Goal: Task Accomplishment & Management: Use online tool/utility

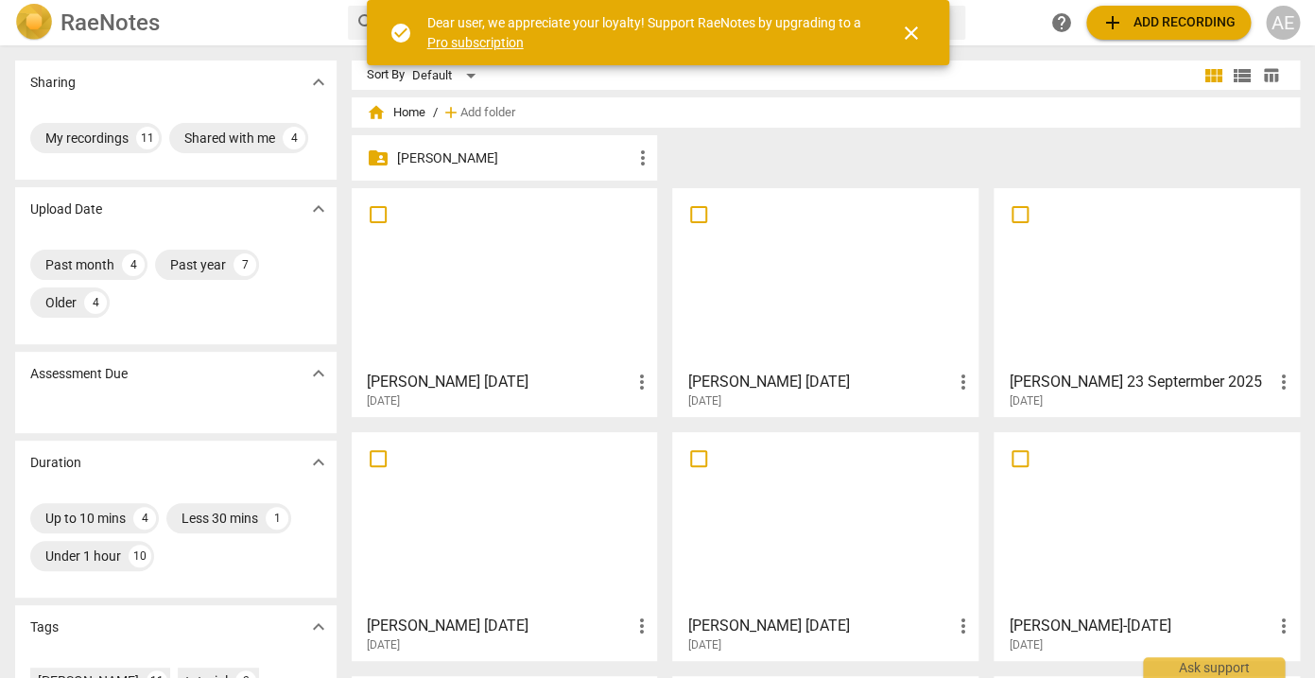
click at [909, 25] on span "close" at bounding box center [911, 33] width 23 height 23
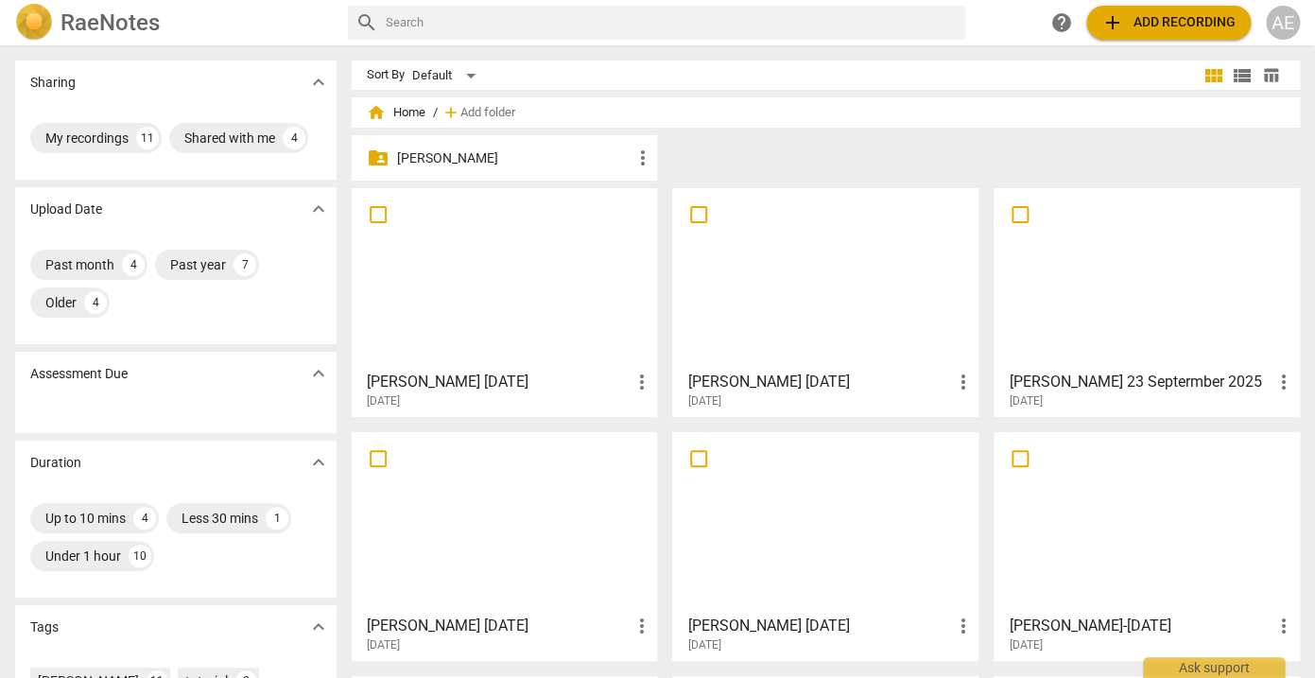
click at [959, 379] on span "more_vert" at bounding box center [962, 382] width 23 height 23
click at [943, 148] on div at bounding box center [657, 339] width 1315 height 678
click at [886, 286] on div at bounding box center [825, 278] width 293 height 167
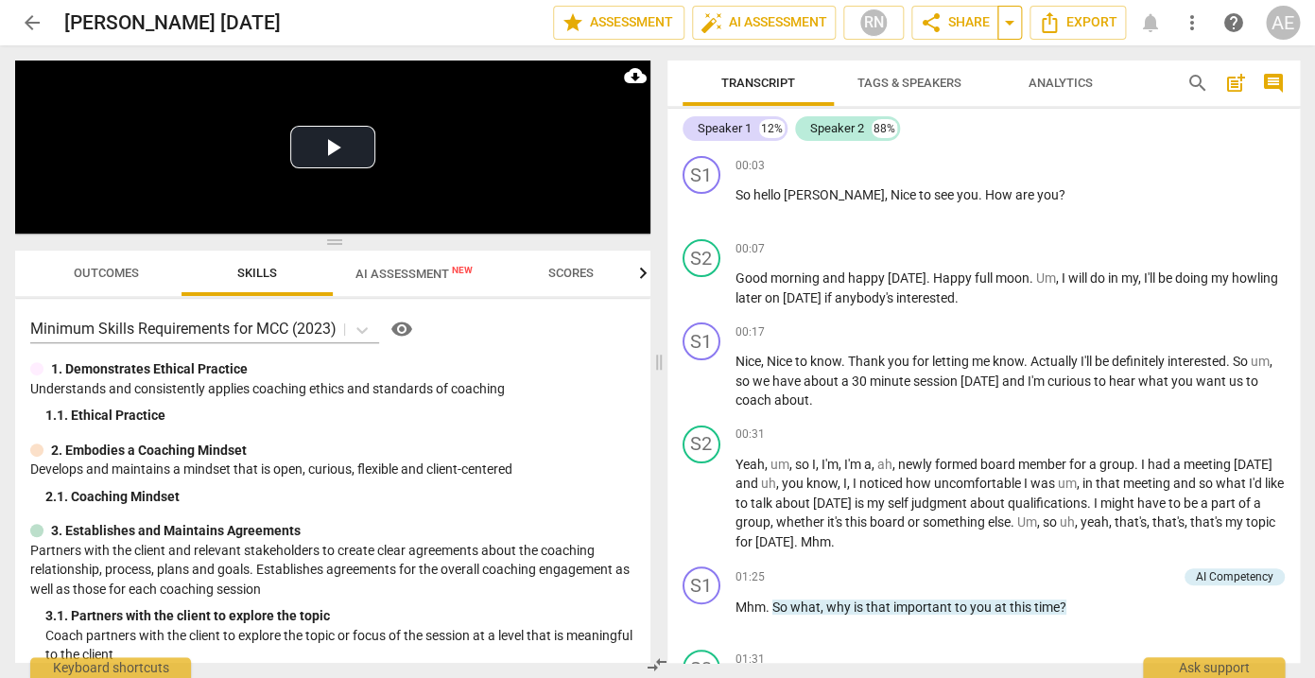
click at [1012, 28] on span "arrow_drop_down" at bounding box center [1010, 22] width 23 height 23
click at [1028, 171] on div "00:03 + Add competency keyboard_arrow_right" at bounding box center [1011, 165] width 550 height 19
click at [1192, 28] on span "more_vert" at bounding box center [1192, 22] width 23 height 23
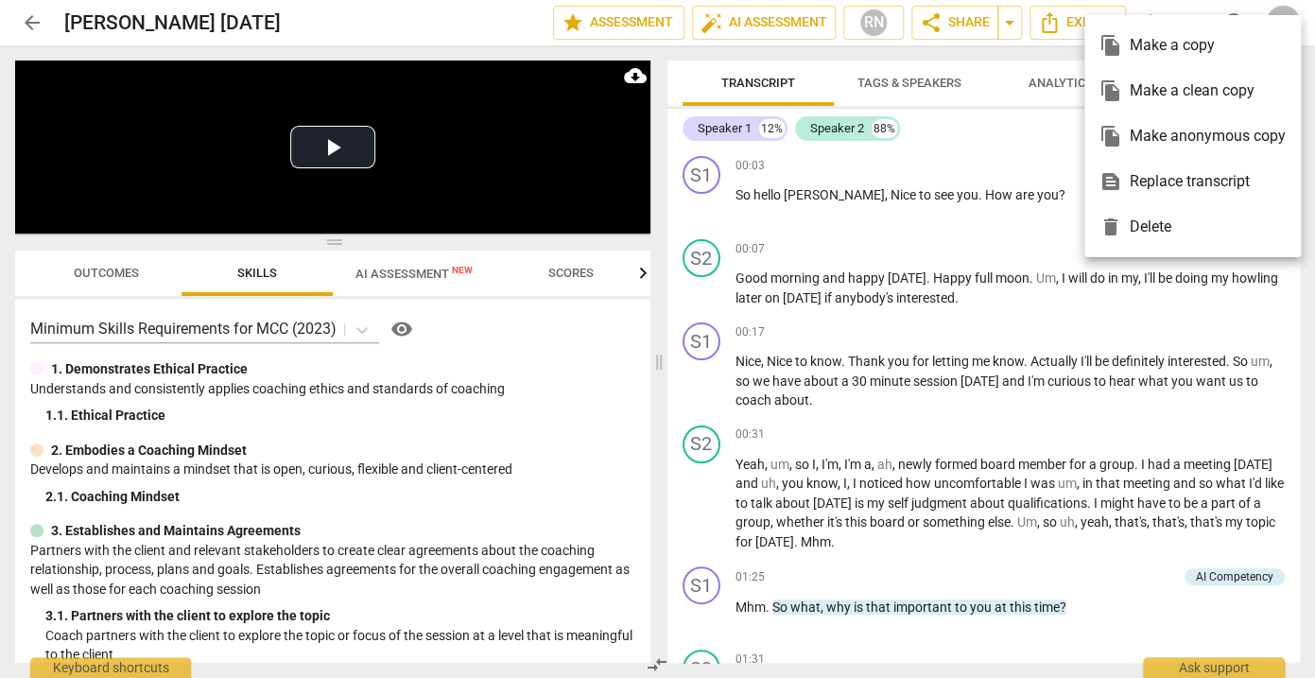
click at [1042, 175] on div at bounding box center [657, 339] width 1315 height 678
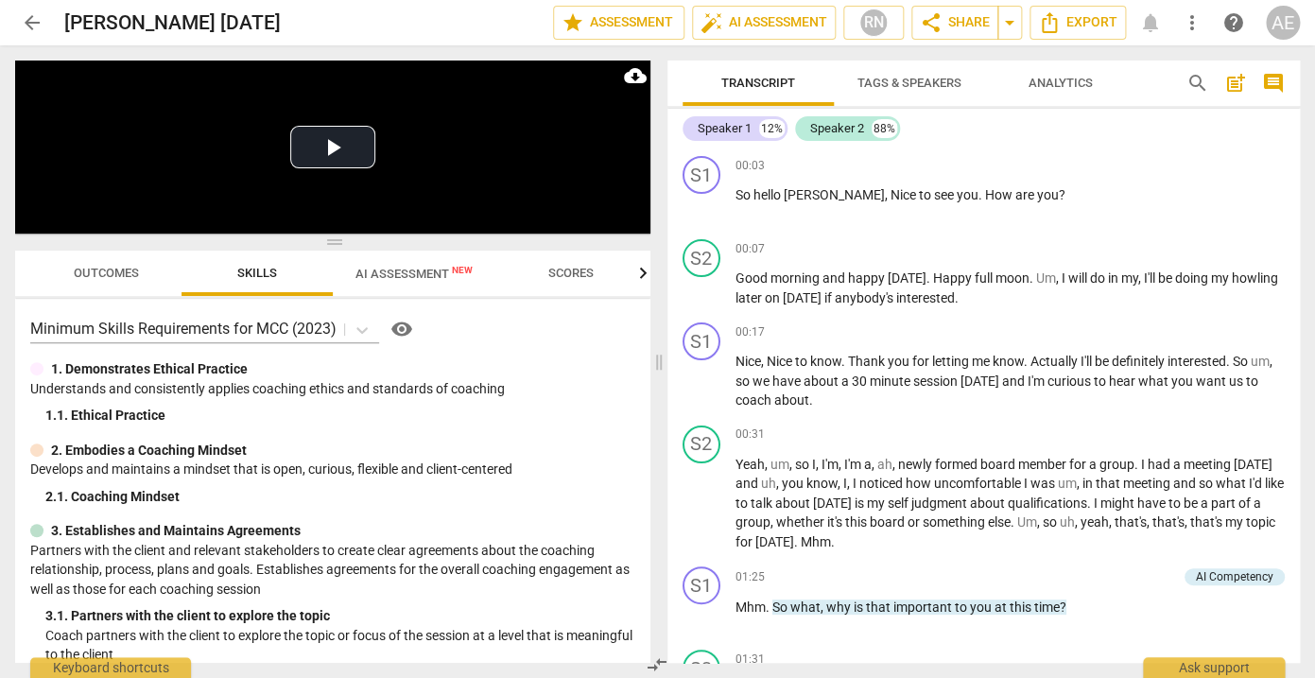
click at [1234, 87] on span "post_add" at bounding box center [1236, 83] width 23 height 23
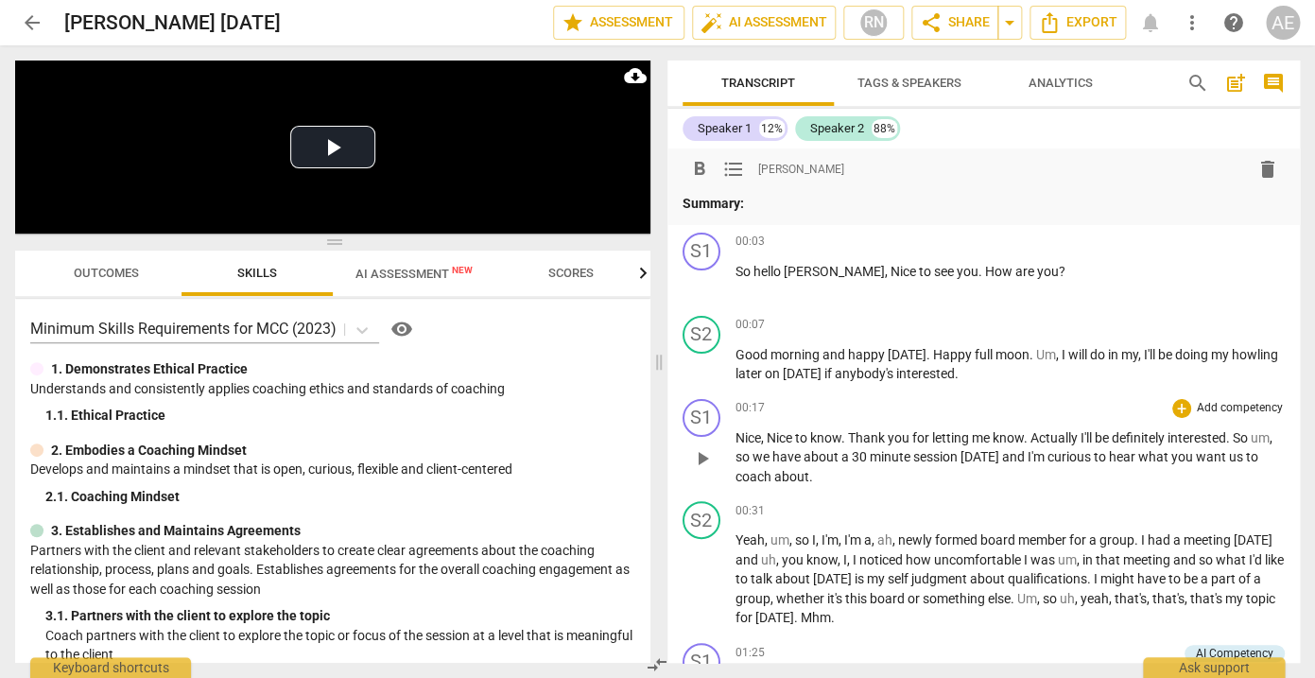
click at [1263, 166] on span "delete" at bounding box center [1268, 169] width 23 height 23
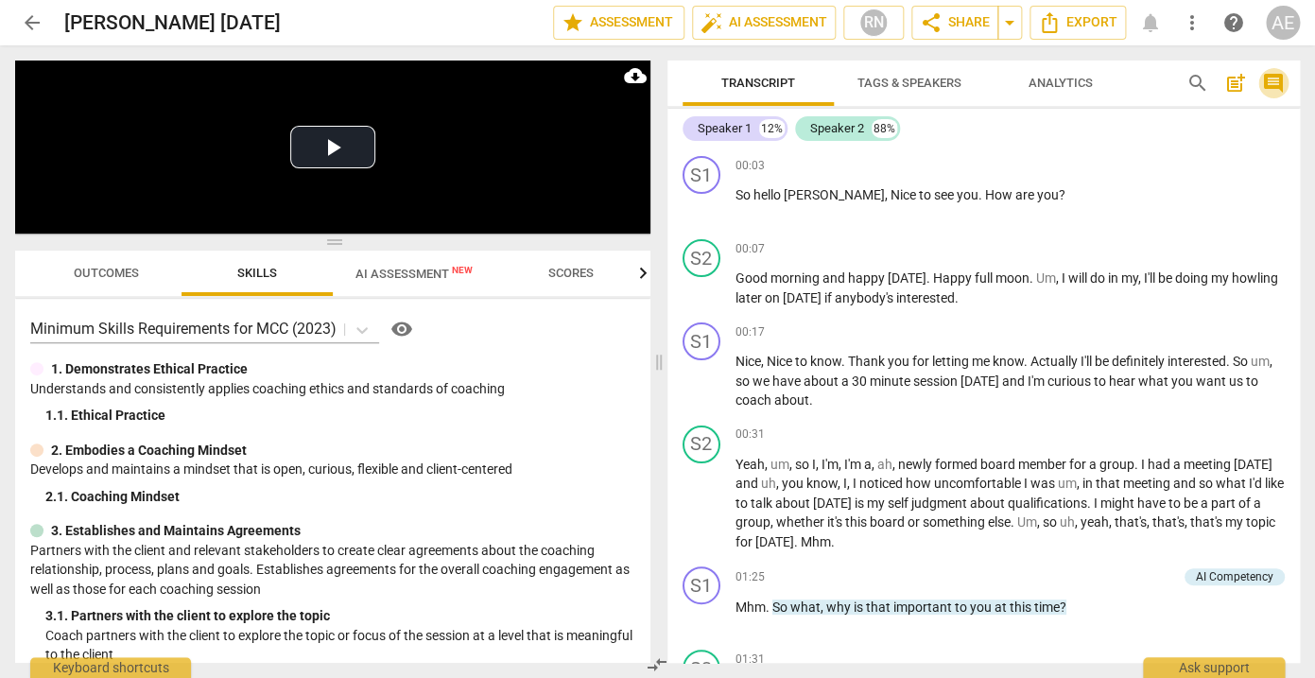
click at [1277, 80] on span "comment" at bounding box center [1273, 83] width 23 height 23
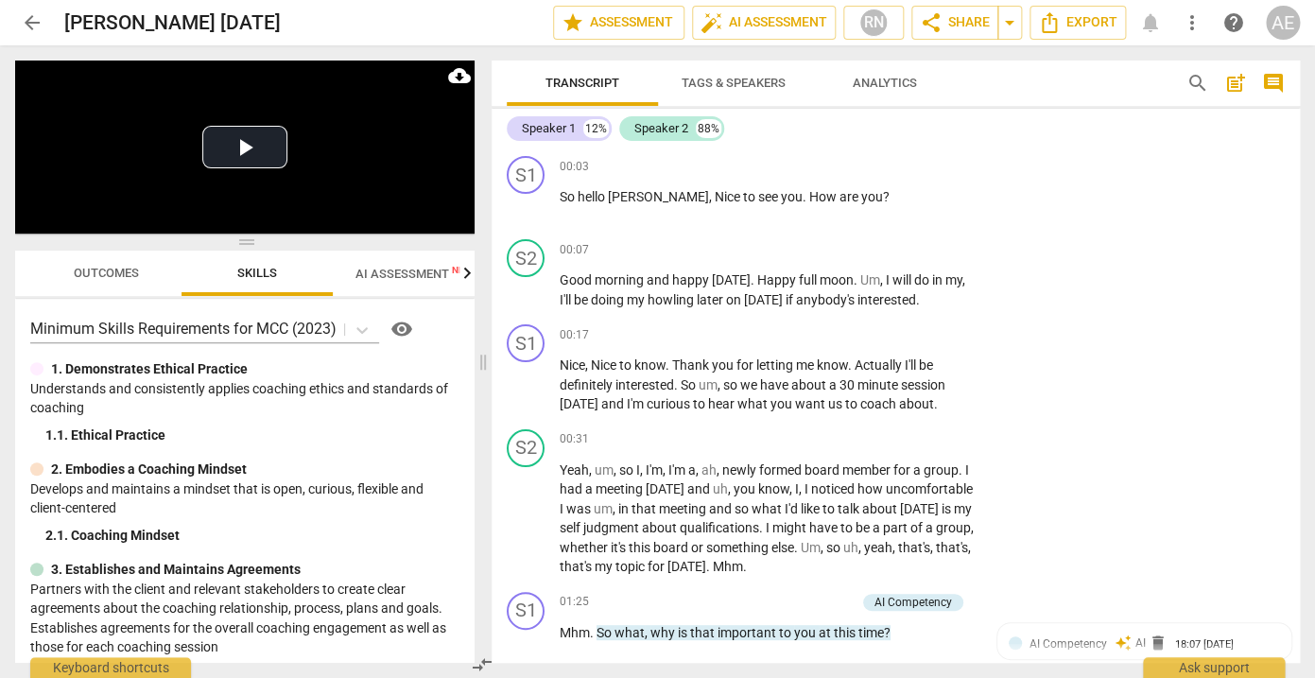
click at [1278, 80] on span "comment" at bounding box center [1273, 83] width 23 height 23
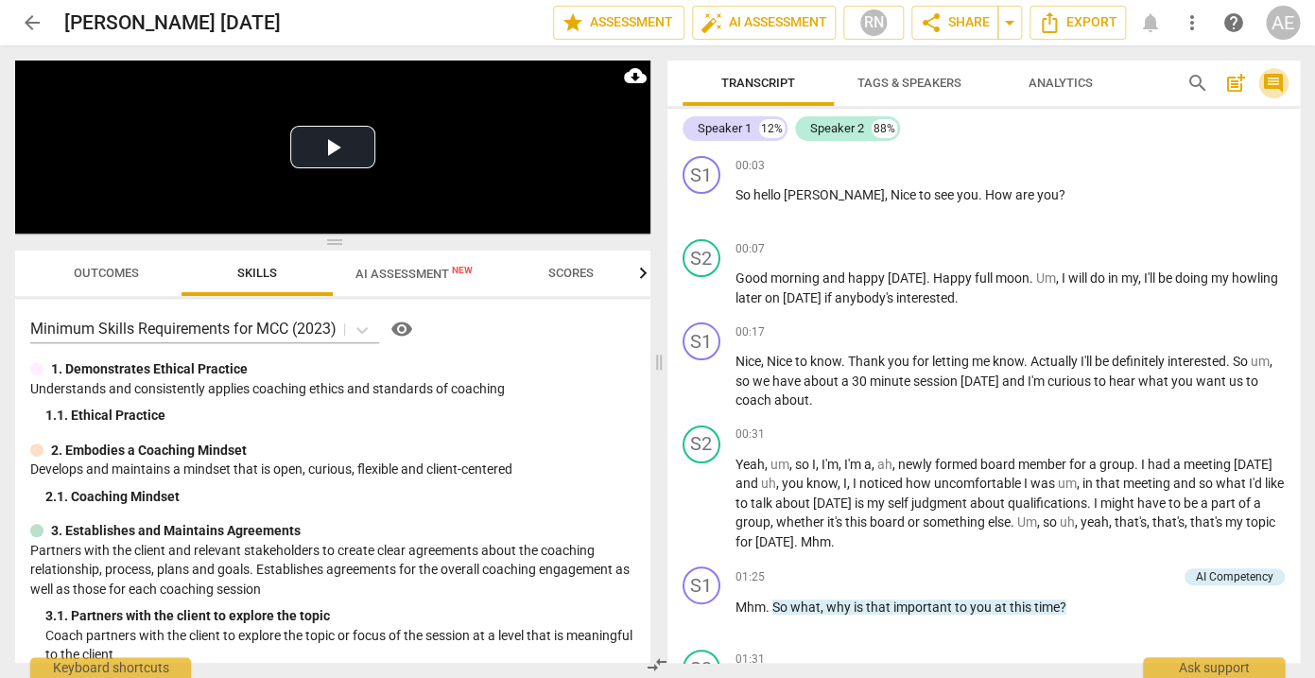
click at [1278, 80] on span "comment" at bounding box center [1273, 83] width 23 height 23
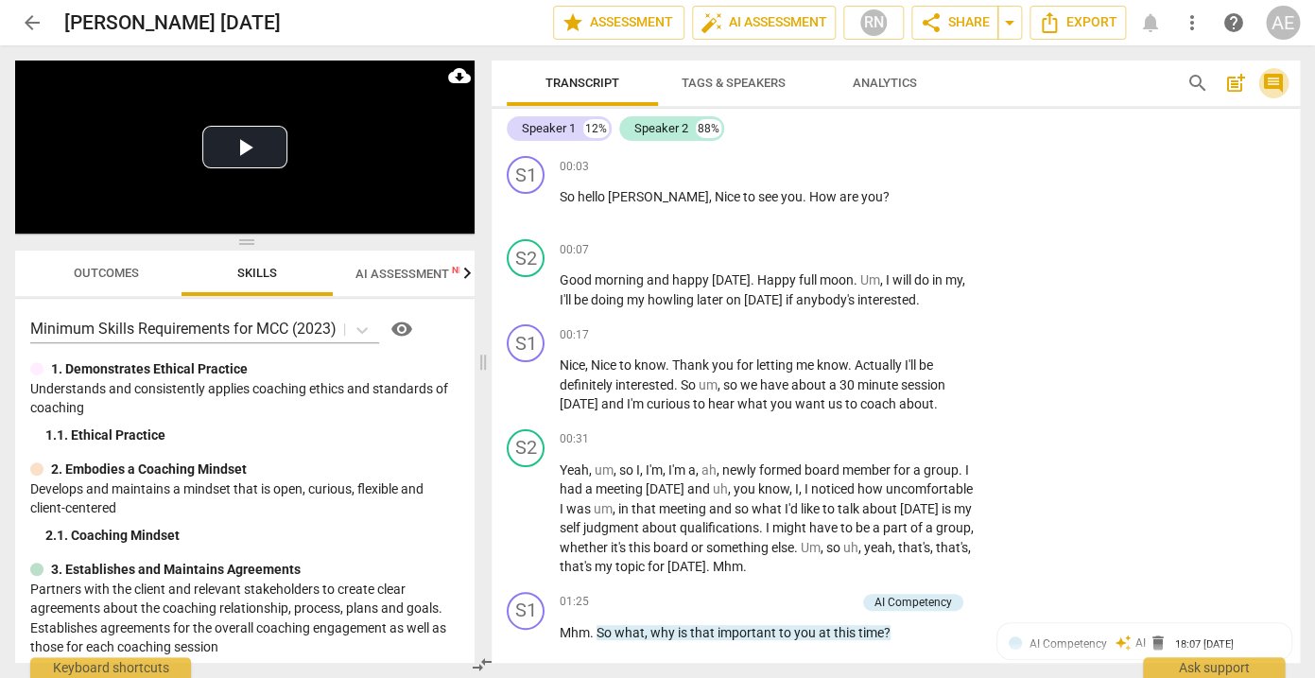
click at [1278, 80] on span "comment" at bounding box center [1273, 83] width 23 height 23
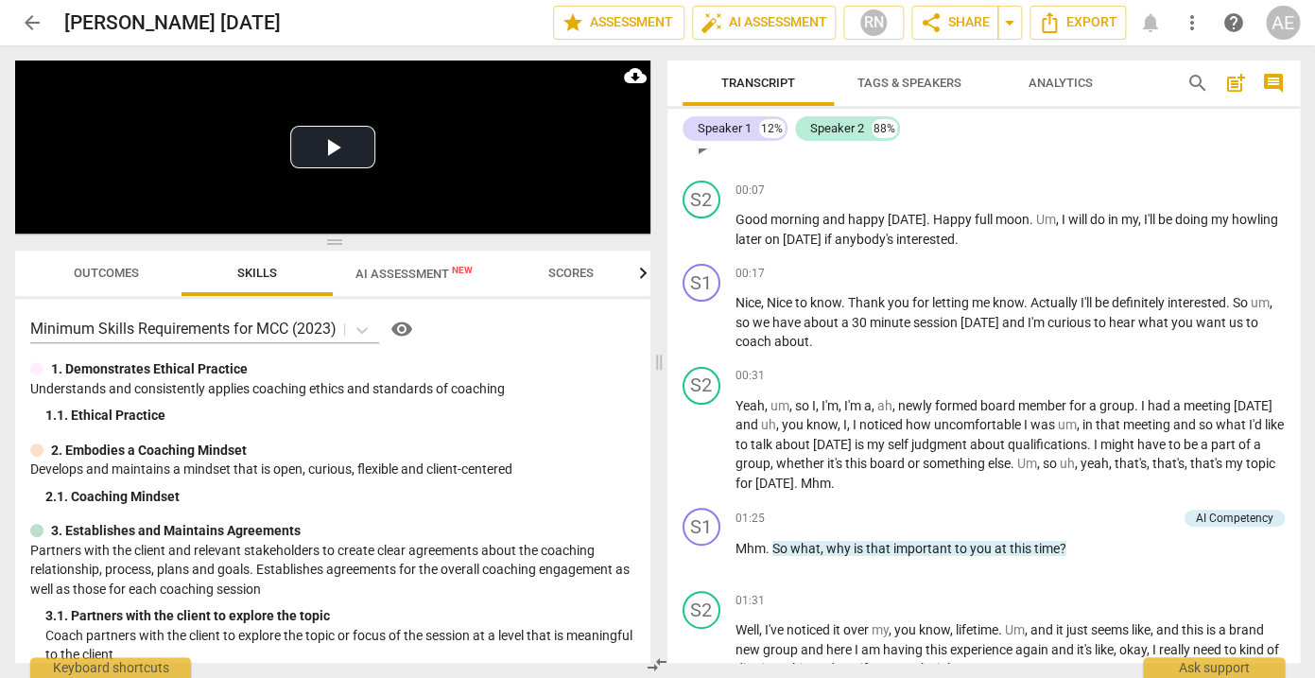
scroll to position [60, 0]
click at [1203, 667] on div "Ask support" at bounding box center [1214, 663] width 142 height 30
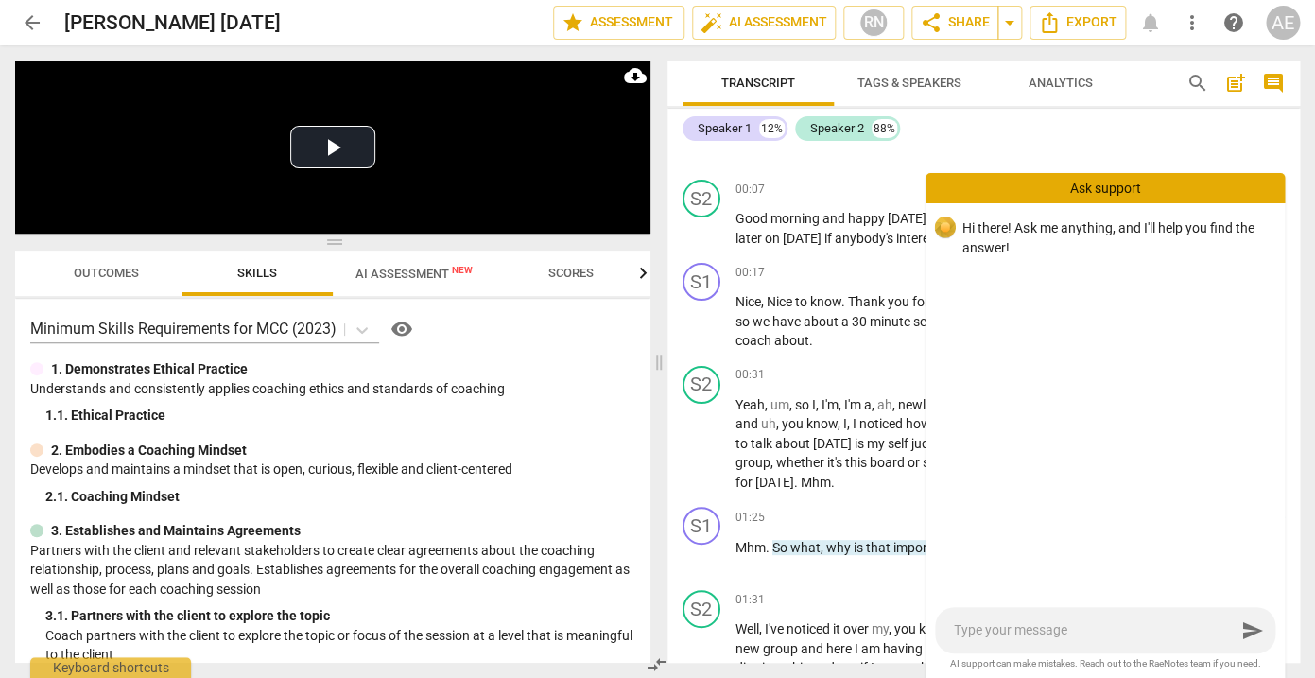
click at [1084, 639] on textarea at bounding box center [1095, 630] width 282 height 18
type textarea "i"
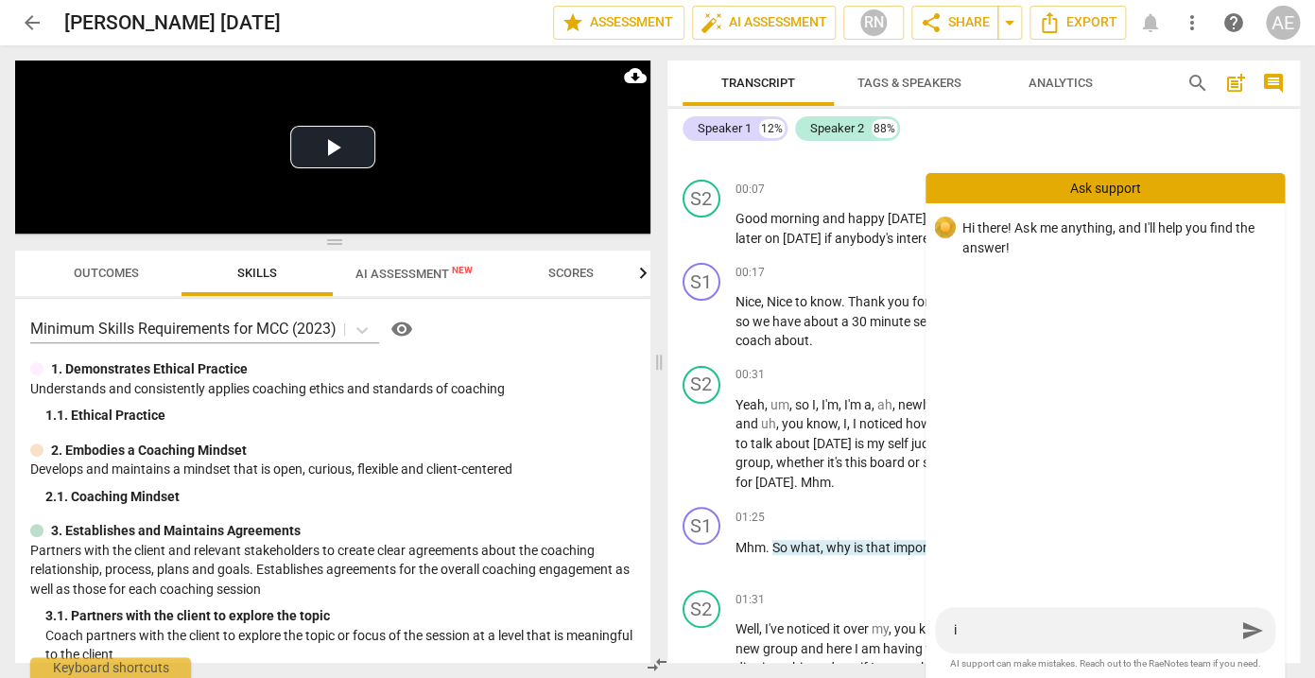
type textarea "i w"
type textarea "i wa"
type textarea "i wan"
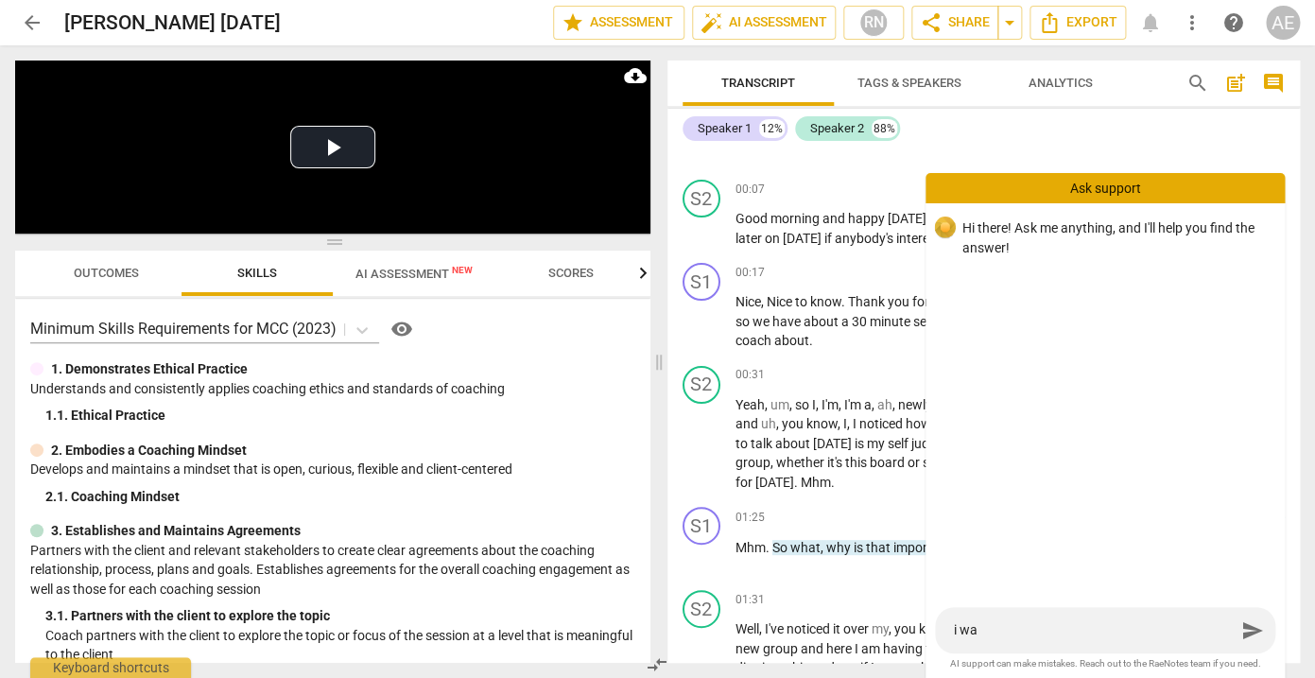
type textarea "i wan"
type textarea "i want"
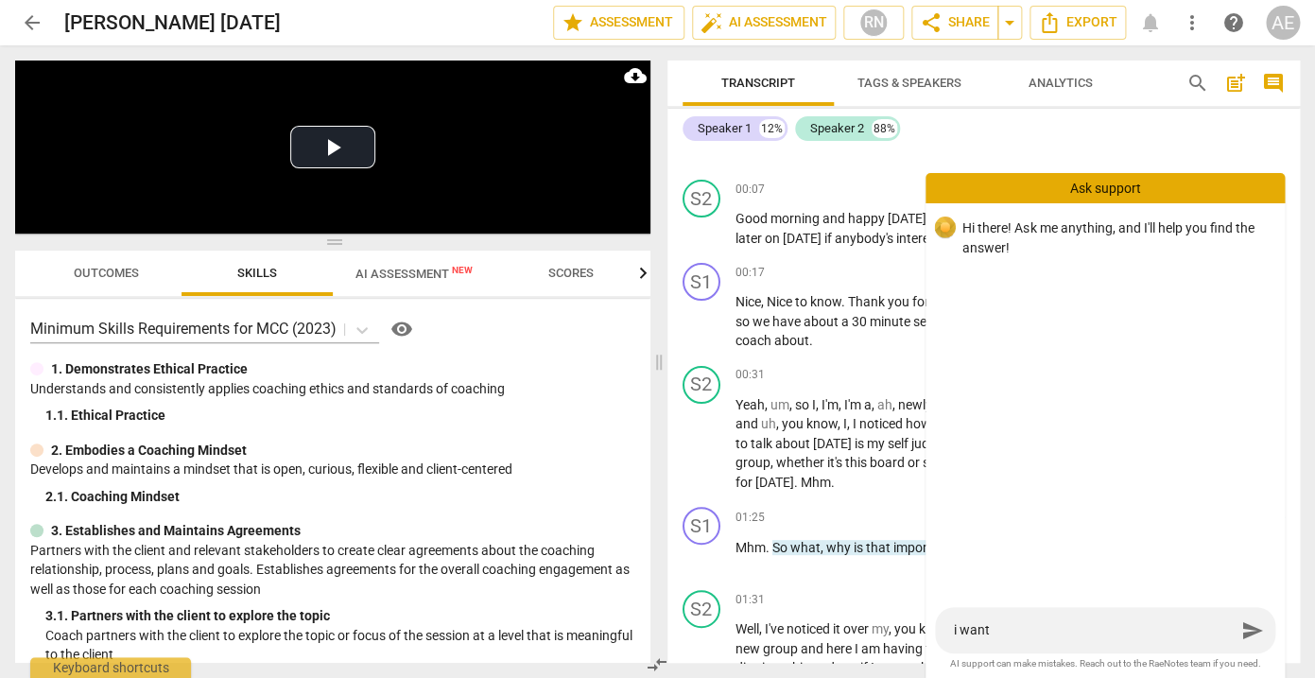
type textarea "i want t"
type textarea "i want to"
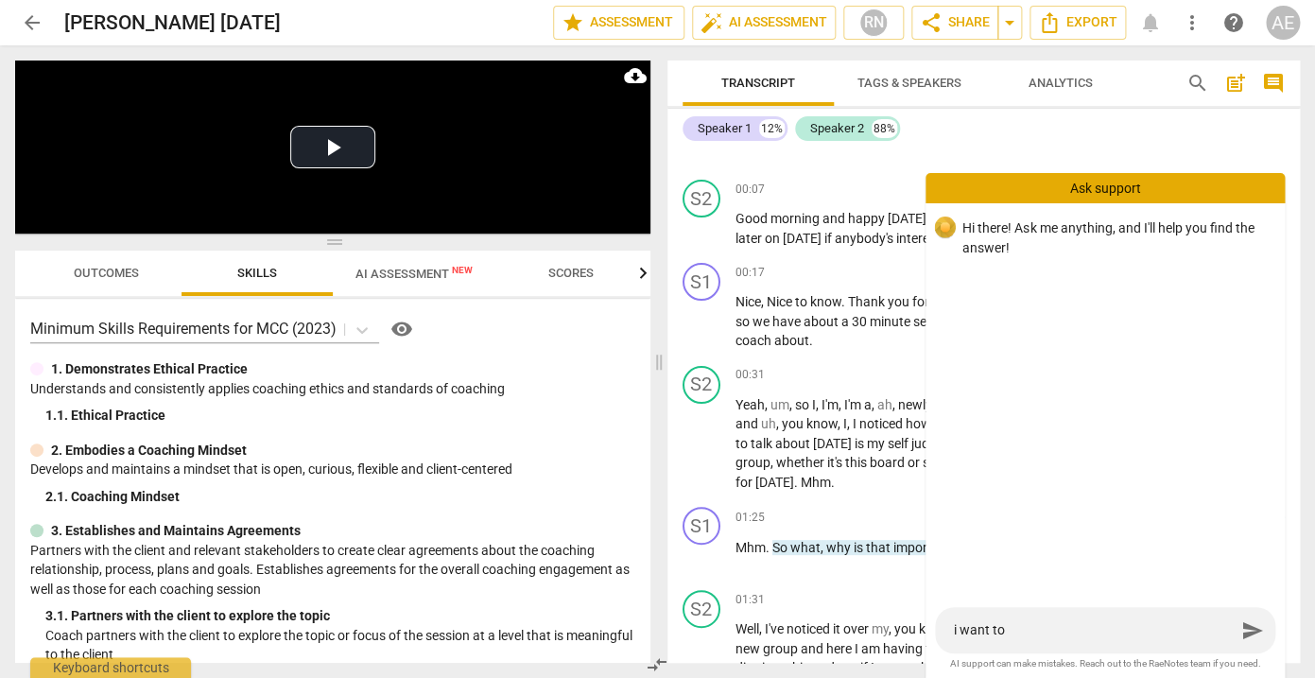
type textarea "i want to"
type textarea "i want to c"
type textarea "i want to cl"
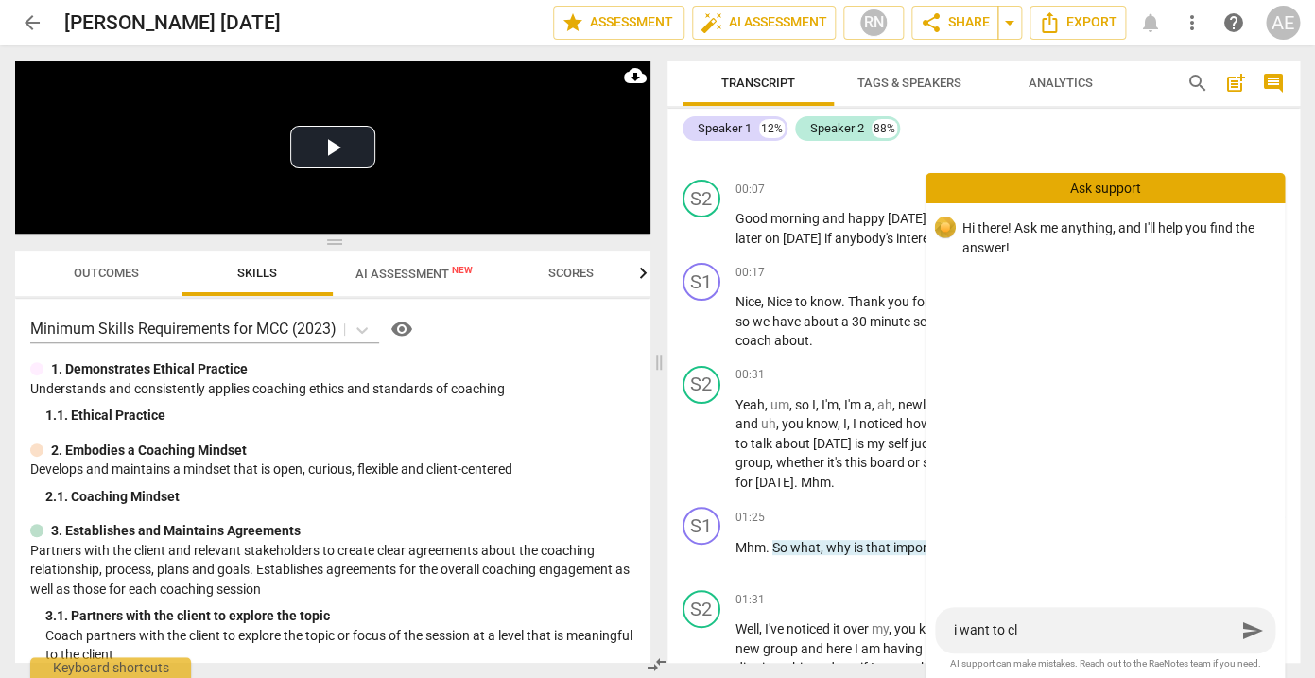
type textarea "i want to cle"
type textarea "i want to clea"
type textarea "i want to clean"
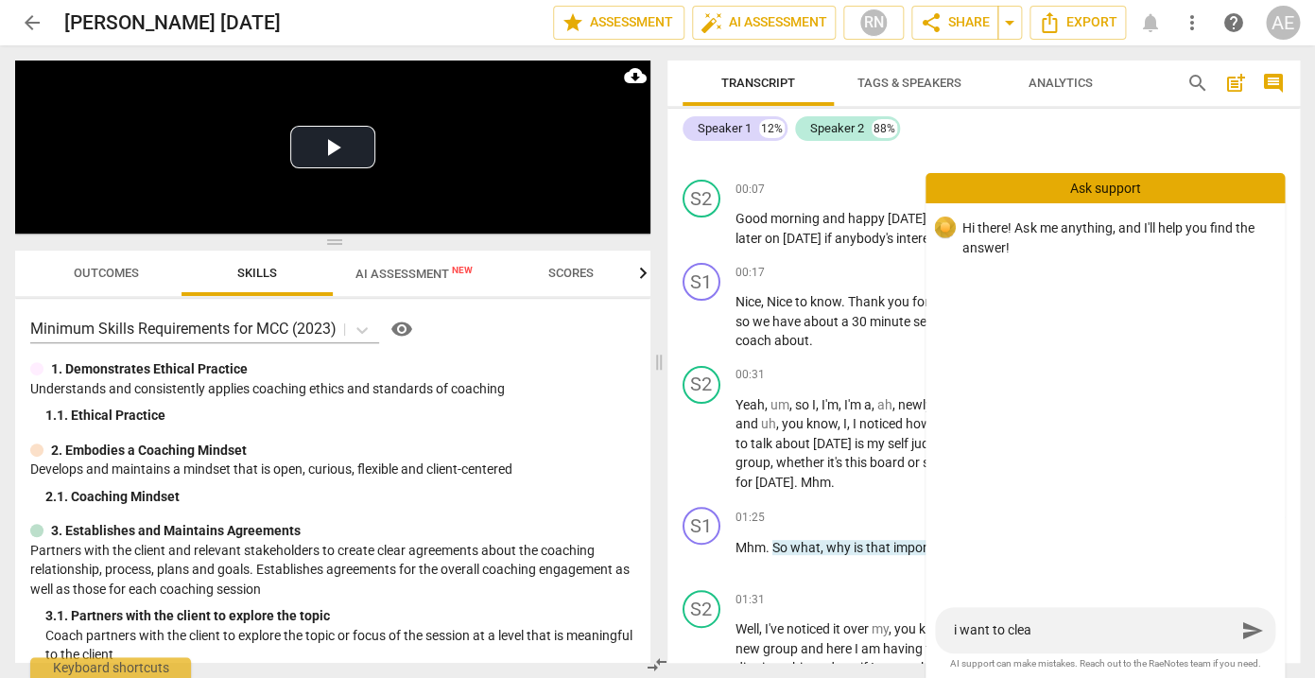
type textarea "i want to clean"
type textarea "i want to clean h"
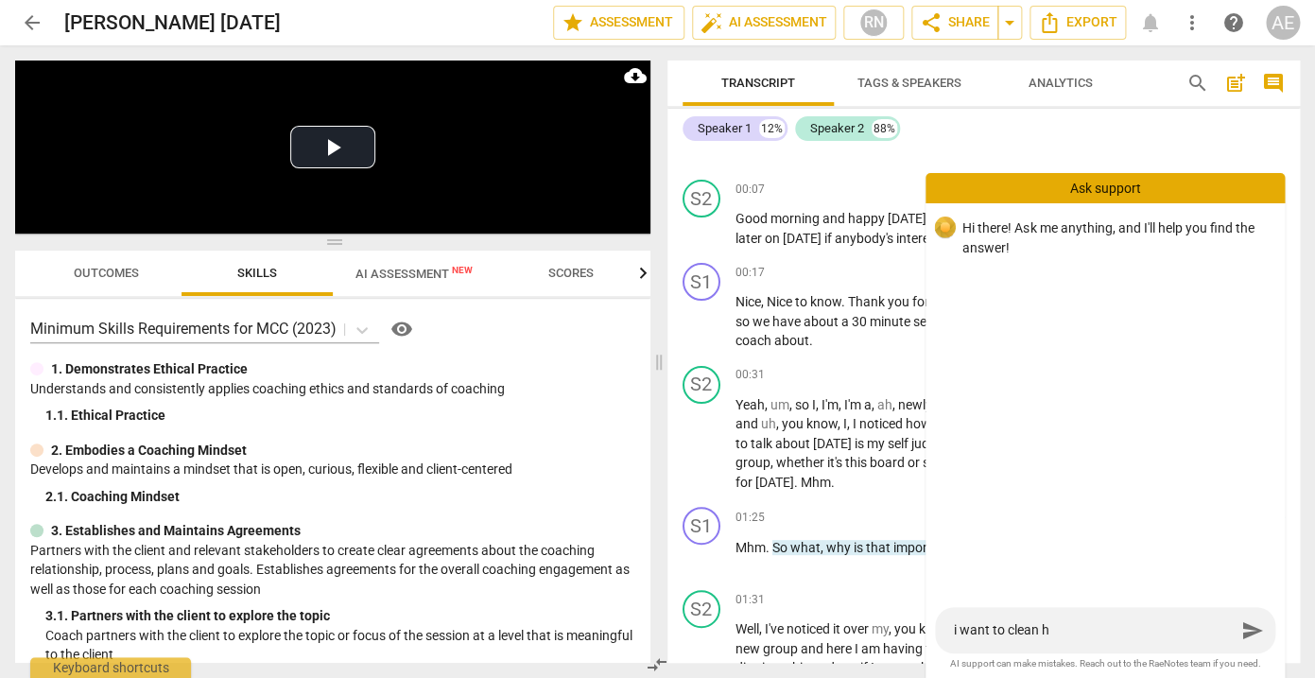
type textarea "i want to clean hu"
type textarea "i want to clean hum"
type textarea "i want to clean huma"
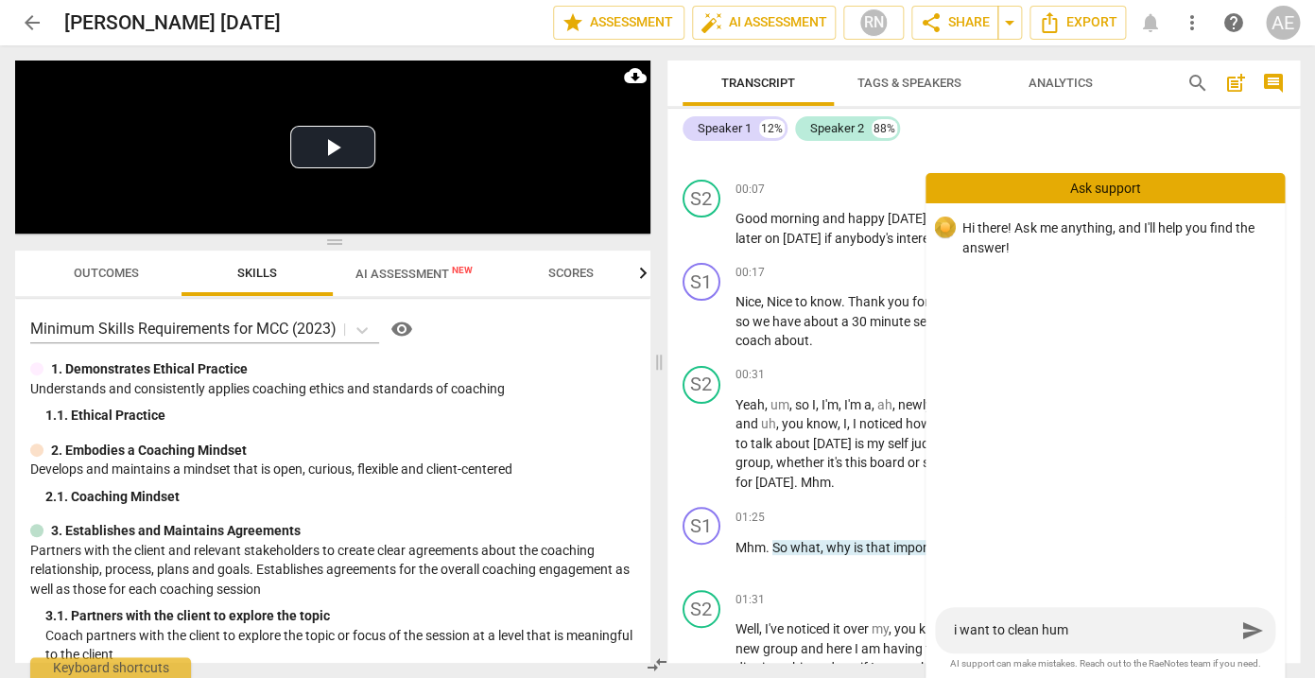
type textarea "i want to clean huma"
type textarea "i want to clean human"
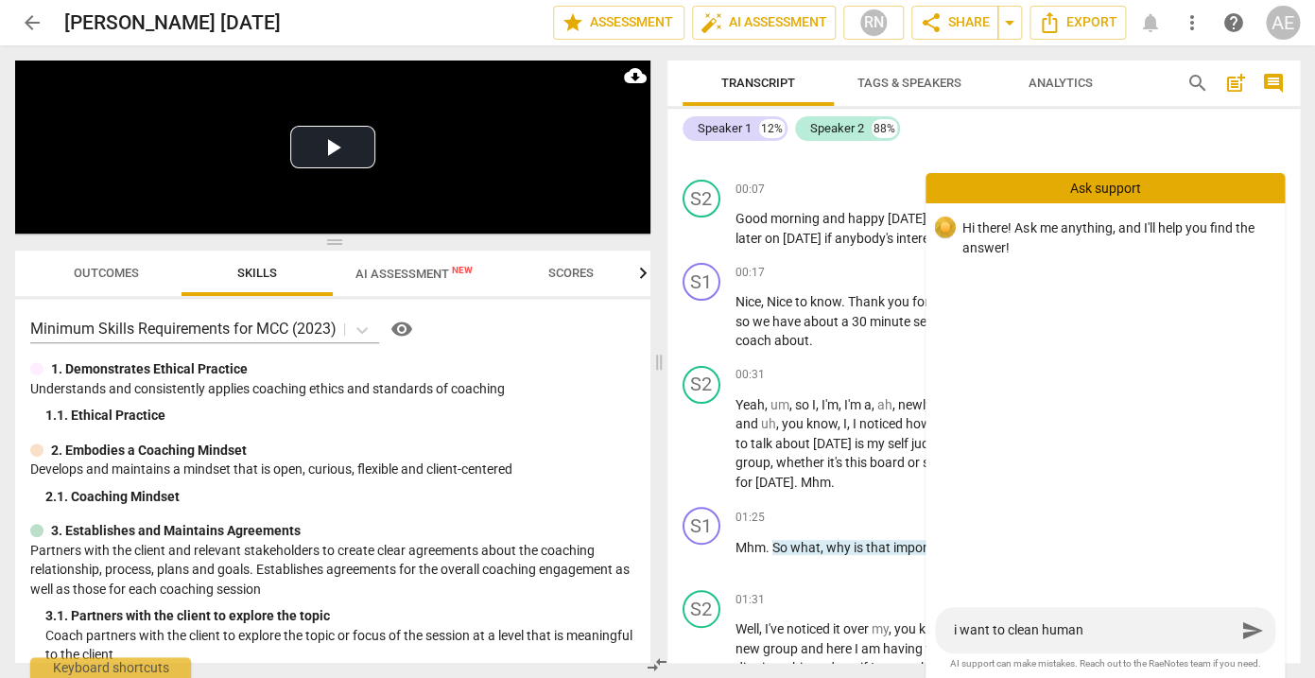
type textarea "i want to clean human l"
type textarea "i want to clean human le"
type textarea "i want to clean human led"
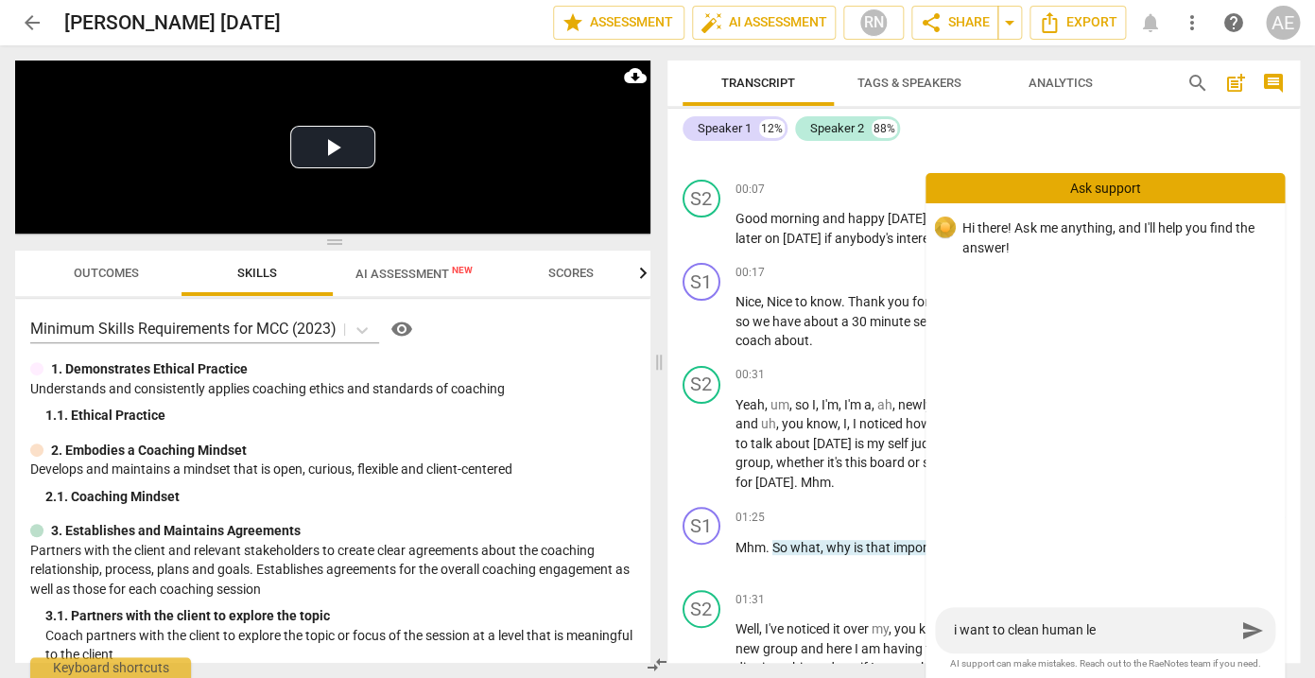
type textarea "i want to clean human led"
click at [1003, 629] on textarea "i want to clean human led" at bounding box center [1095, 630] width 282 height 18
type textarea "i want t clean human led"
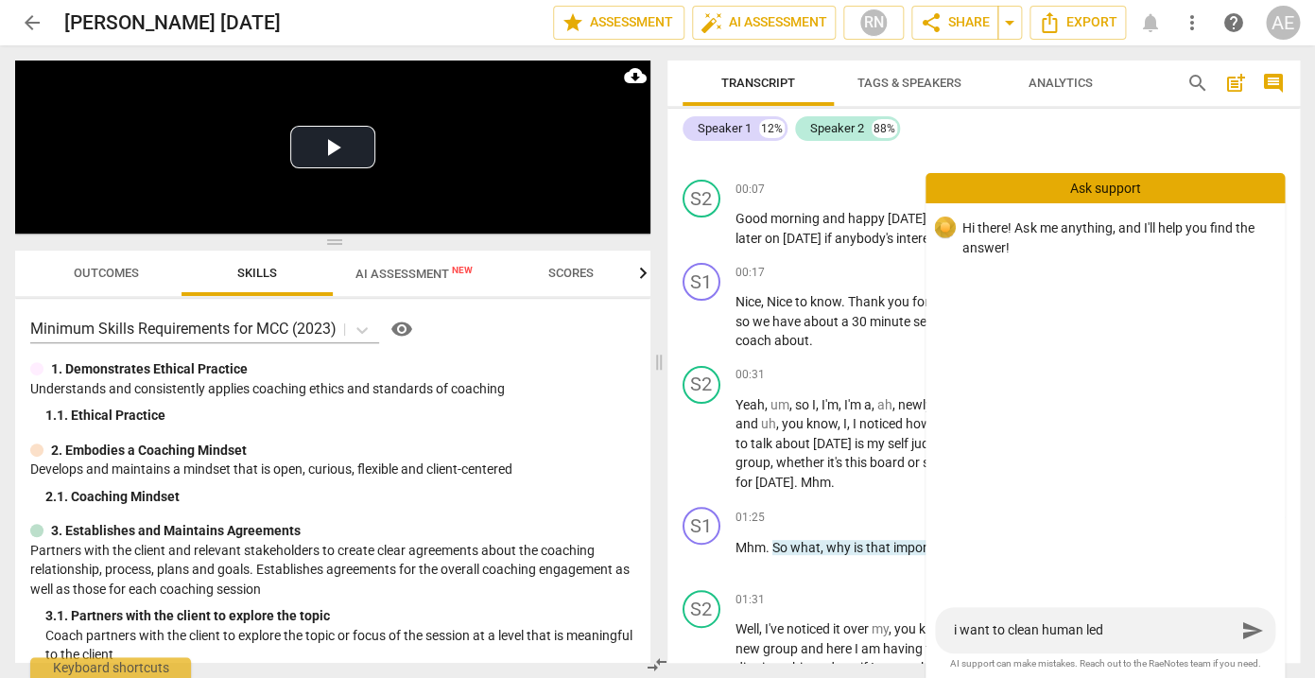
type textarea "i want t clean human led"
type textarea "i want clean human led"
type textarea "i want a clean human led"
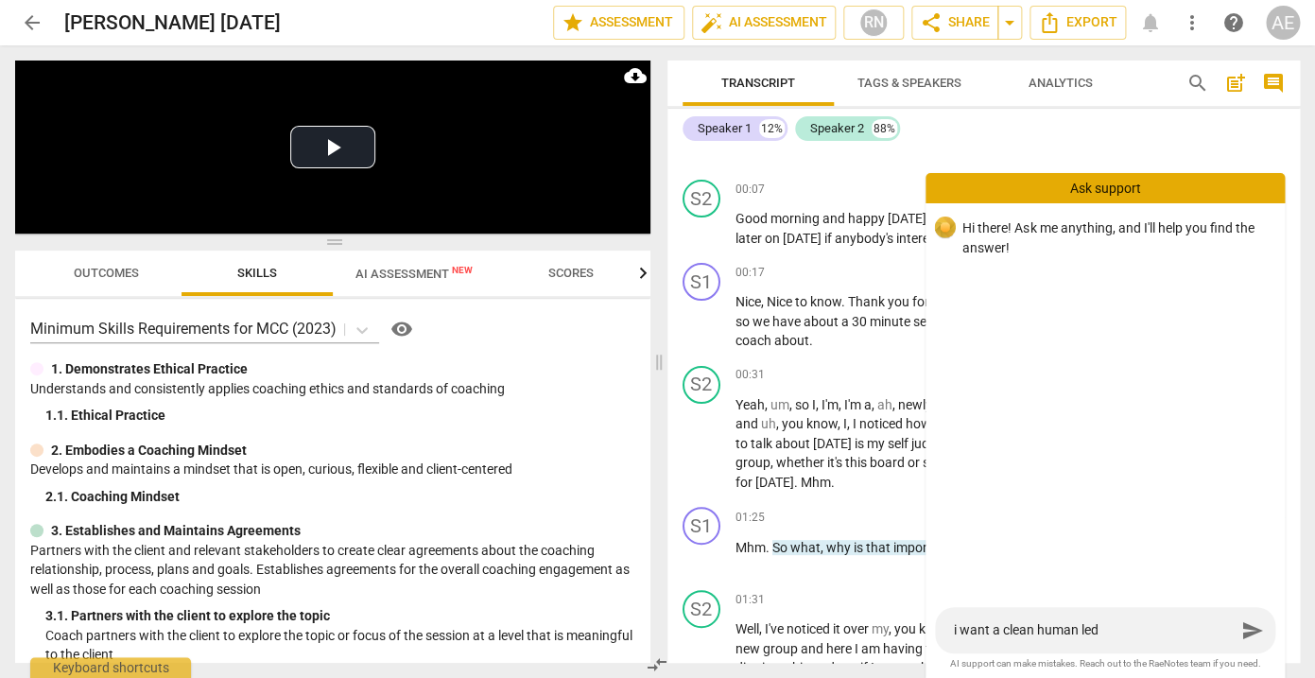
click at [1161, 630] on textarea "i want a clean human led" at bounding box center [1095, 630] width 282 height 18
type textarea "i want a clean human led t"
type textarea "i want a clean human led tr"
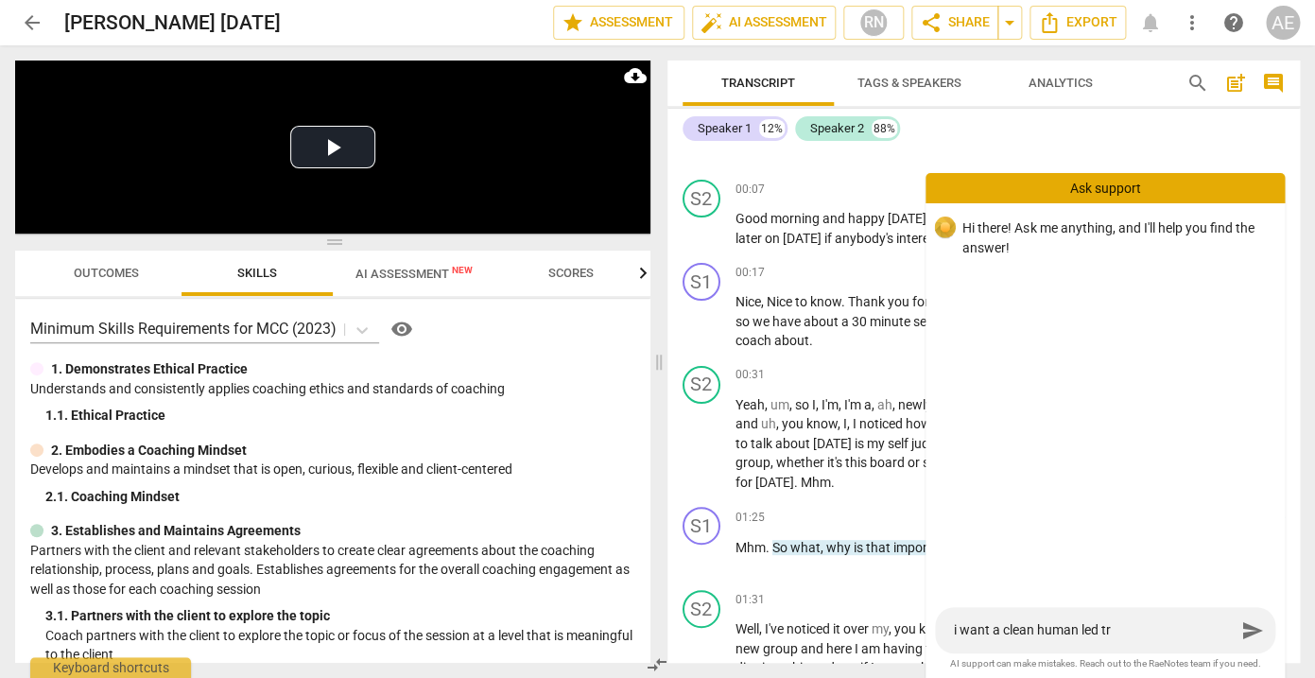
type textarea "i want a clean human led tra"
type textarea "i want a clean human led tran"
type textarea "i want a clean human led trans"
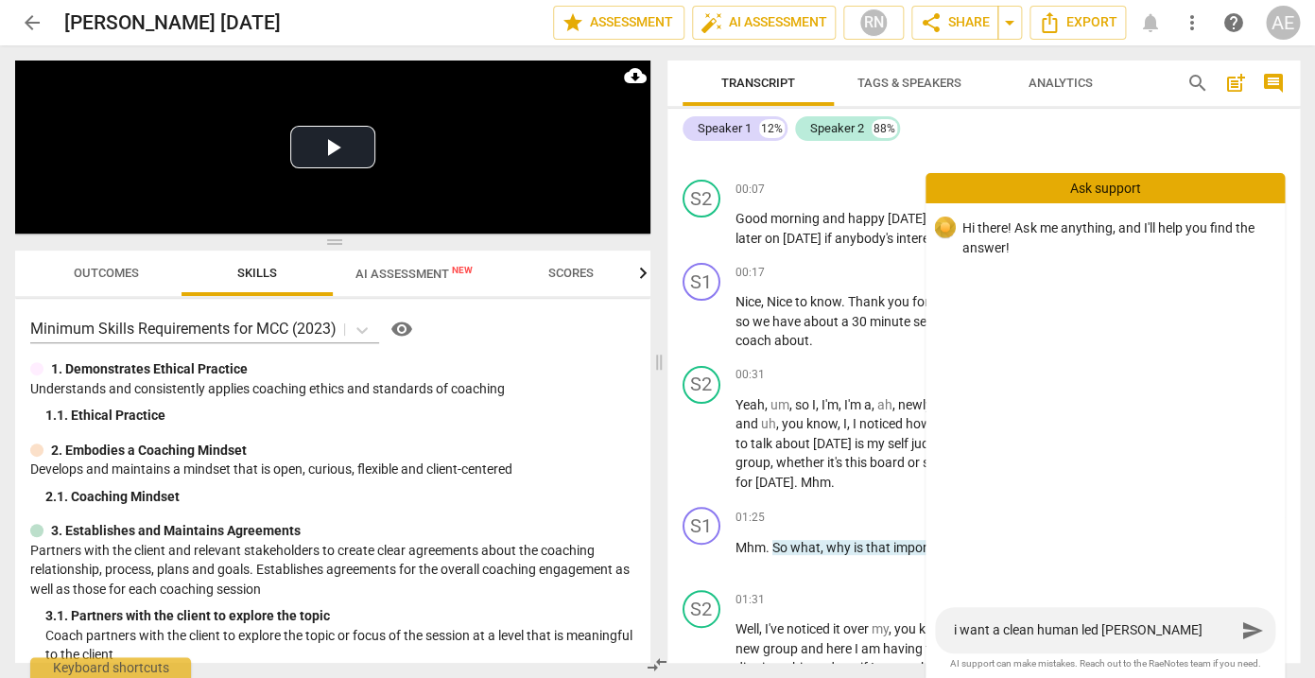
type textarea "i want a clean human led trans"
type textarea "i want a clean human led transc"
type textarea "i want a clean human led transcr"
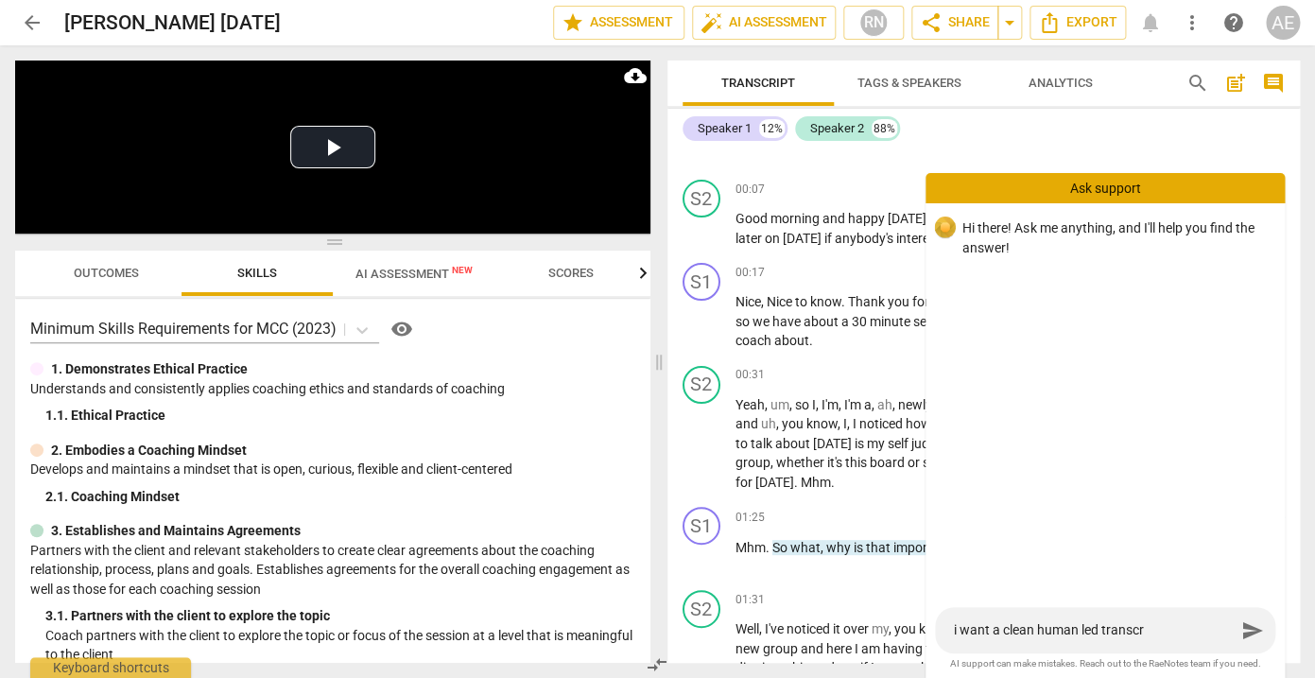
type textarea "i want a clean human led transcri"
type textarea "i want a clean human led transcrit"
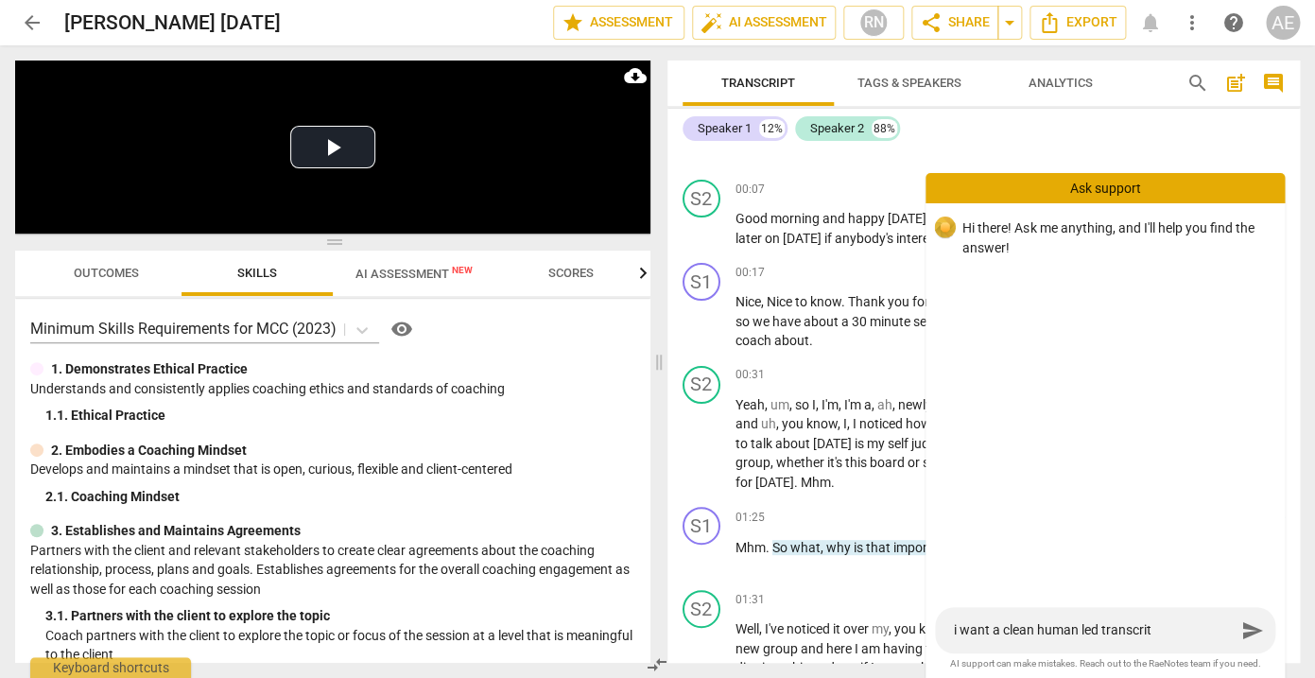
type textarea "i want a clean human led transcrit"
type textarea "i want a clean human led transcrit o"
type textarea "i want a clean human led transcrit of"
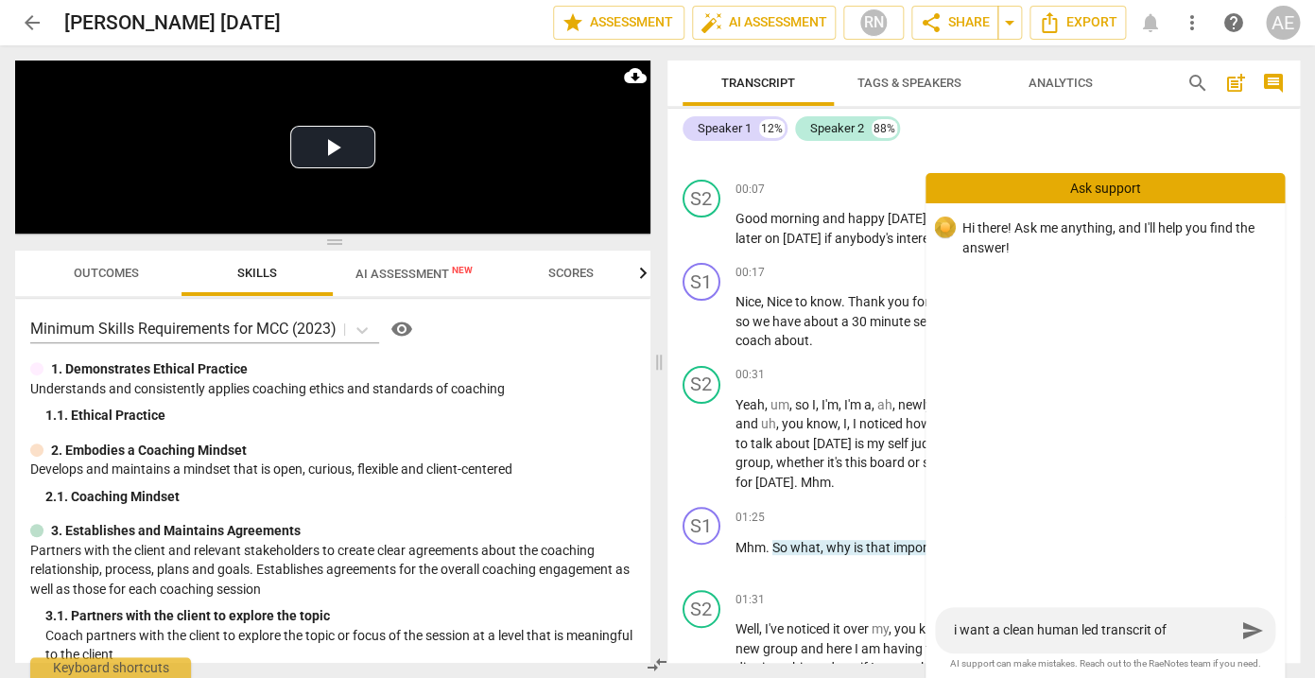
type textarea "i want a clean human led transcrit of"
type textarea "i want a clean human led transcrit of 2"
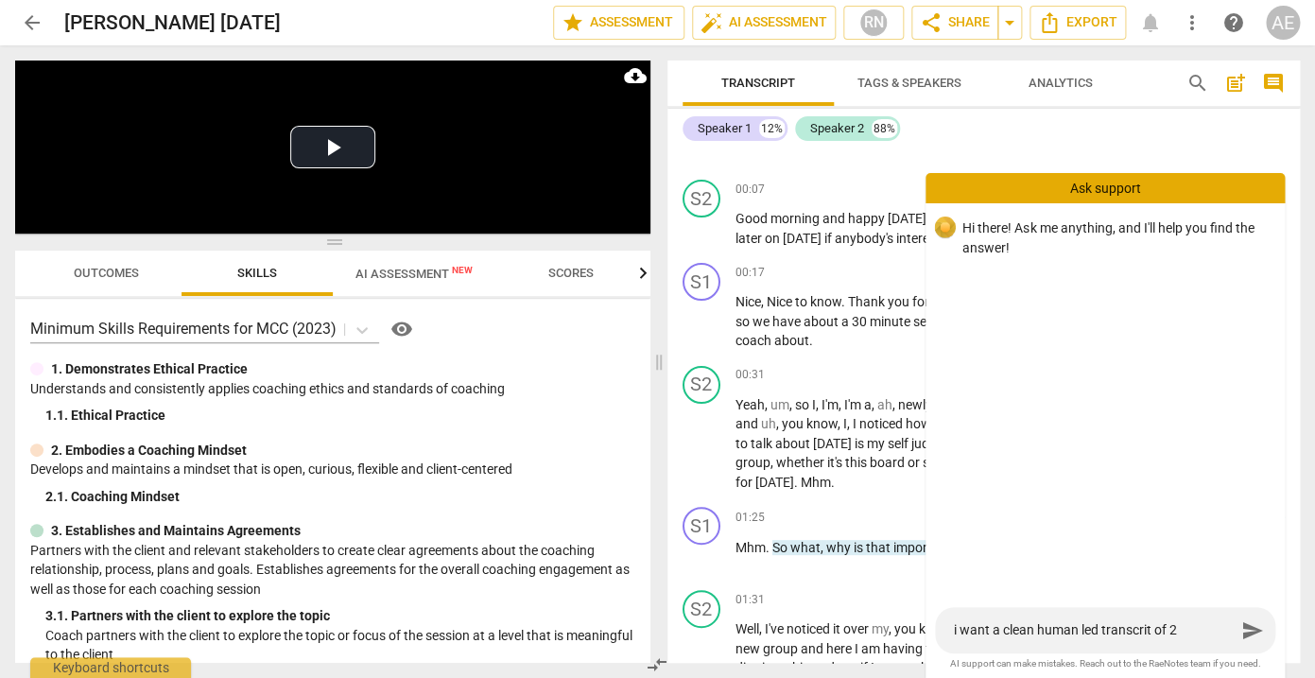
type textarea "i want a clean human led transcrit of 2"
type textarea "i want a clean human led transcrit of 2 o"
type textarea "i want a clean human led transcrit of 2 of"
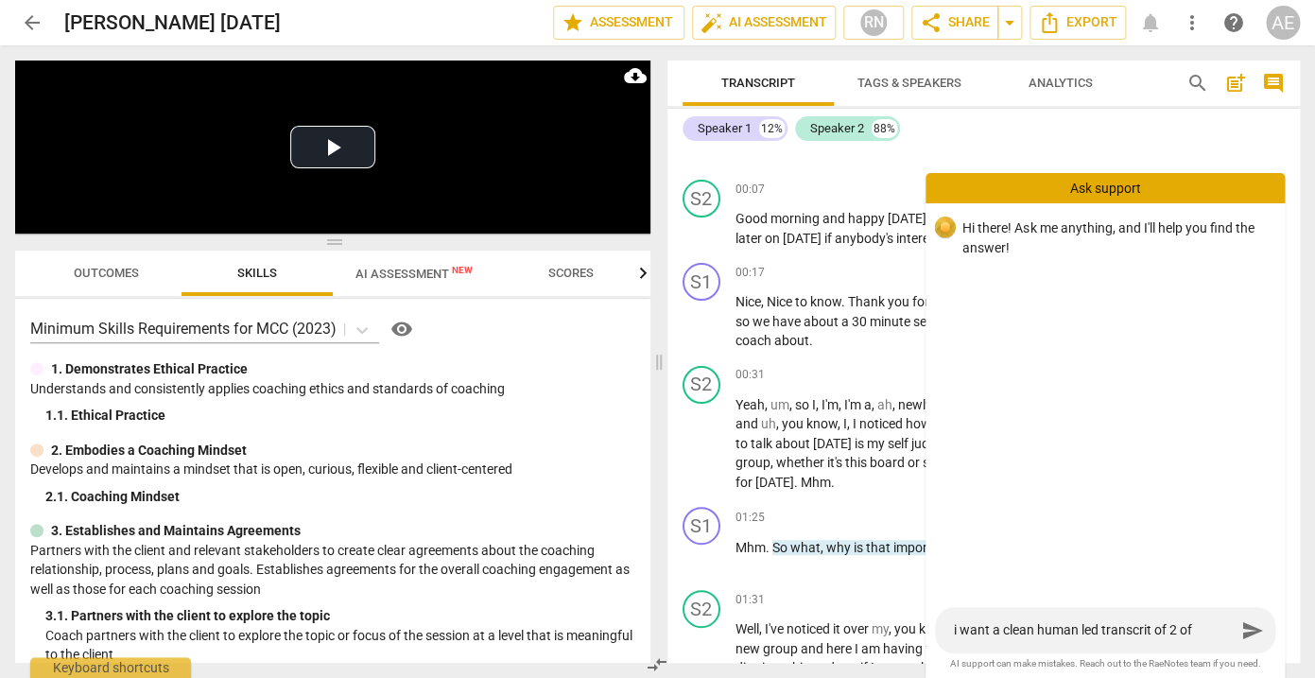
type textarea "i want a clean human led transcrit of 2 of"
type textarea "i want a clean human led transcrit of 2 of m"
type textarea "i want a clean human led transcrit of 2 of my"
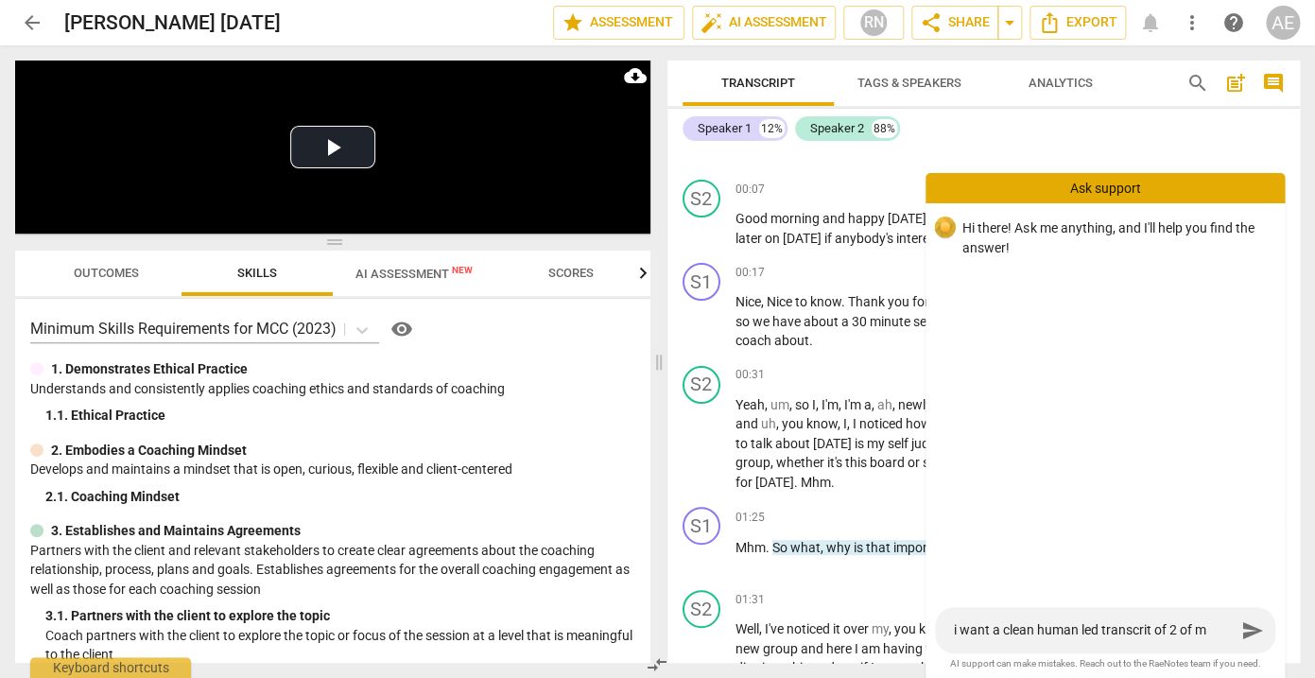
type textarea "i want a clean human led transcrit of 2 of my"
type textarea "i want a clean human led transcrit of 2 of my r"
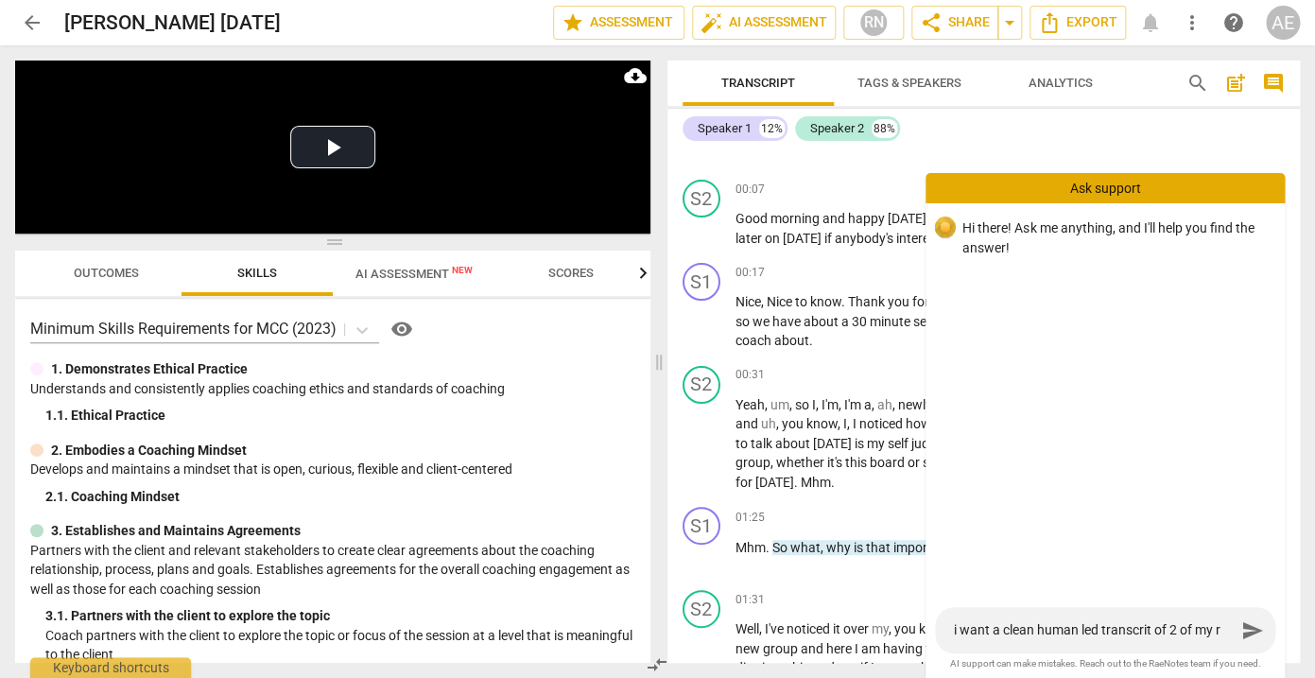
type textarea "i want a clean human led transcrit of 2 of my re"
type textarea "i want a clean human led transcrit of 2 of my rec"
type textarea "i want a clean human led transcrit of 2 of my reco"
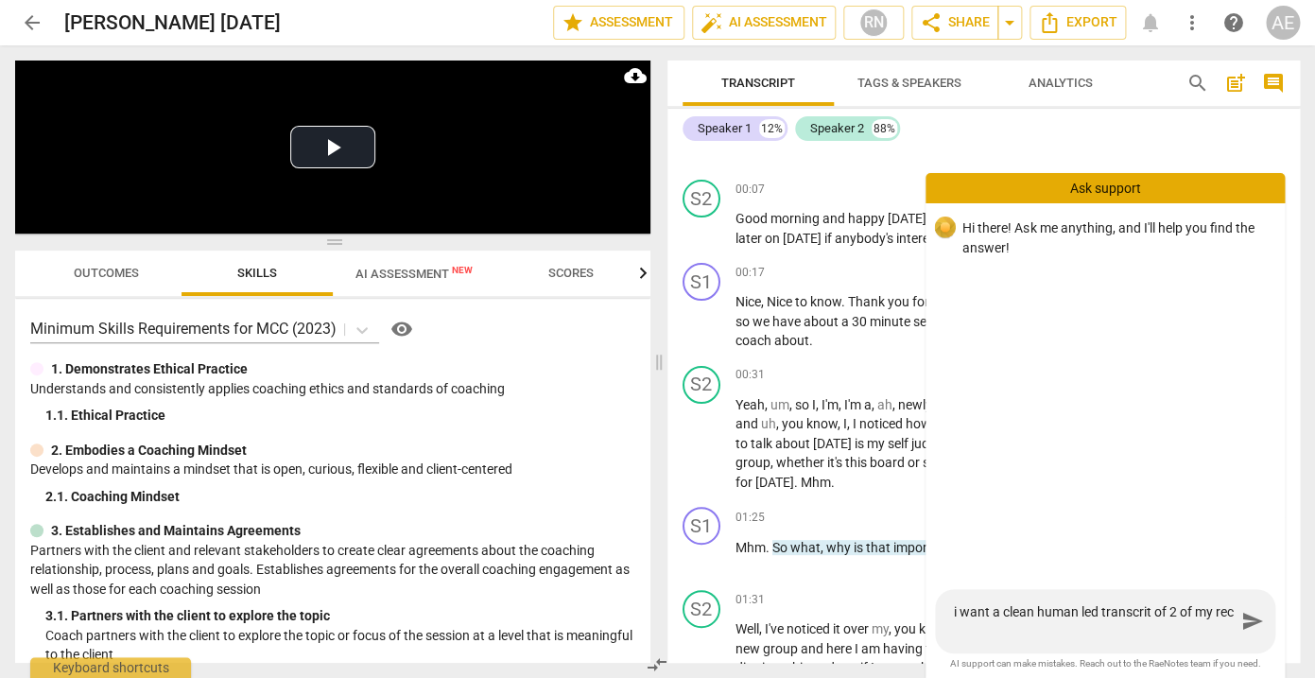
type textarea "i want a clean human led transcrit of 2 of my reco"
type textarea "i want a clean human led transcrit of 2 of my recor"
type textarea "i want a clean human led transcrit of 2 of my record"
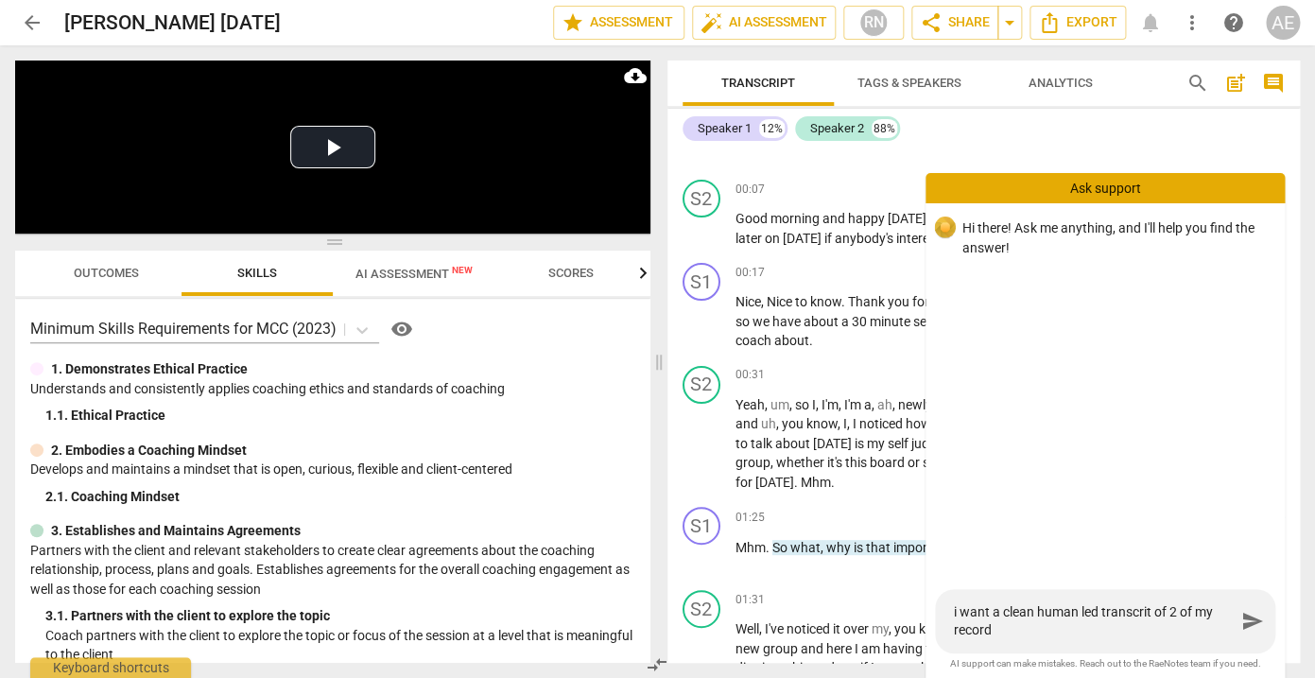
type textarea "i want a clean human led transcrit of 2 of my recordi"
type textarea "i want a clean human led transcrit of 2 of my recordin"
type textarea "i want a clean human led transcrit of 2 of my recording"
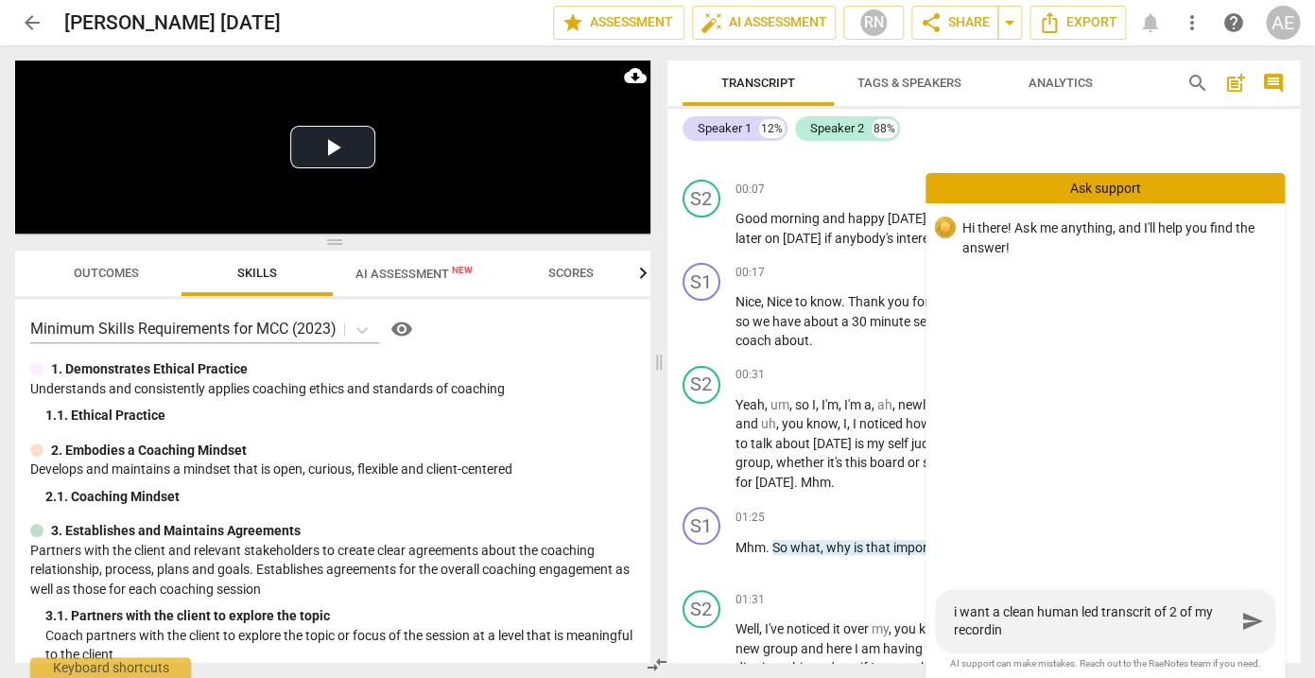
type textarea "i want a clean human led transcrit of 2 of my recording"
type textarea "i want a clean human led transcrit of 2 of my recordings"
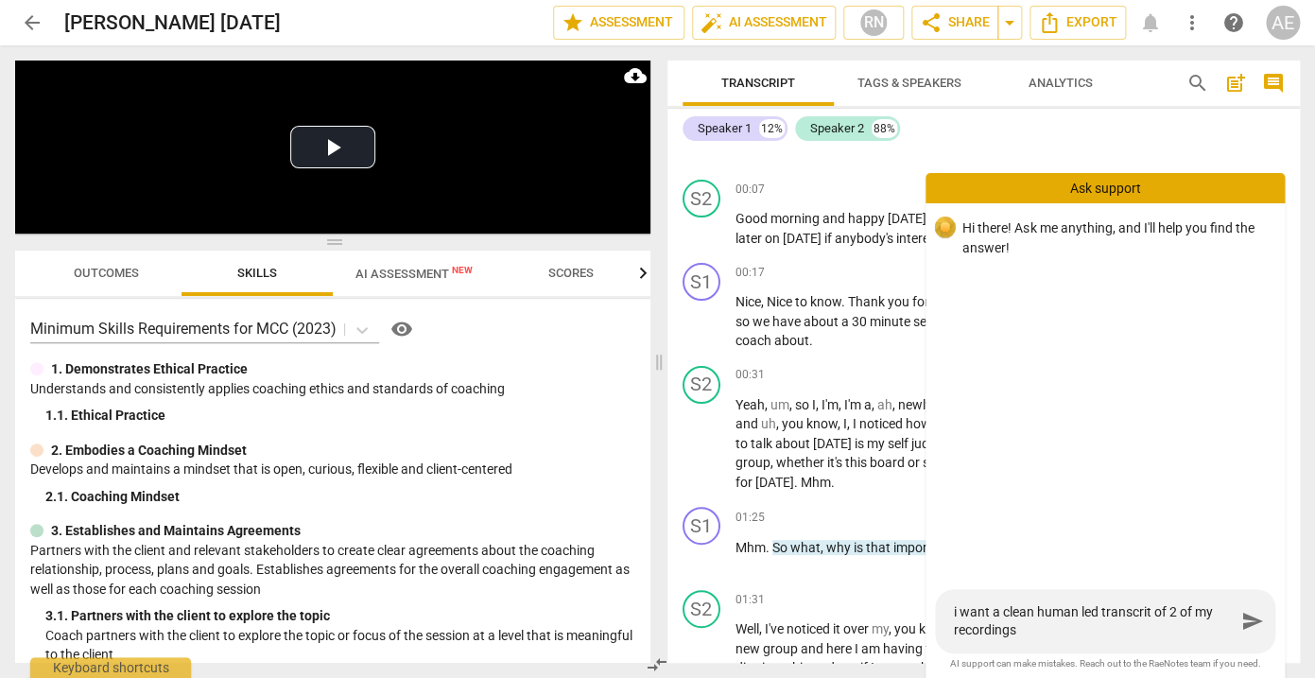
type textarea "i want a clean human led transcrit of 2 of my recordings f"
type textarea "i want a clean human led transcrit of 2 of my recordings fo"
type textarea "i want a clean human led transcrit of 2 of my recordings for"
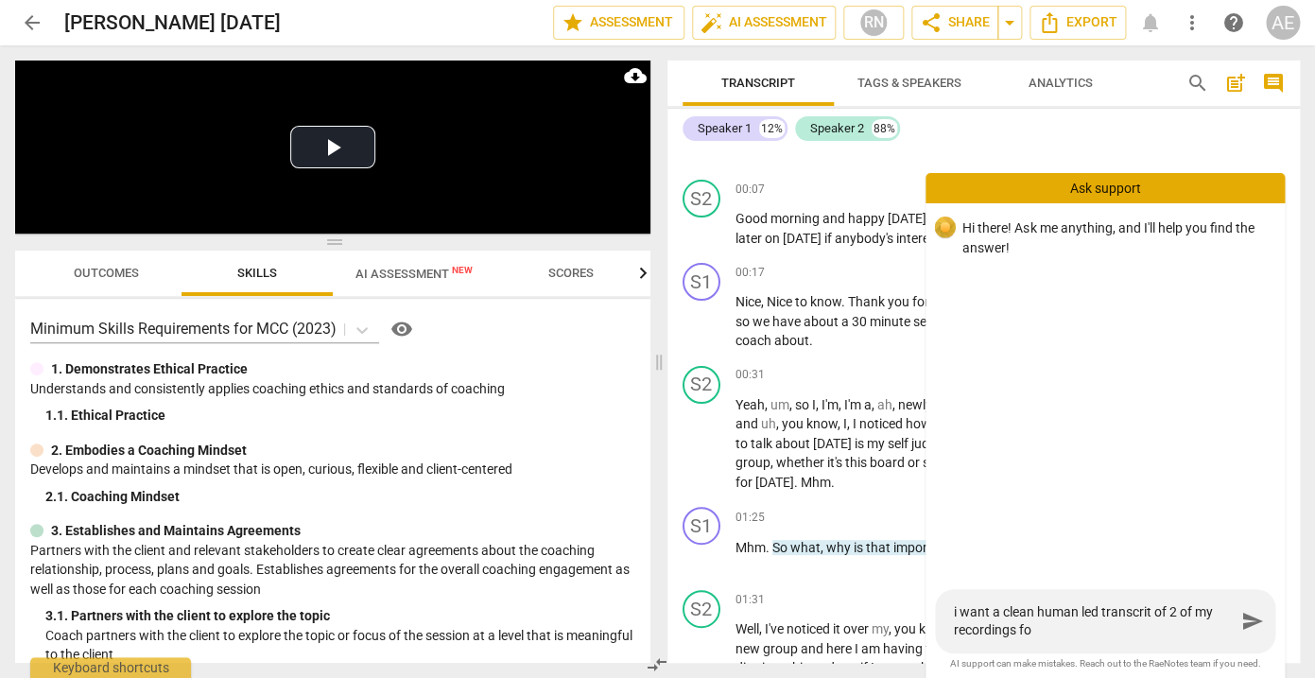
type textarea "i want a clean human led transcrit of 2 of my recordings for"
type textarea "i want a clean human led transcrit of 2 of my recordings for m"
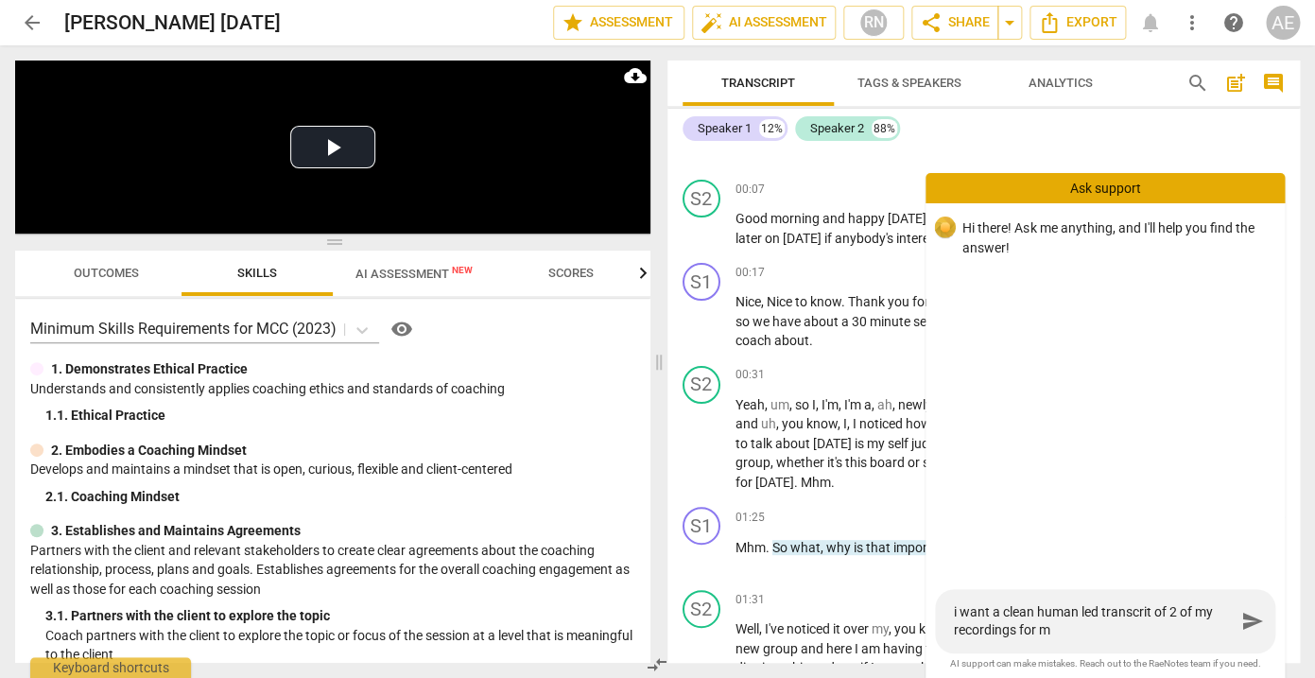
type textarea "i want a clean human led transcrit of 2 of my recordings for my"
type textarea "i want a clean human led transcrit of 2 of my recordings for my m"
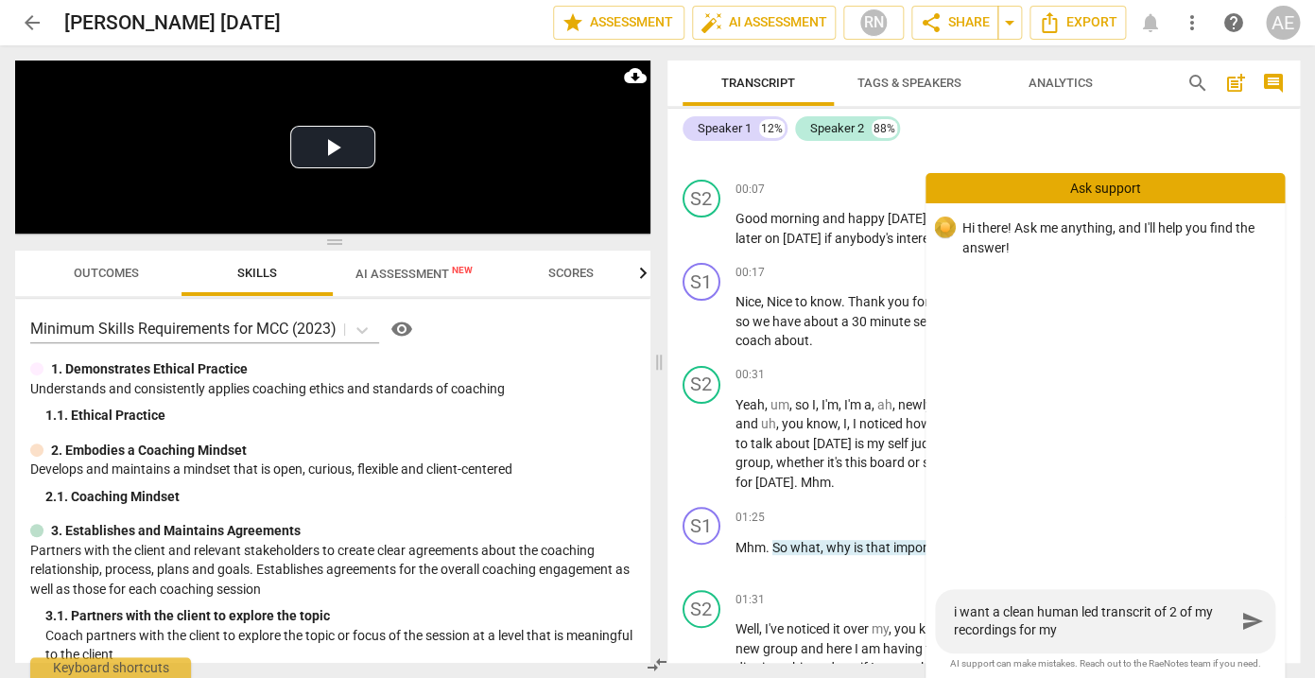
type textarea "i want a clean human led transcrit of 2 of my recordings for my m"
type textarea "i want a clean human led transcrit of 2 of my recordings for my mc"
type textarea "i want a clean human led transcrit of 2 of my recordings for my mcc"
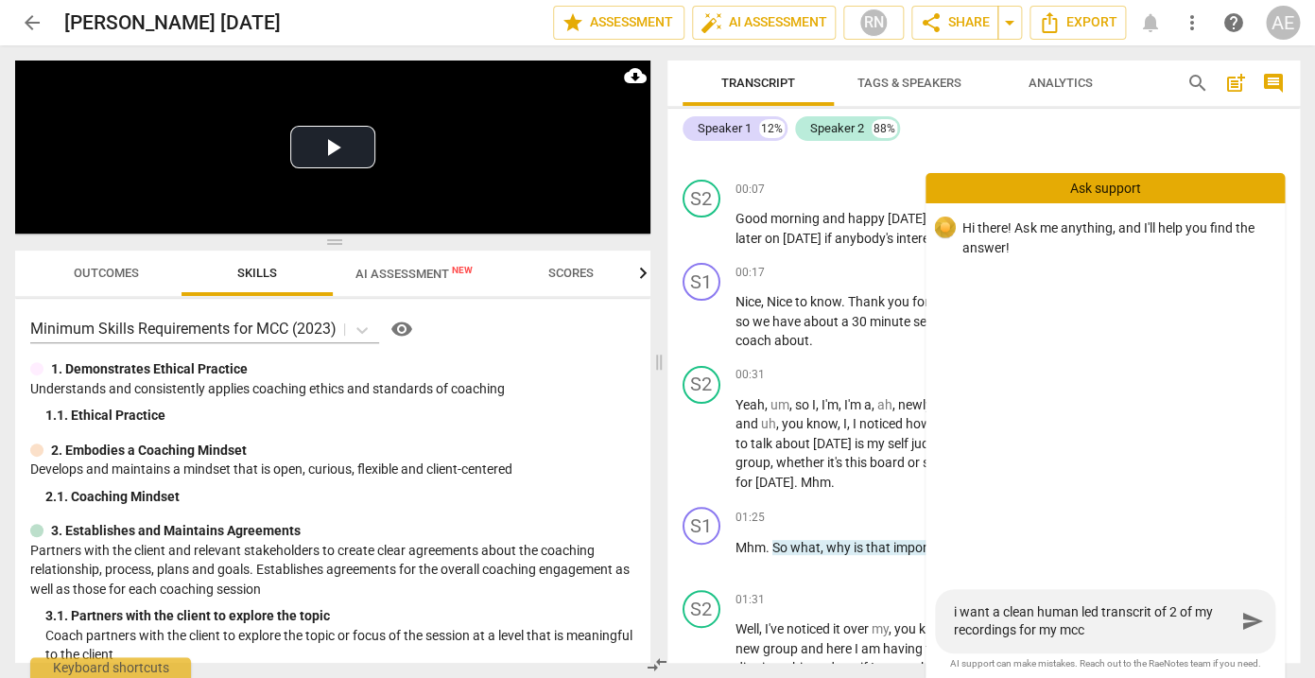
type textarea "i want a clean human led transcrit of 2 of my recordings for my mcc"
type textarea "i want a clean human led transcrit of 2 of my recordings for my mcc s"
type textarea "i want a clean human led transcrit of 2 of my recordings for my mcc su"
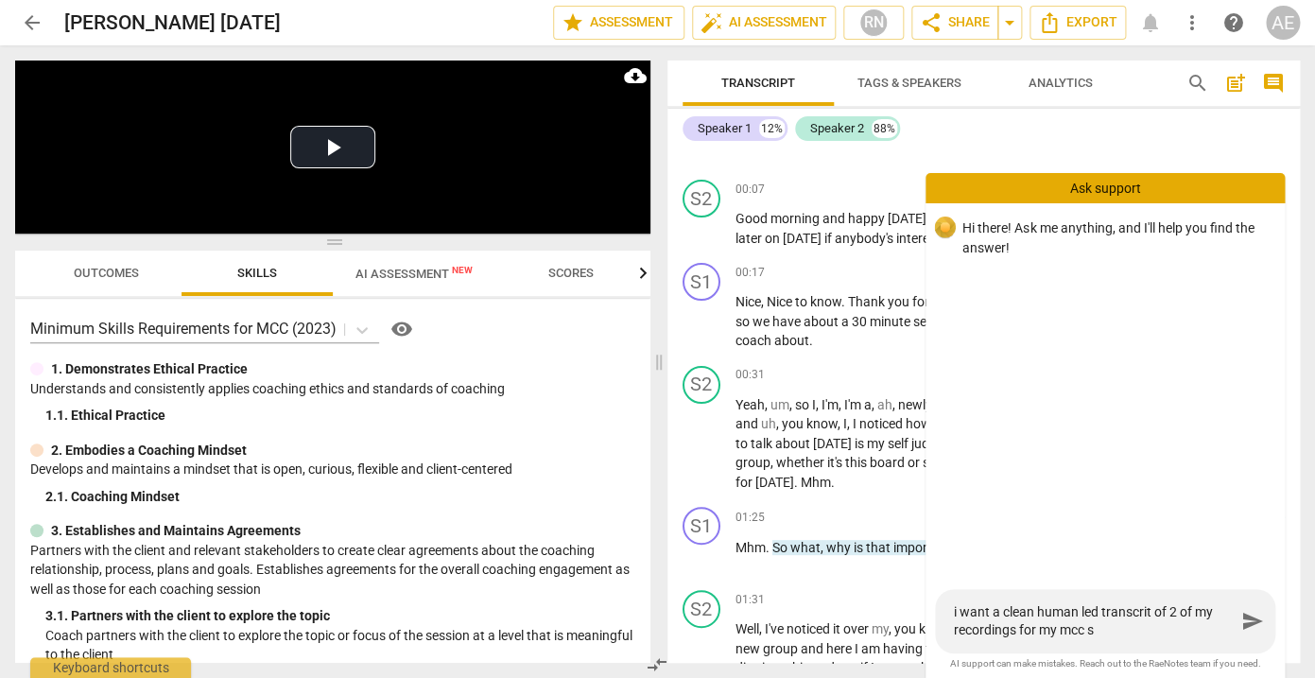
type textarea "i want a clean human led transcrit of 2 of my recordings for my mcc su"
type textarea "i want a clean human led transcrit of 2 of my recordings for my mcc sub"
type textarea "i want a clean human led transcrit of 2 of my recordings for my mcc subm"
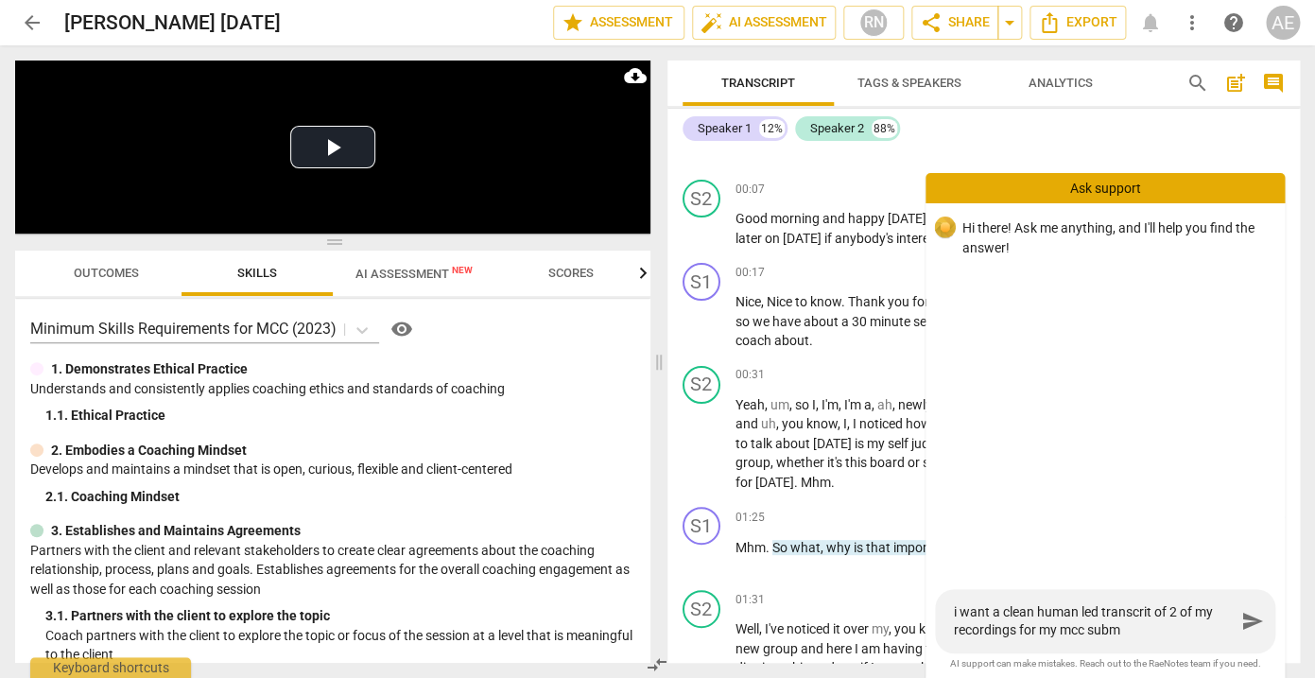
type textarea "i want a clean human led transcrit of 2 of my recordings for my mcc submi"
type textarea "i want a clean human led transcrit of 2 of my recordings for my mcc submis"
type textarea "i want a clean human led transcrit of 2 of my recordings for my mcc submiss"
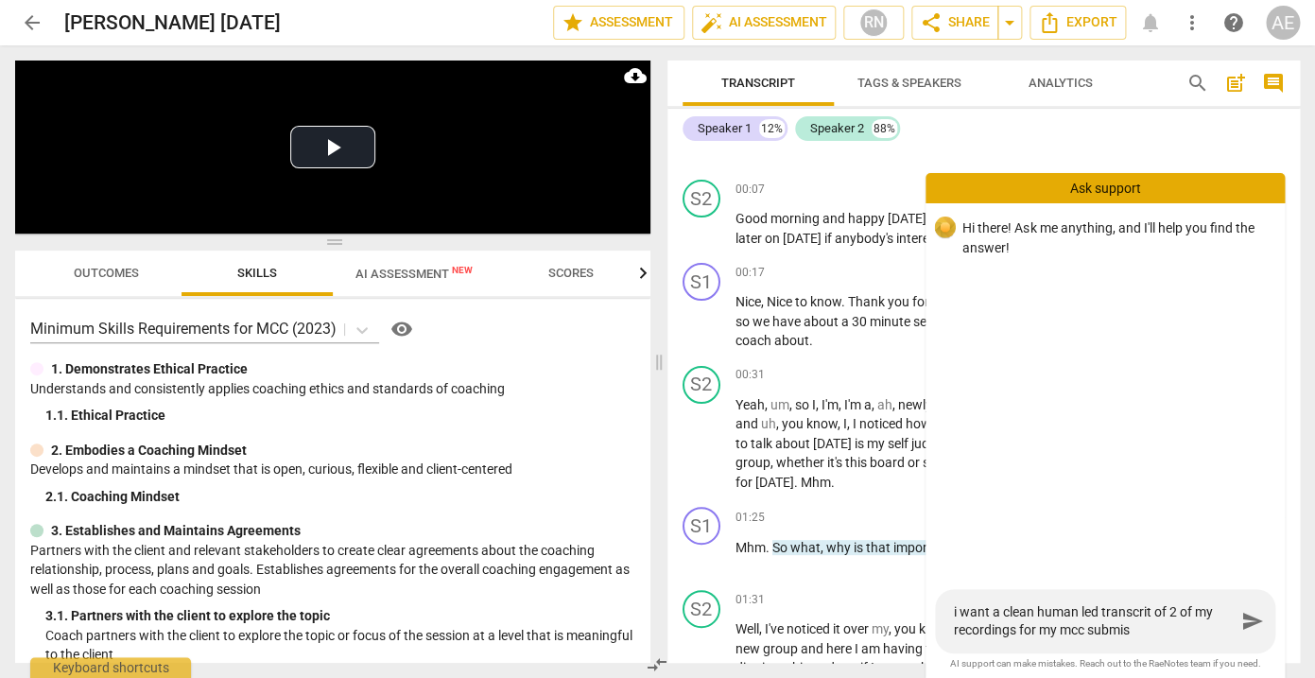
type textarea "i want a clean human led transcrit of 2 of my recordings for my mcc submiss"
type textarea "i want a clean human led transcrit of 2 of my recordings for my mcc submissi"
type textarea "i want a clean human led transcrit of 2 of my recordings for my mcc submissio"
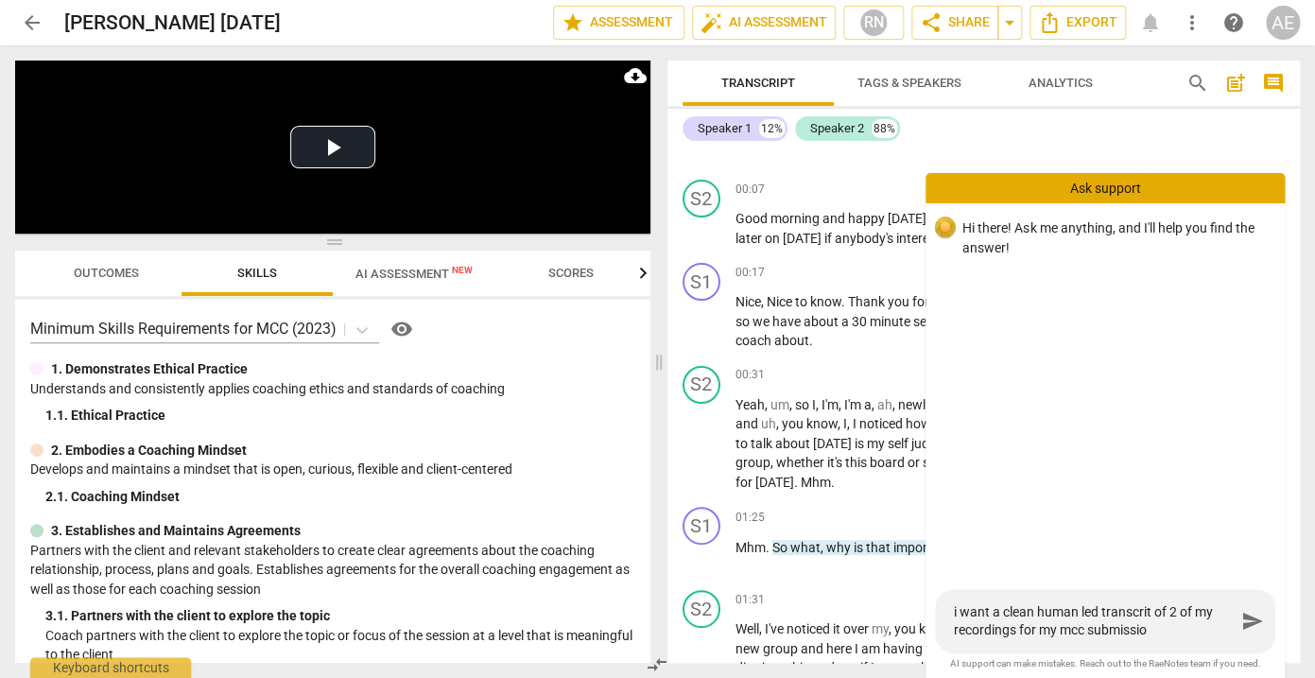
type textarea "i want a clean human led transcrit of 2 of my recordings for my mcc submission"
type textarea "i want a clean human led transcrit of 2 of my recordings for my mcc submission."
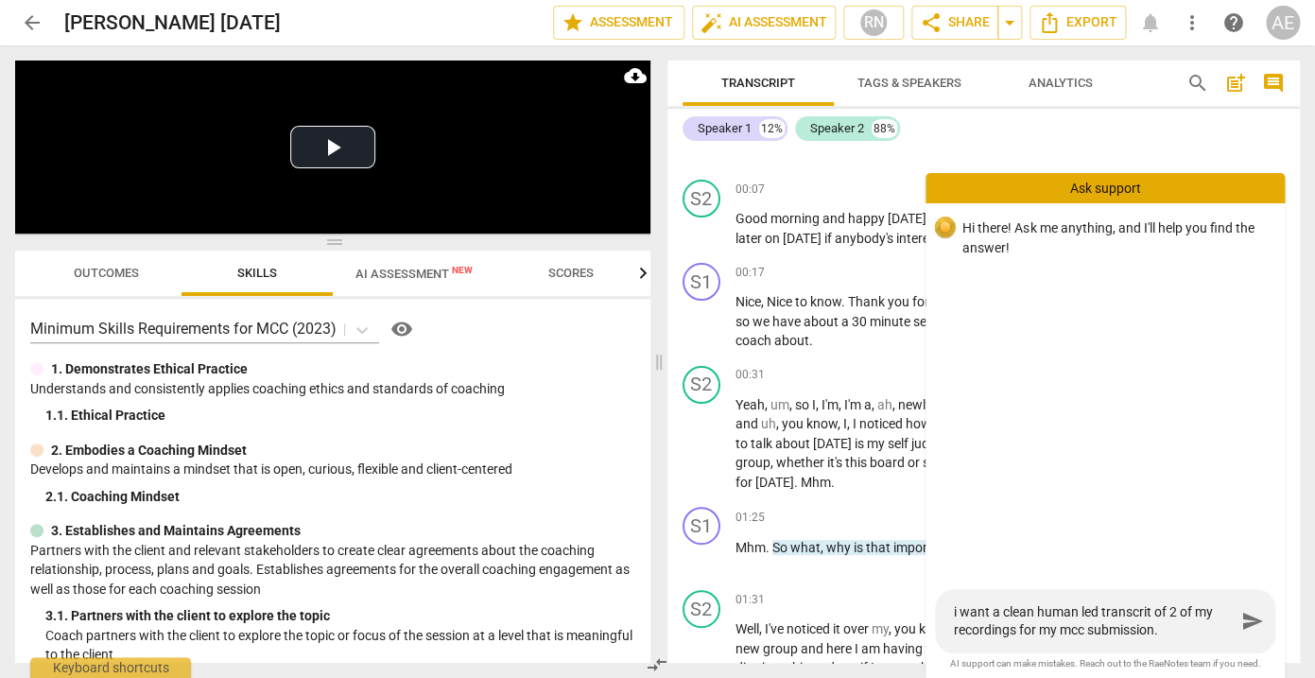
type textarea "i want a clean human led transcrit of 2 of my recordings for my mcc submission."
type textarea "i want a clean human led transcrit of 2 of my recordings for my mcc submission.…"
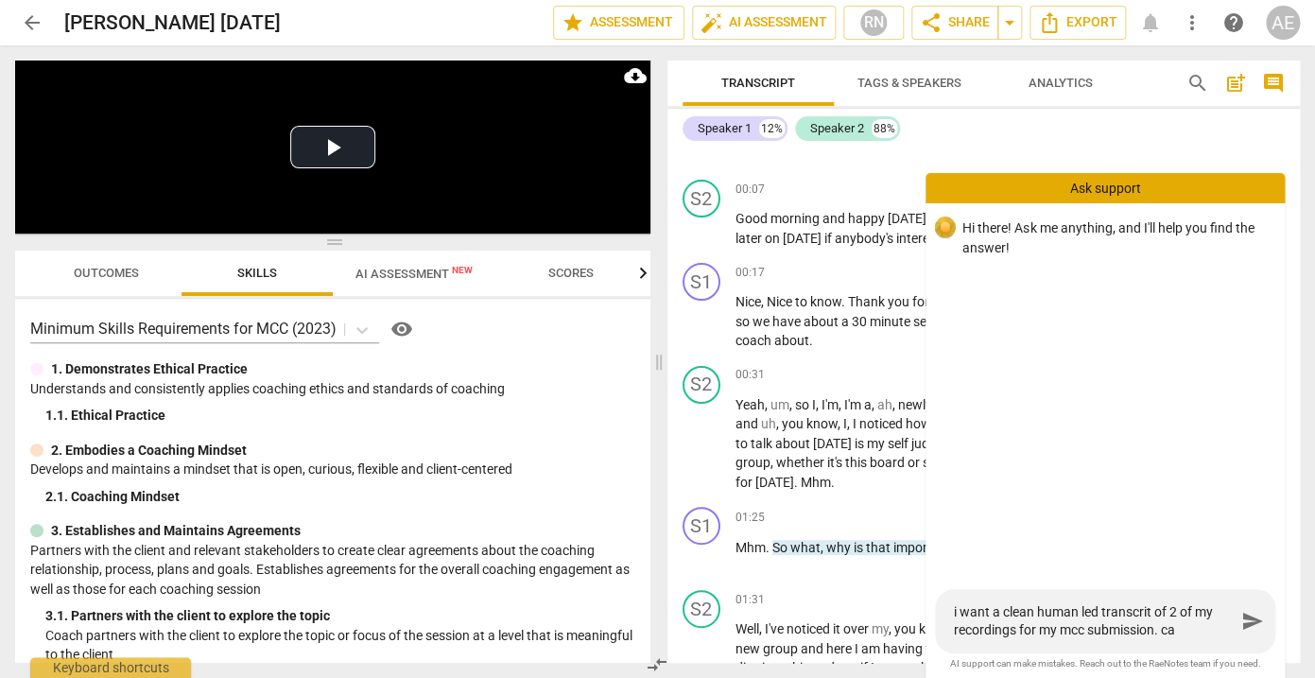
type textarea "i want a clean human led transcrit of 2 of my recordings for my mcc submission.…"
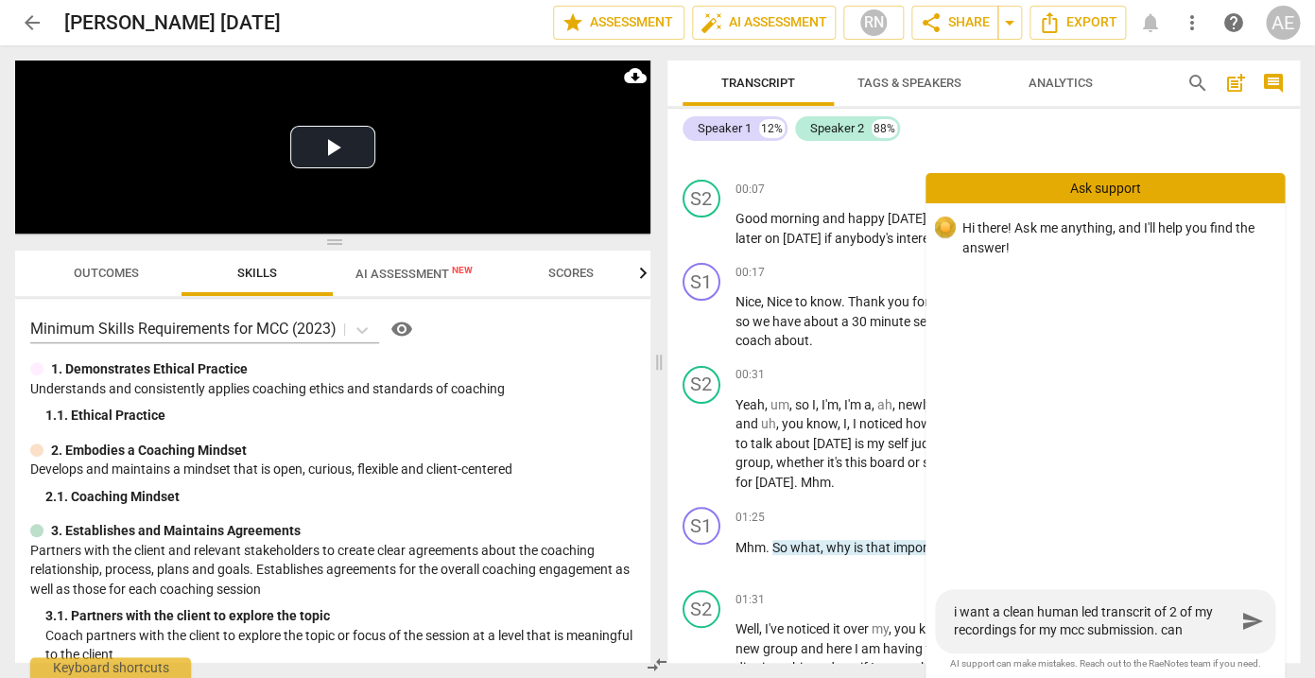
type textarea "i want a clean human led transcrit of 2 of my recordings for my mcc submission.…"
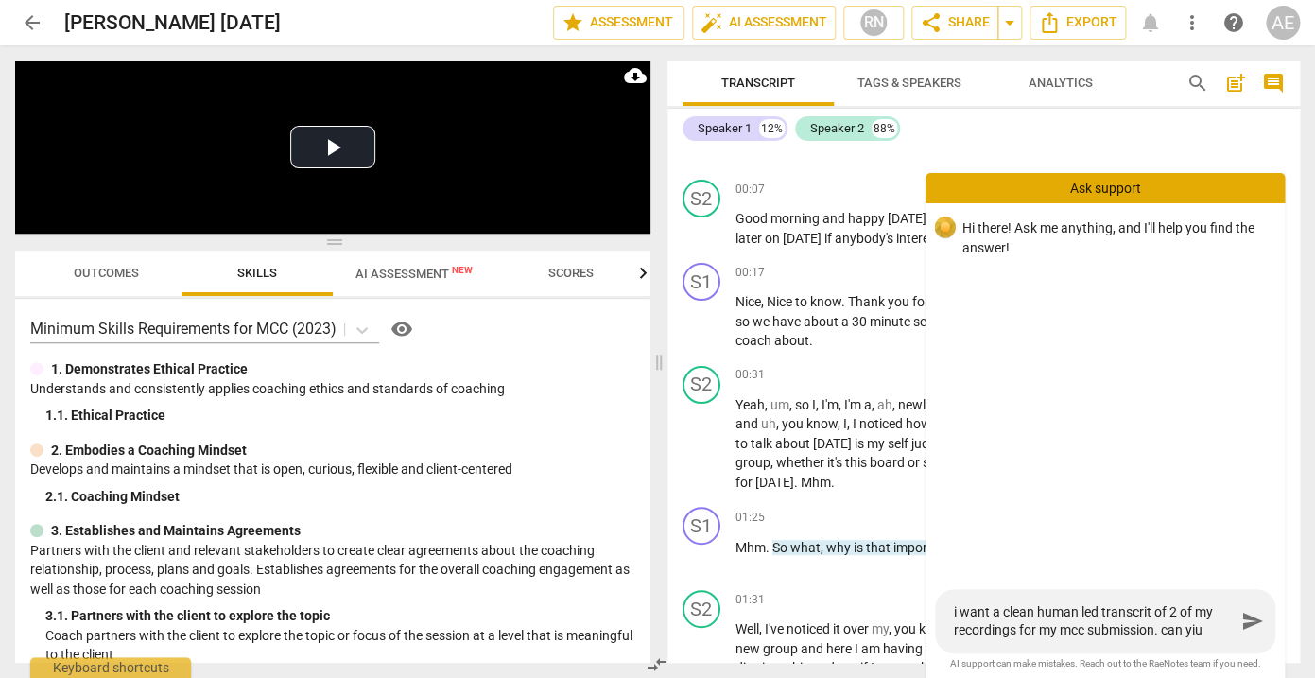
type textarea "i want a clean human led transcrit of 2 of my recordings for my mcc submission.…"
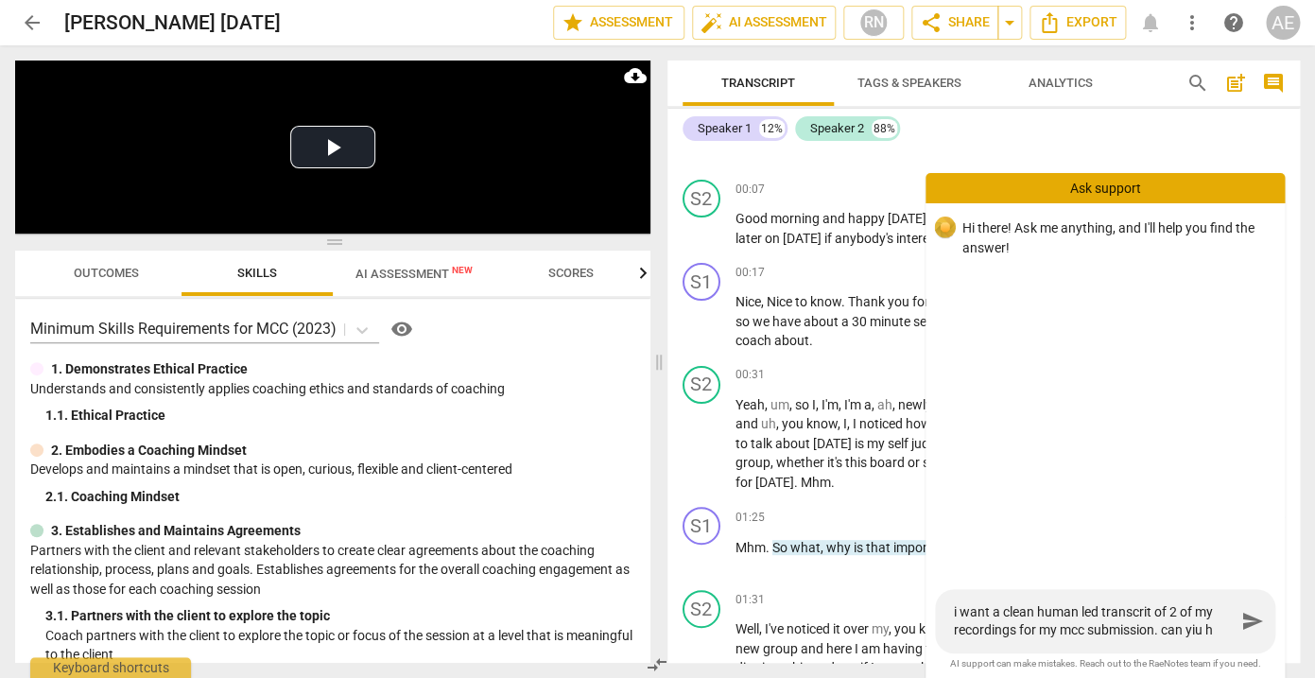
type textarea "i want a clean human led transcrit of 2 of my recordings for my mcc submission.…"
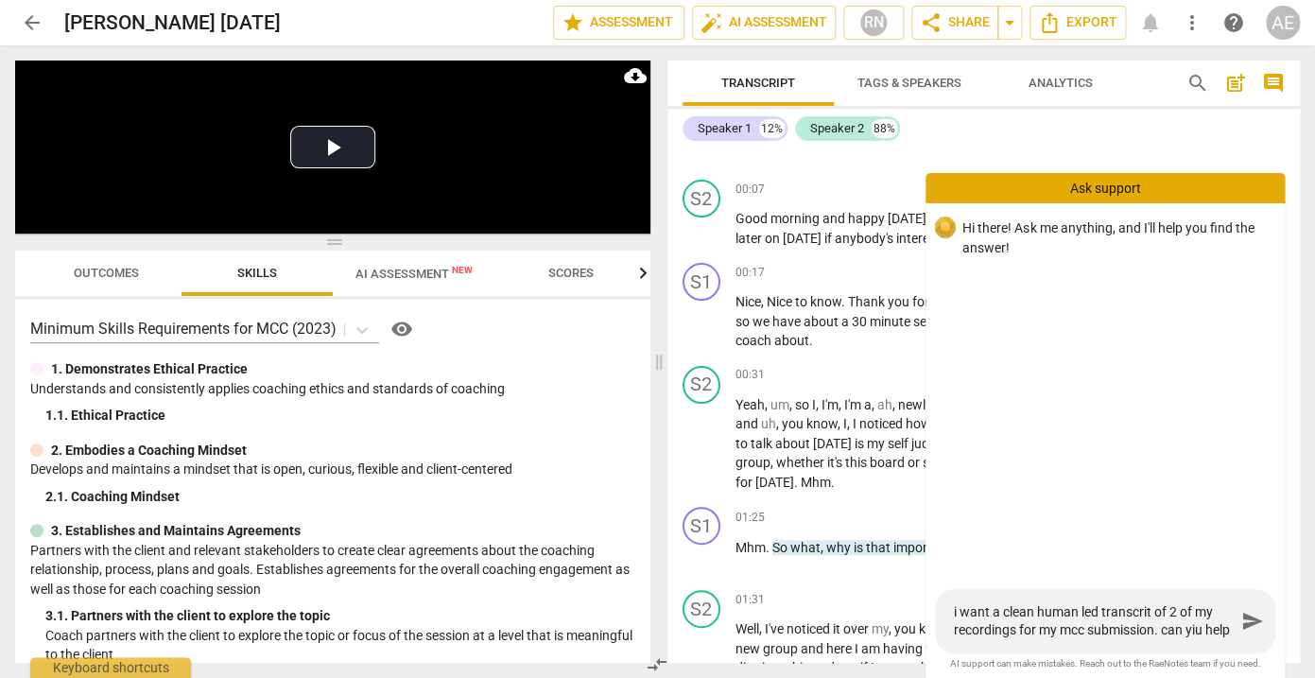
type textarea "i want a clean human led transcrit of 2 of my recordings for my mcc submission.…"
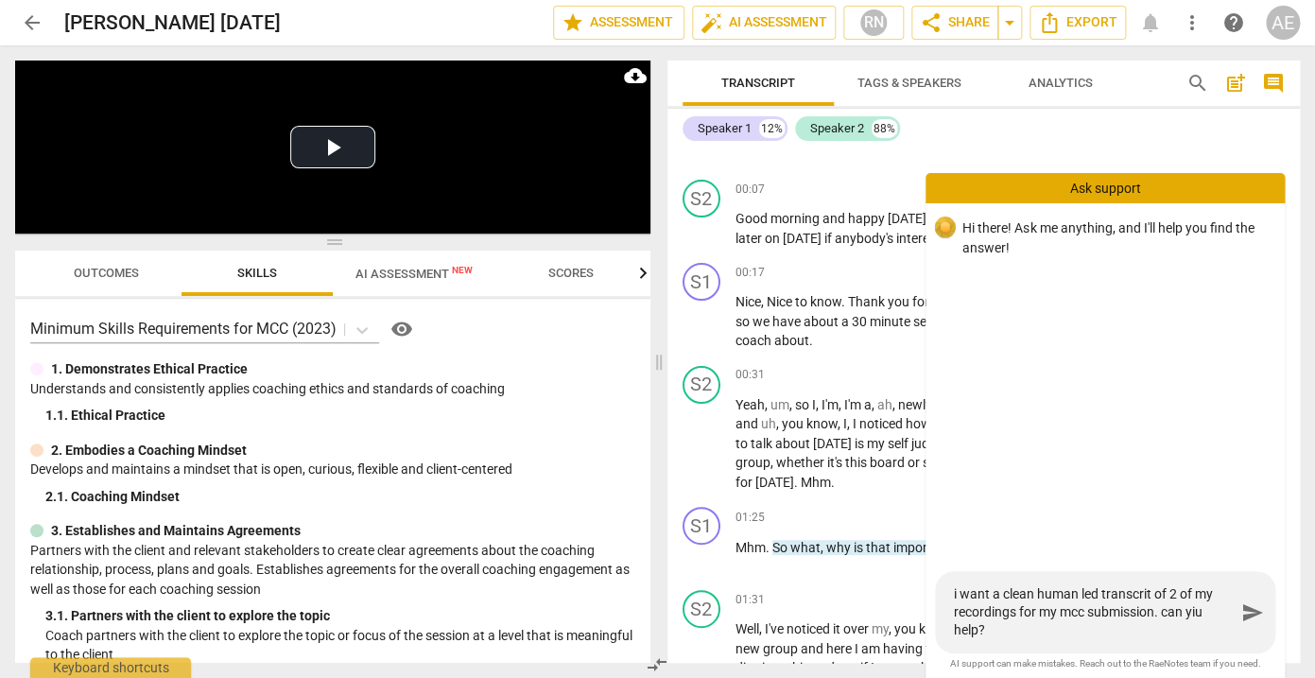
click at [1134, 592] on textarea "i want a clean human led transcrit of 2 of my recordings for my mcc submission.…" at bounding box center [1095, 612] width 282 height 54
type textarea "i want a clean human led transcript of 2 of my recordings for my mcc submission…"
type textarea "i want a clean human led transcripts of 2 of my recordings for my mcc submissio…"
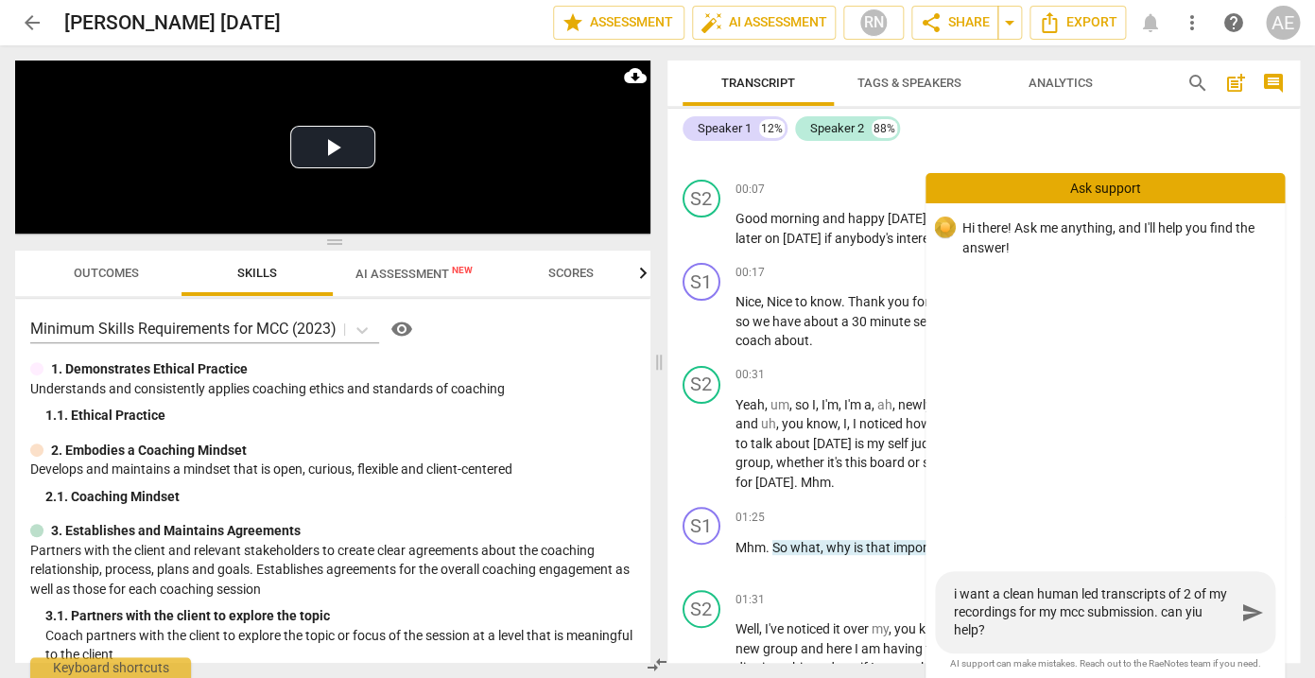
click at [1198, 616] on textarea "i want a clean human led transcripts of 2 of my recordings for my mcc submissio…" at bounding box center [1095, 612] width 282 height 54
type textarea "i want a clean human led transcripts of 2 of my recordings for my mcc submissio…"
click at [1251, 614] on span "send" at bounding box center [1253, 612] width 23 height 23
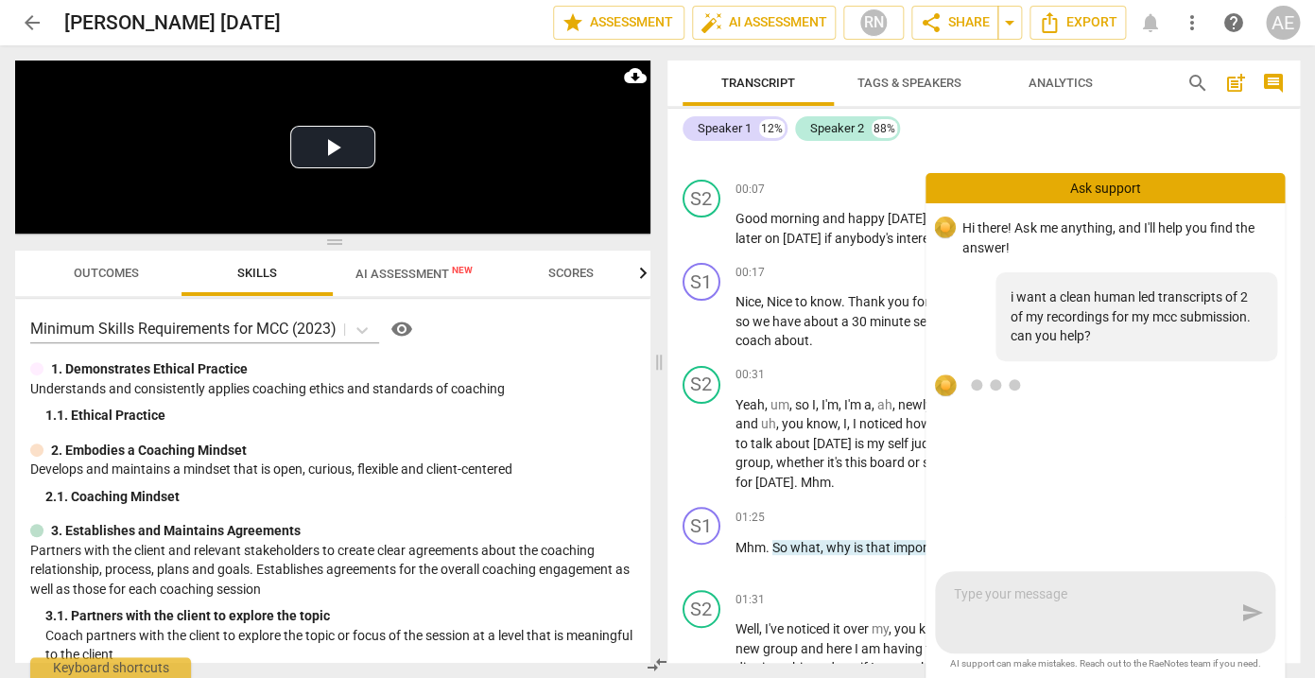
scroll to position [0, 0]
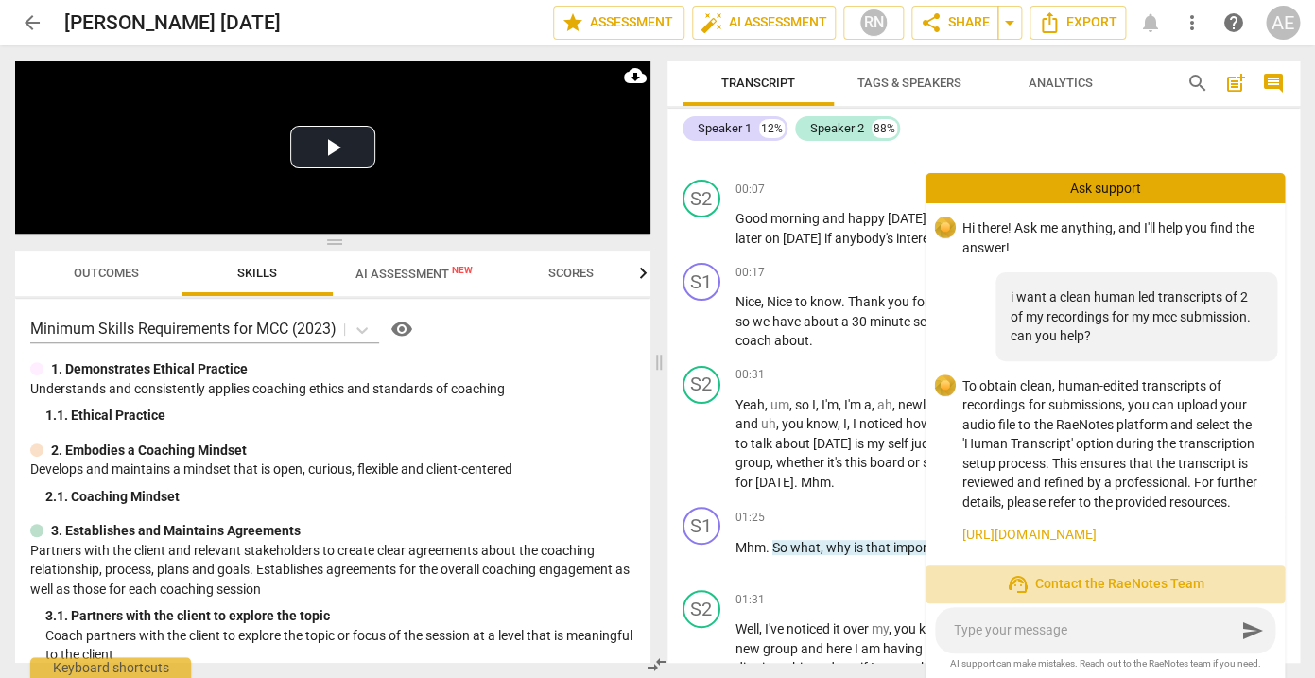
click at [1145, 583] on span "support_agent Contact the RaeNotes Team" at bounding box center [1105, 584] width 329 height 23
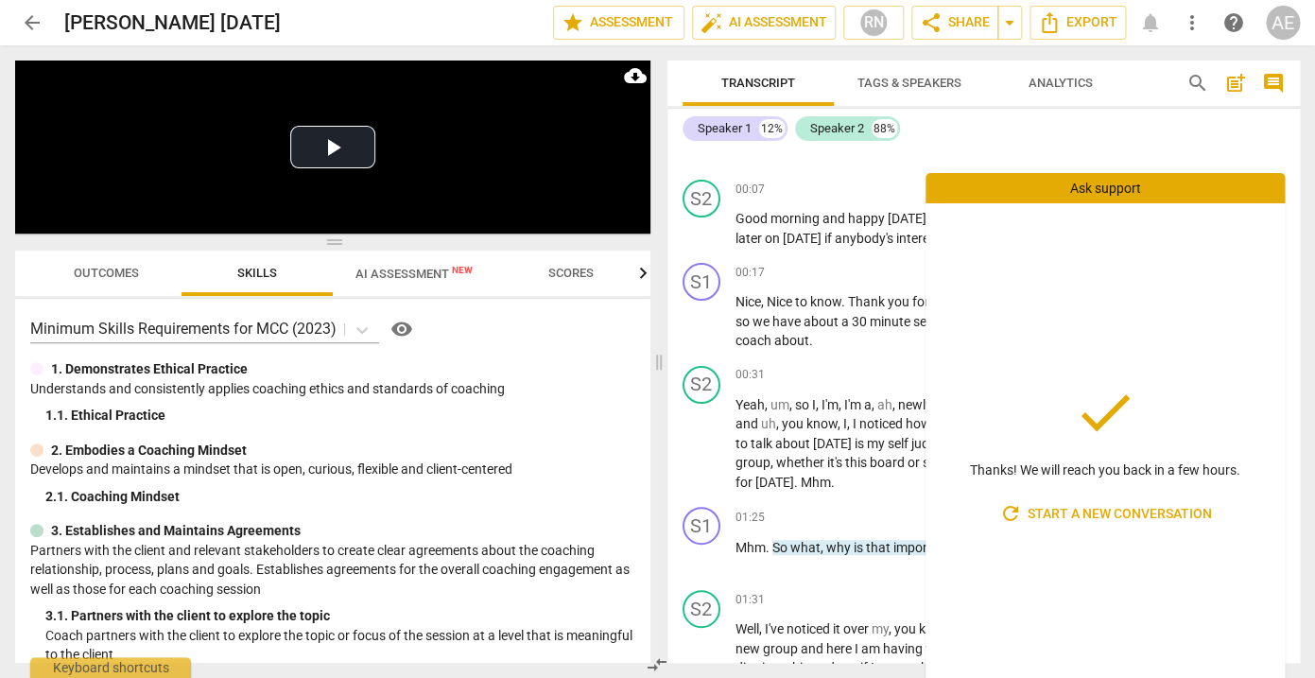
click at [1092, 145] on div "Speaker 1 12% Speaker 2 88% S1 play_arrow pause 00:03 + Add competency keyboard…" at bounding box center [985, 386] width 634 height 554
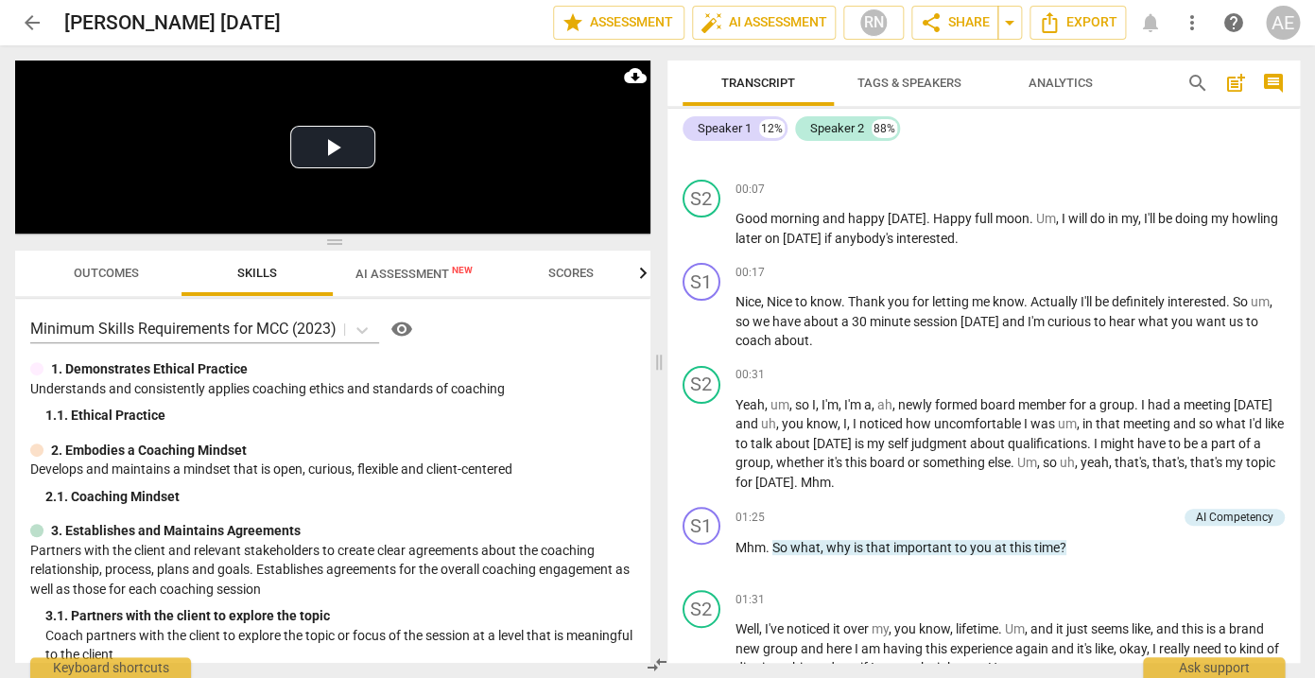
click at [31, 19] on span "arrow_back" at bounding box center [32, 22] width 23 height 23
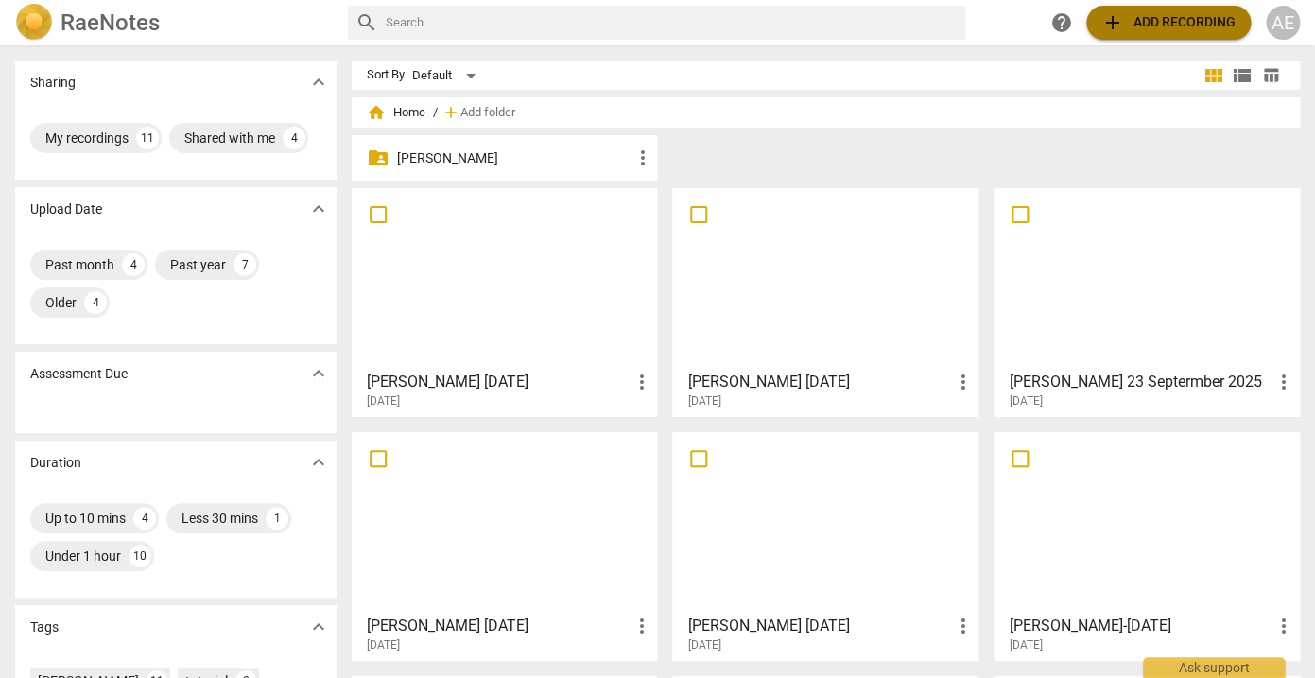
click at [1141, 30] on span "add Add recording" at bounding box center [1169, 22] width 134 height 23
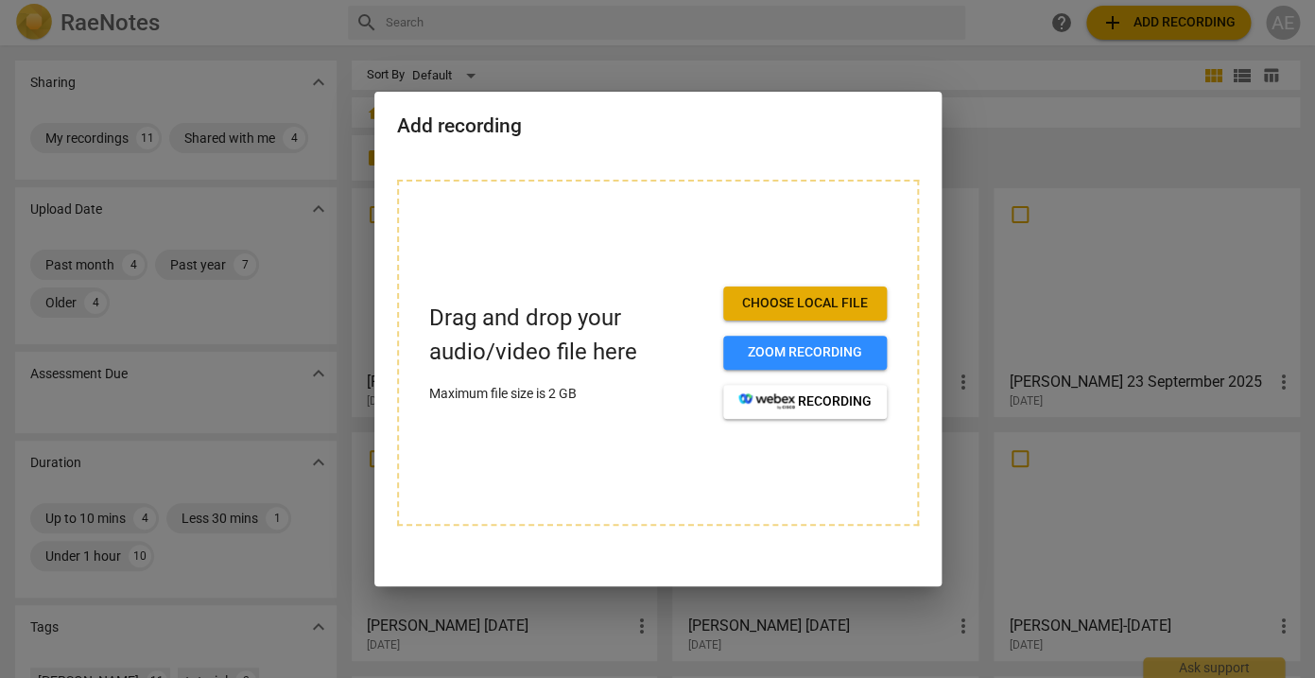
click at [825, 305] on span "Choose local file" at bounding box center [805, 303] width 133 height 19
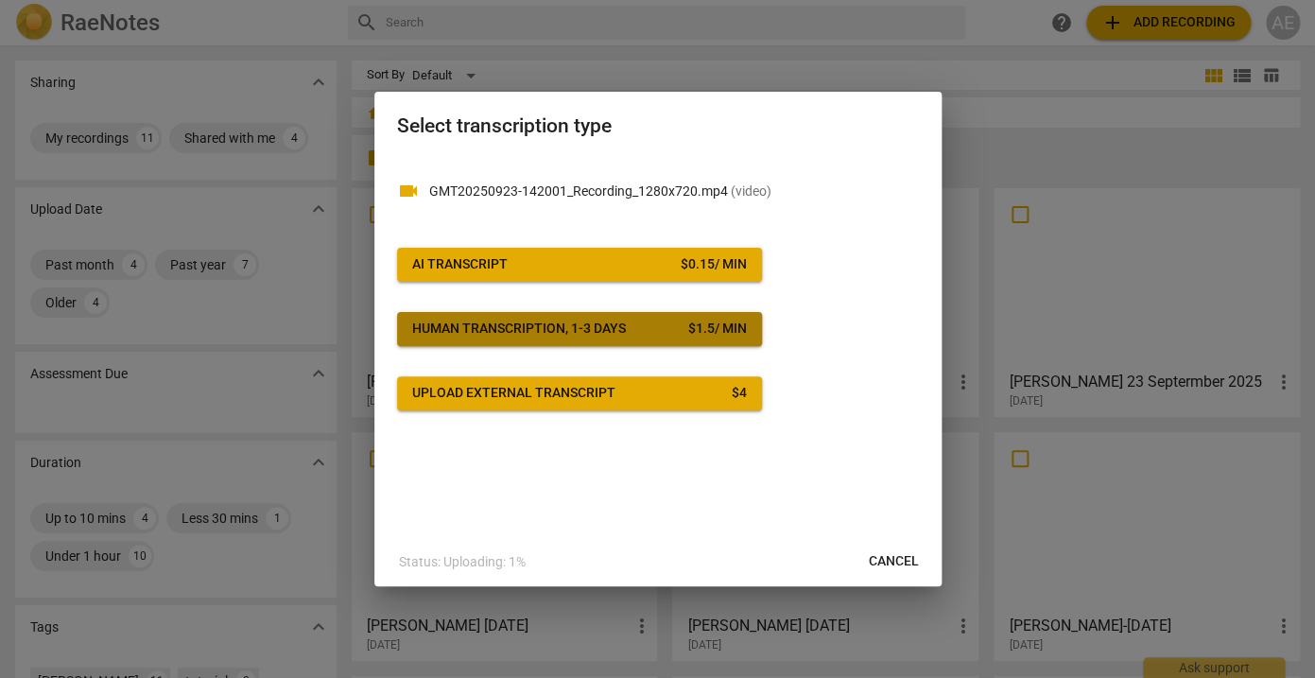
click at [722, 328] on div "$ 1.5 / min" at bounding box center [717, 329] width 59 height 19
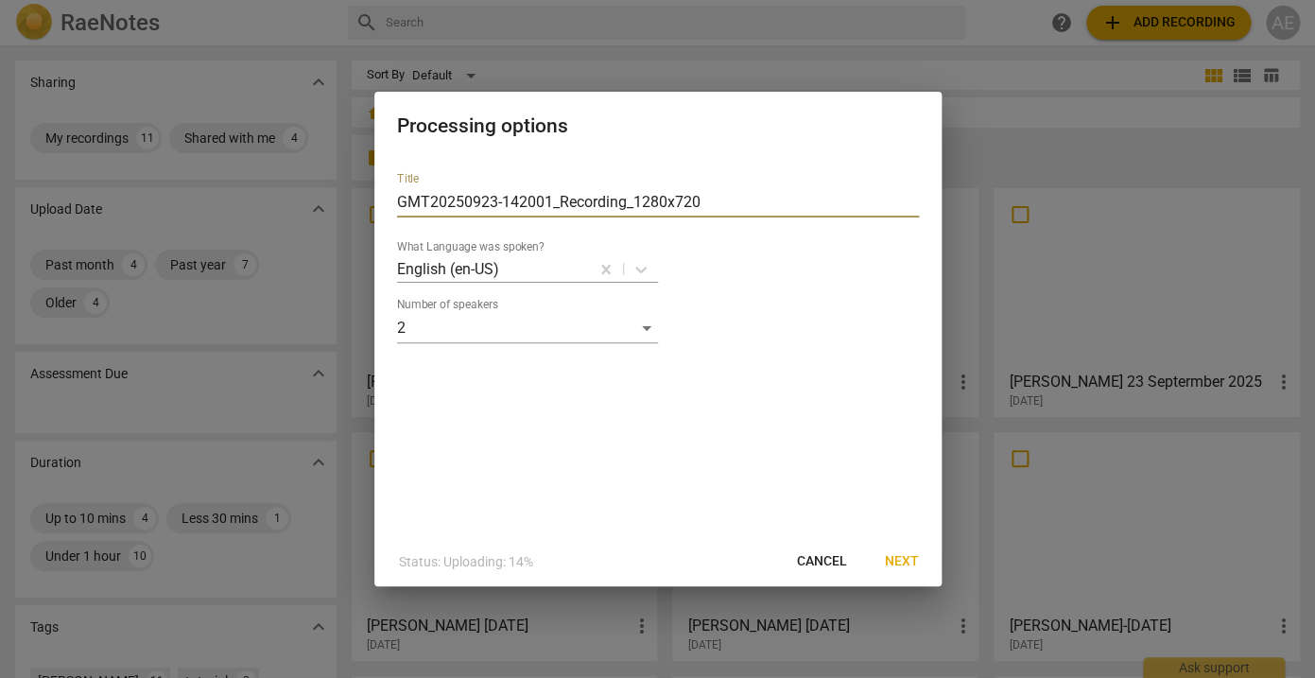
drag, startPoint x: 724, startPoint y: 201, endPoint x: 389, endPoint y: 204, distance: 335.7
click at [397, 204] on input "GMT20250923-142001_Recording_1280x720" at bounding box center [658, 202] width 522 height 30
paste input "Anthn_sept.23.25.Recording"
click at [789, 315] on div "Number of speakers 2" at bounding box center [658, 320] width 522 height 45
click at [637, 270] on icon at bounding box center [640, 270] width 11 height 7
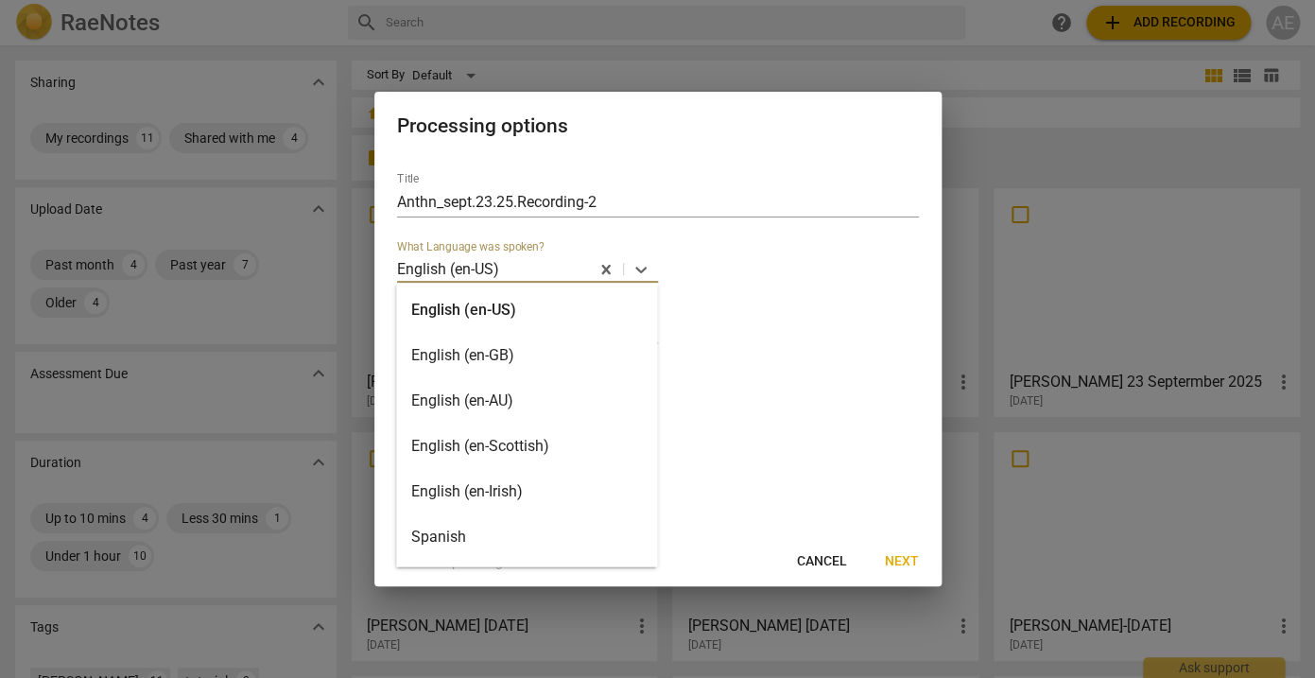
click at [535, 316] on div "English (en-US)" at bounding box center [526, 309] width 261 height 45
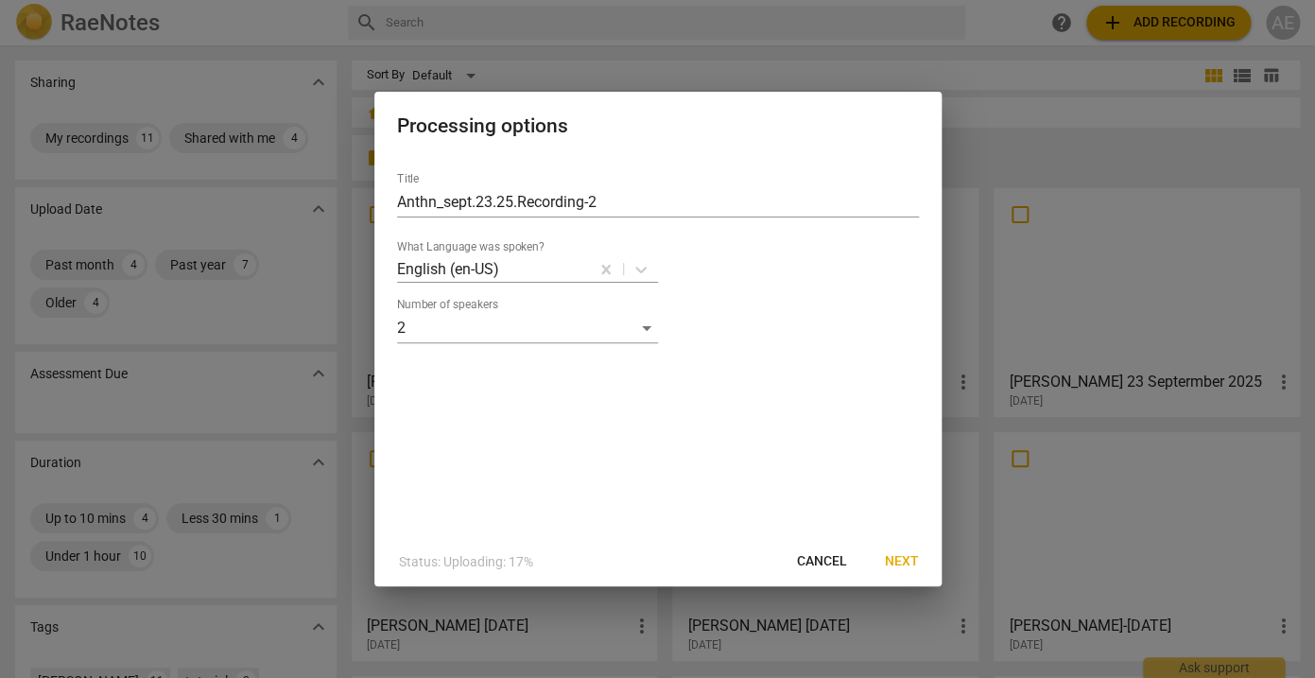
click at [761, 312] on div "Number of speakers 2" at bounding box center [658, 320] width 522 height 45
click at [905, 560] on span "Next" at bounding box center [902, 561] width 34 height 19
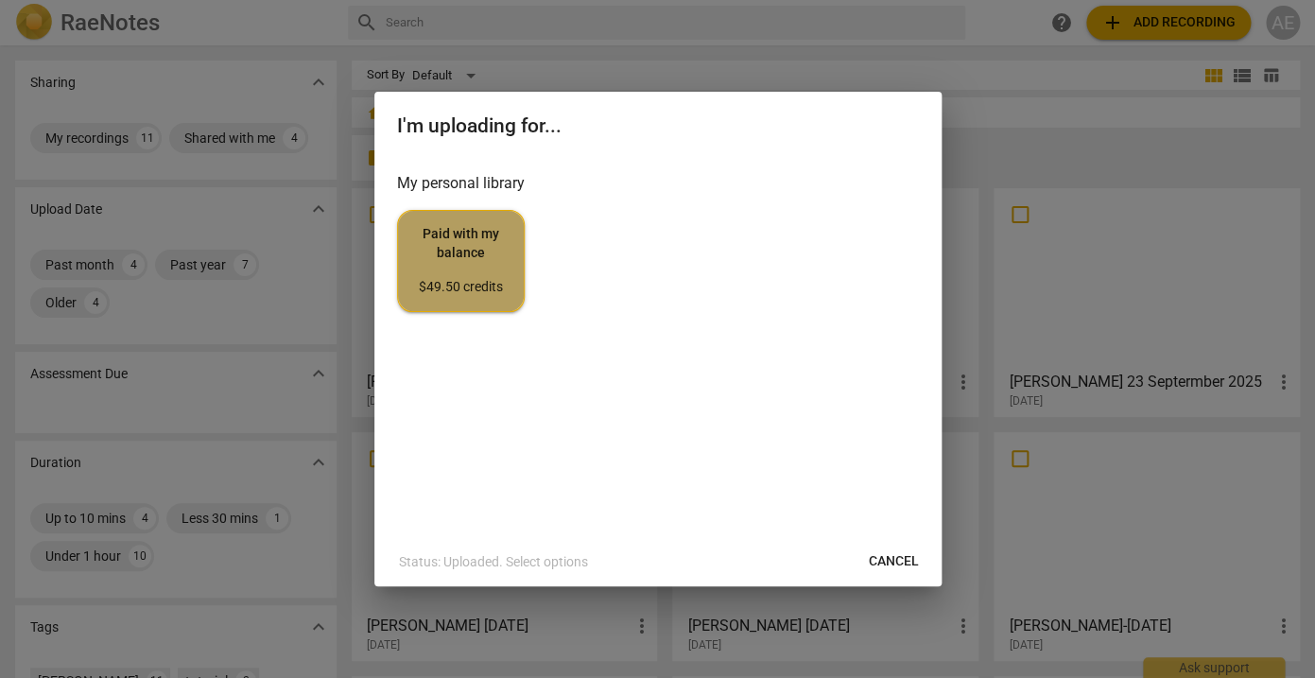
click at [487, 289] on div "$49.50 credits" at bounding box center [461, 287] width 96 height 19
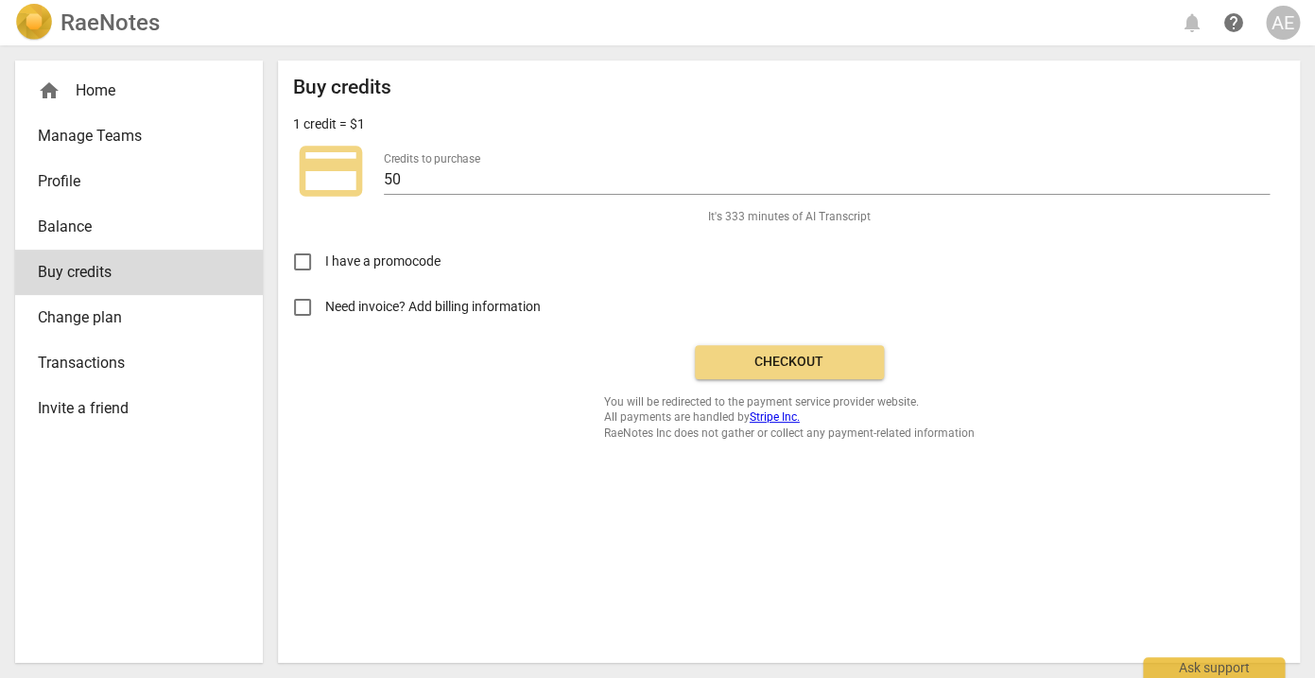
click at [804, 357] on span "Checkout" at bounding box center [789, 362] width 159 height 19
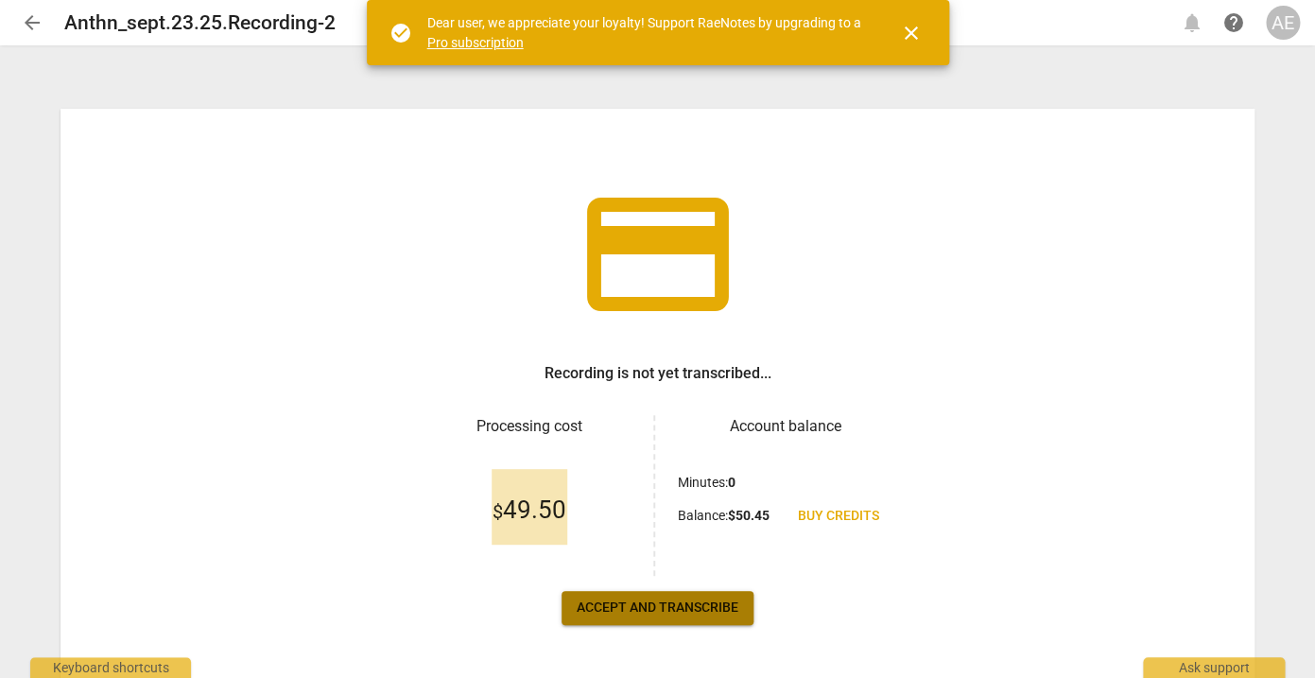
click at [647, 603] on span "Accept and transcribe" at bounding box center [658, 608] width 162 height 19
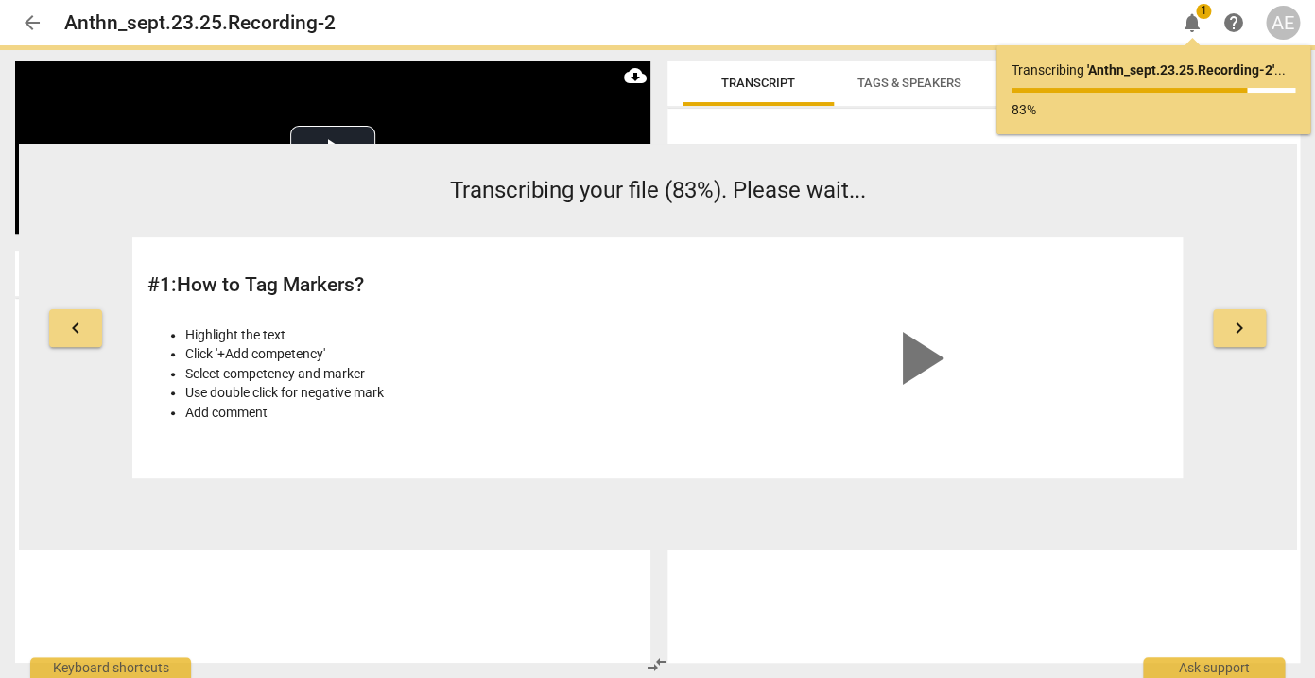
drag, startPoint x: 962, startPoint y: 25, endPoint x: 955, endPoint y: 47, distance: 23.6
click at [956, 45] on div "arrow_back Anthn_sept.23.25.Recording-2 edit notifications 1 help AE keyboard_a…" at bounding box center [657, 339] width 1315 height 678
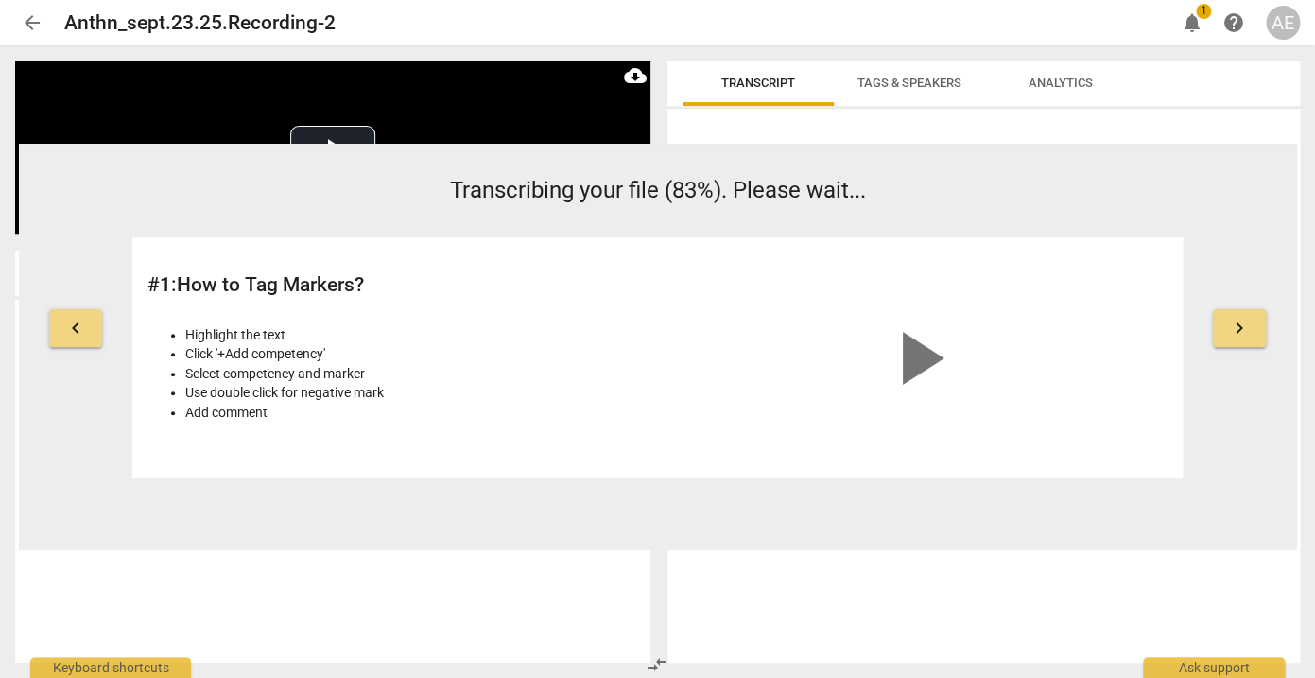
drag, startPoint x: 968, startPoint y: 20, endPoint x: 963, endPoint y: 119, distance: 99.5
click at [964, 120] on div "arrow_back Anthn_sept.23.25.Recording-2 edit notifications 1 help AE keyboard_a…" at bounding box center [657, 339] width 1315 height 678
click at [984, 28] on div "Anthn_sept.23.25.Recording-2 edit" at bounding box center [612, 23] width 1096 height 34
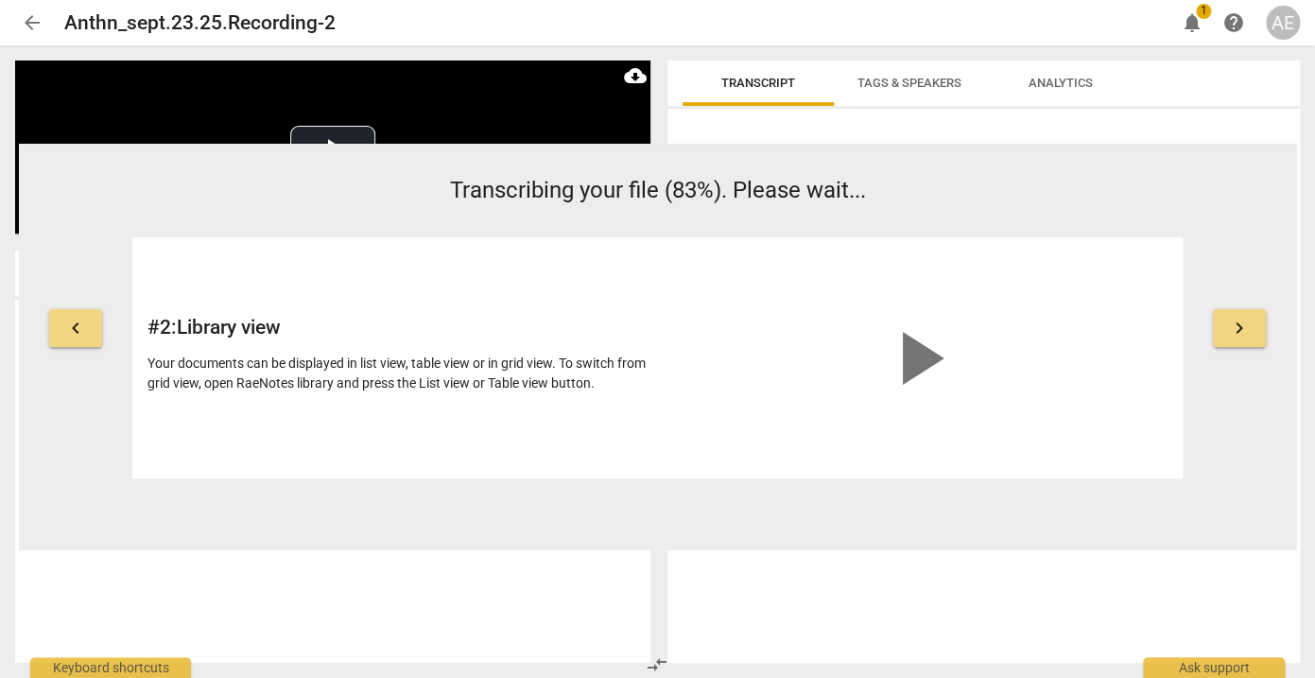
drag, startPoint x: 983, startPoint y: 27, endPoint x: 991, endPoint y: 126, distance: 98.7
click at [991, 126] on div "arrow_back Anthn_sept.23.25.Recording-2 edit notifications 1 help AE keyboard_a…" at bounding box center [657, 339] width 1315 height 678
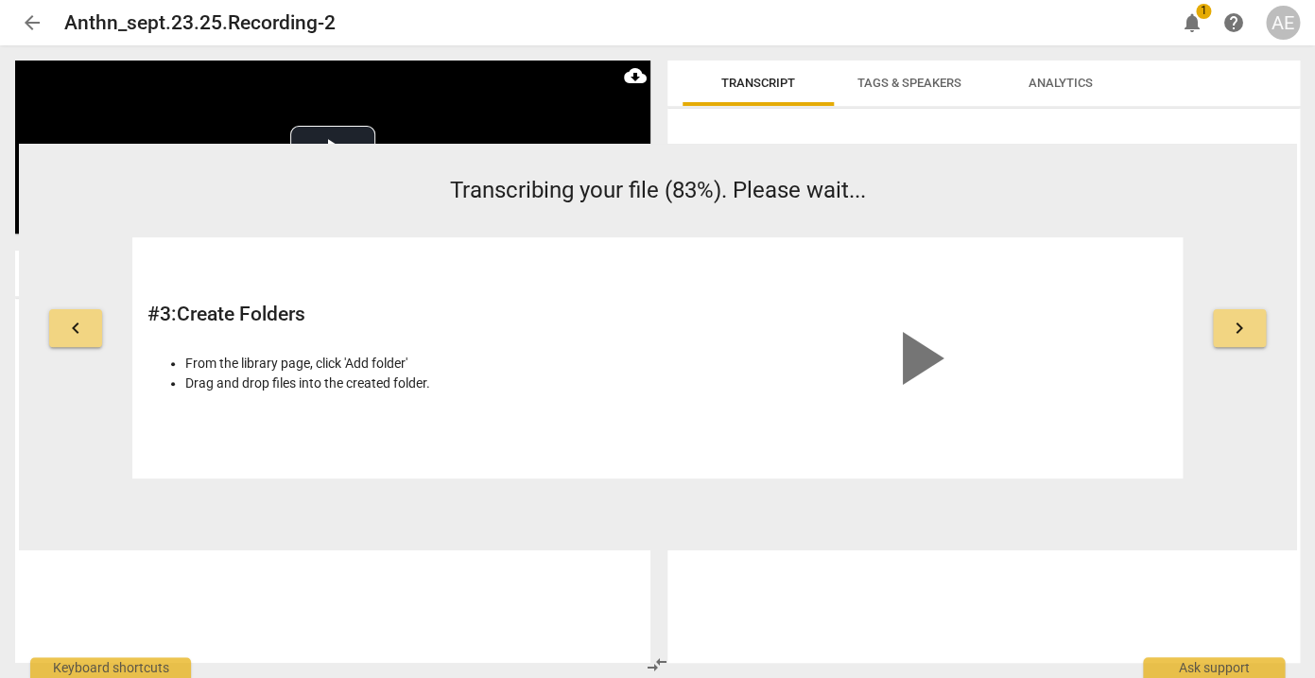
click at [928, 176] on p "Transcribing your file (83%). Please wait..." at bounding box center [657, 190] width 1051 height 33
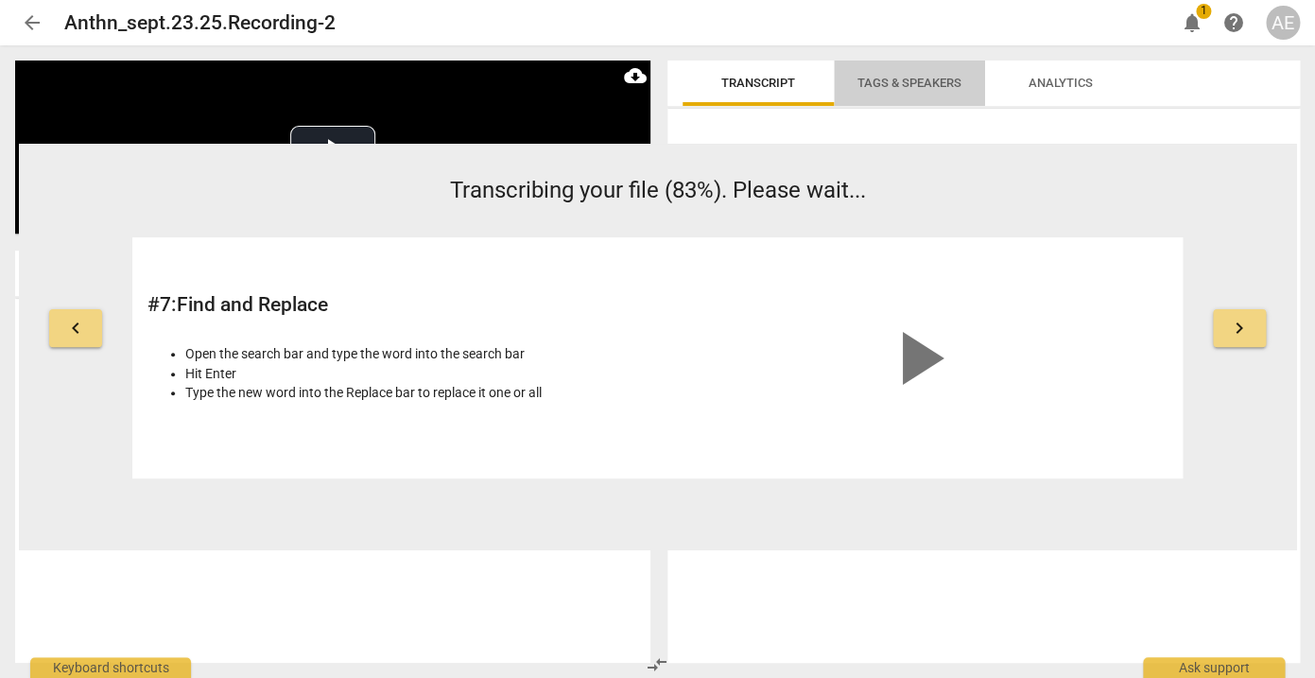
click at [928, 86] on span "Tags & Speakers" at bounding box center [910, 83] width 104 height 14
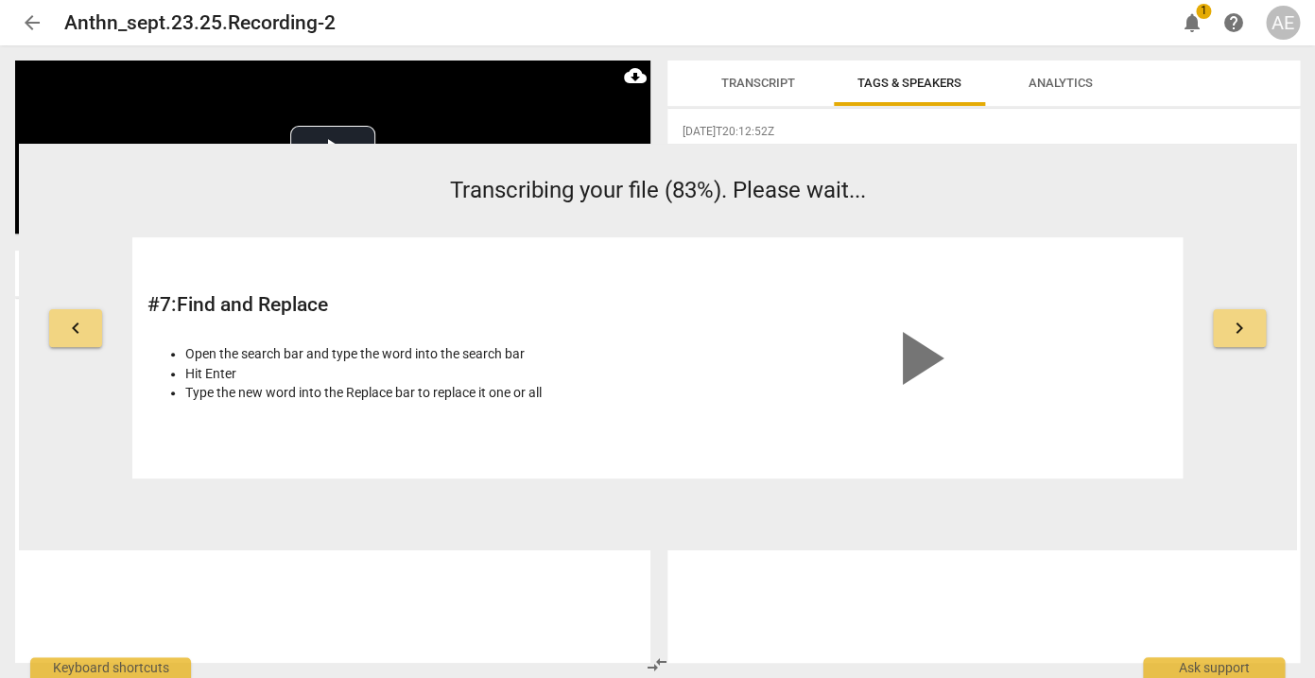
click at [749, 85] on span "Transcript" at bounding box center [759, 83] width 74 height 14
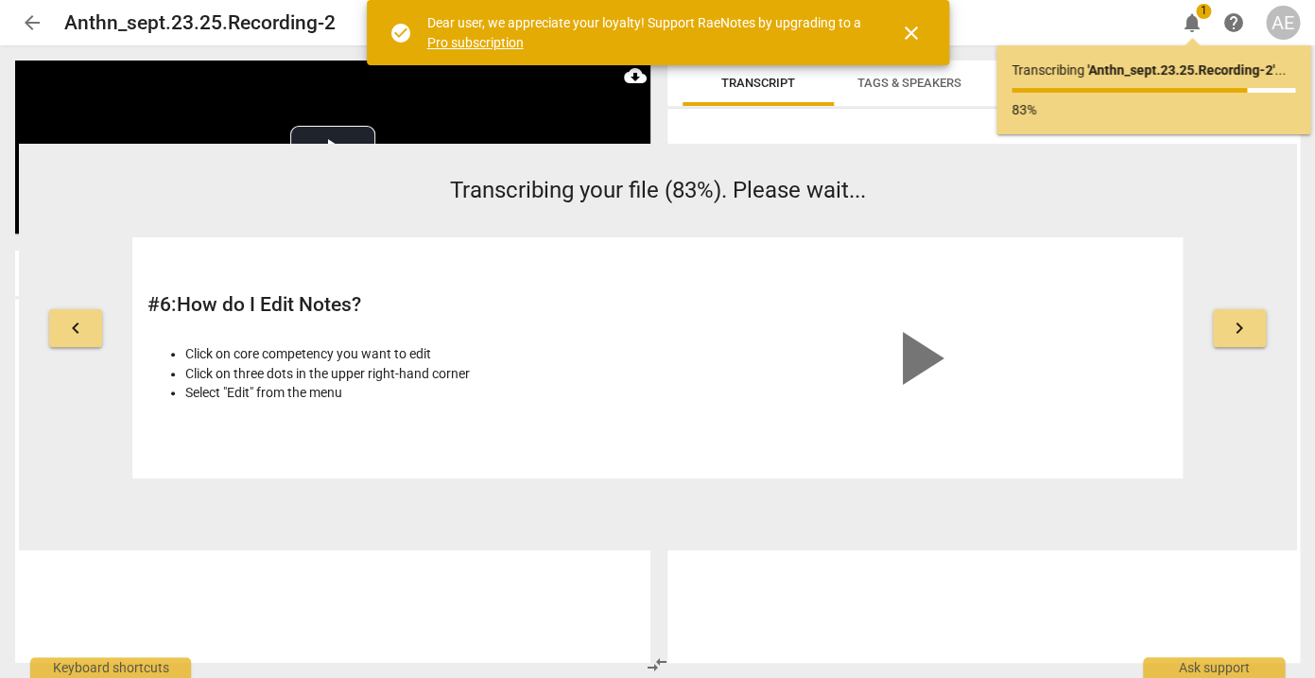
drag, startPoint x: 992, startPoint y: 18, endPoint x: 912, endPoint y: -43, distance: 100.6
click at [912, 0] on html "arrow_back Anthn_sept.23.25.Recording-2 edit notifications 1 help AE keyboard_a…" at bounding box center [657, 0] width 1315 height 0
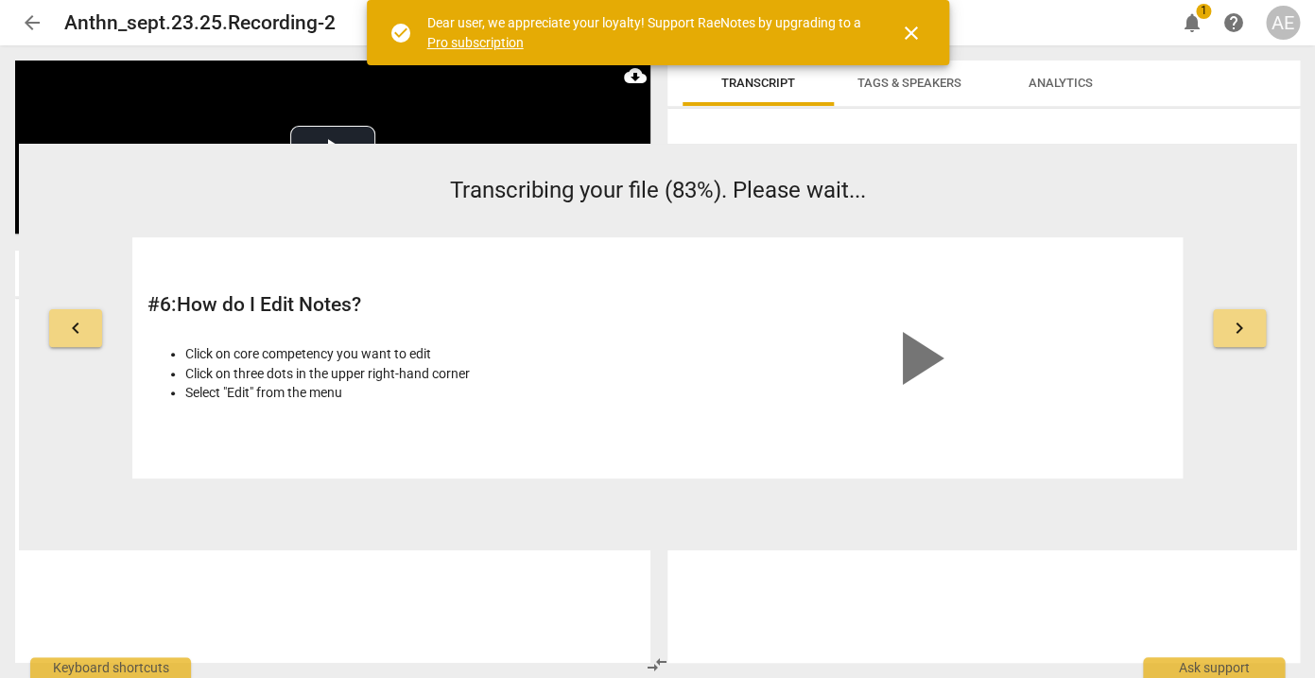
click at [914, 27] on span "close" at bounding box center [911, 33] width 23 height 23
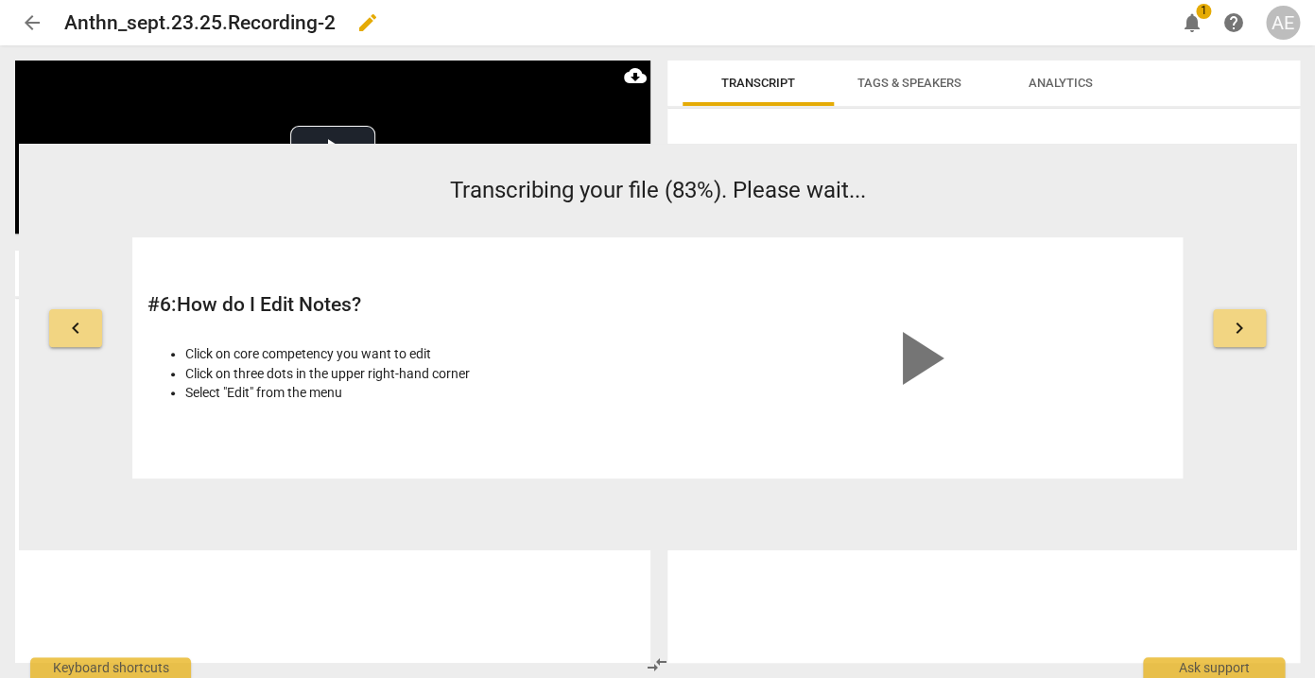
click at [789, 26] on div "Anthn_sept.23.25.Recording-2 edit" at bounding box center [612, 23] width 1096 height 34
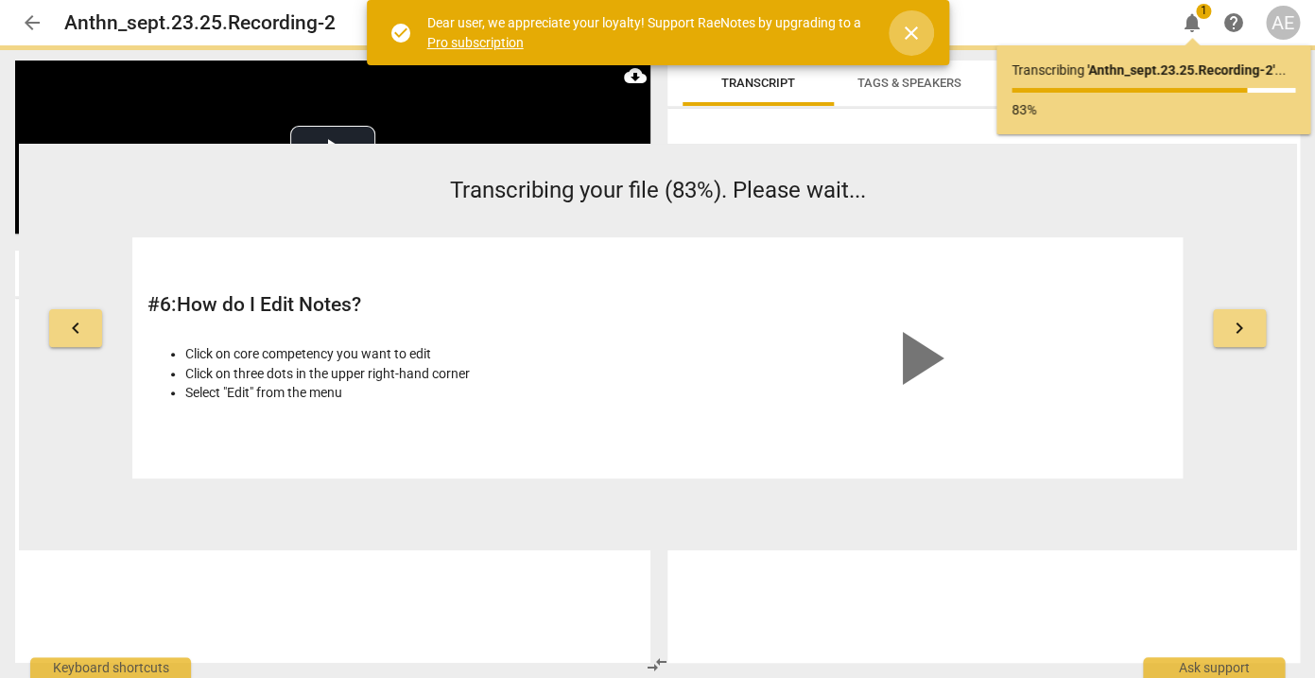
click at [913, 32] on span "close" at bounding box center [911, 33] width 23 height 23
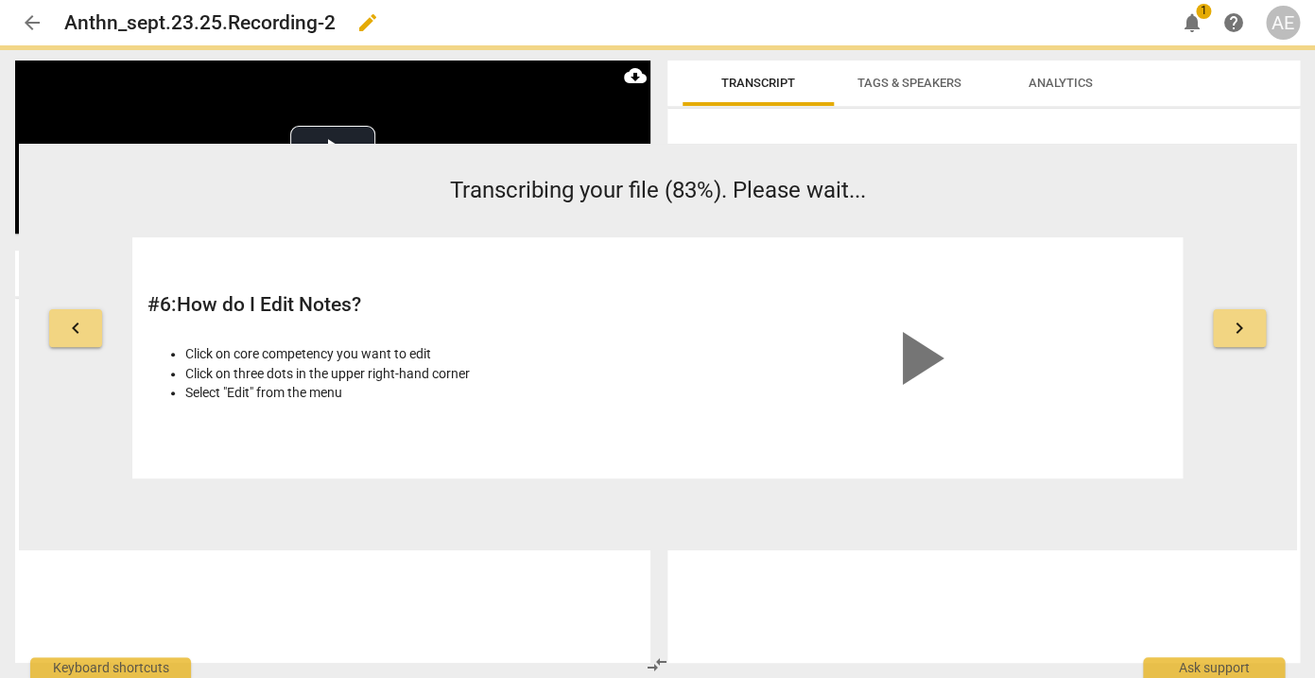
click at [1128, 13] on div "Anthn_sept.23.25.Recording-2 edit" at bounding box center [612, 23] width 1096 height 34
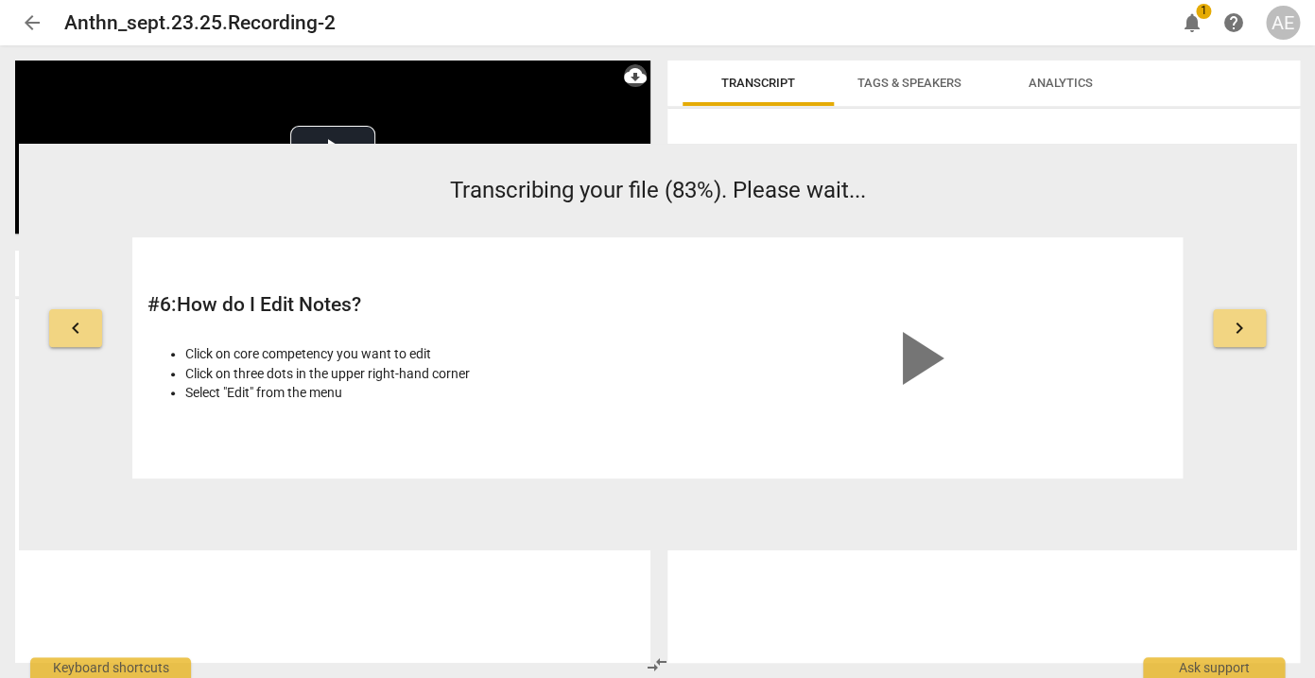
click at [635, 78] on span "cloud_download" at bounding box center [635, 75] width 23 height 23
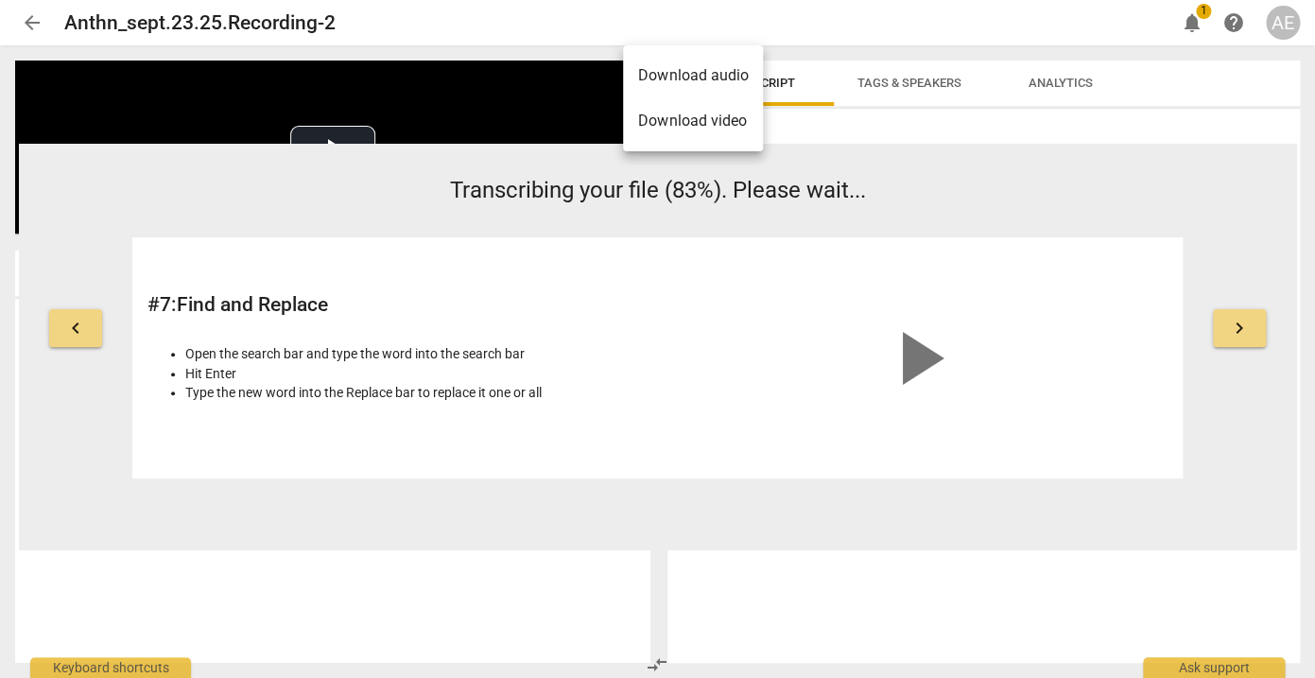
click at [845, 16] on div at bounding box center [657, 339] width 1315 height 678
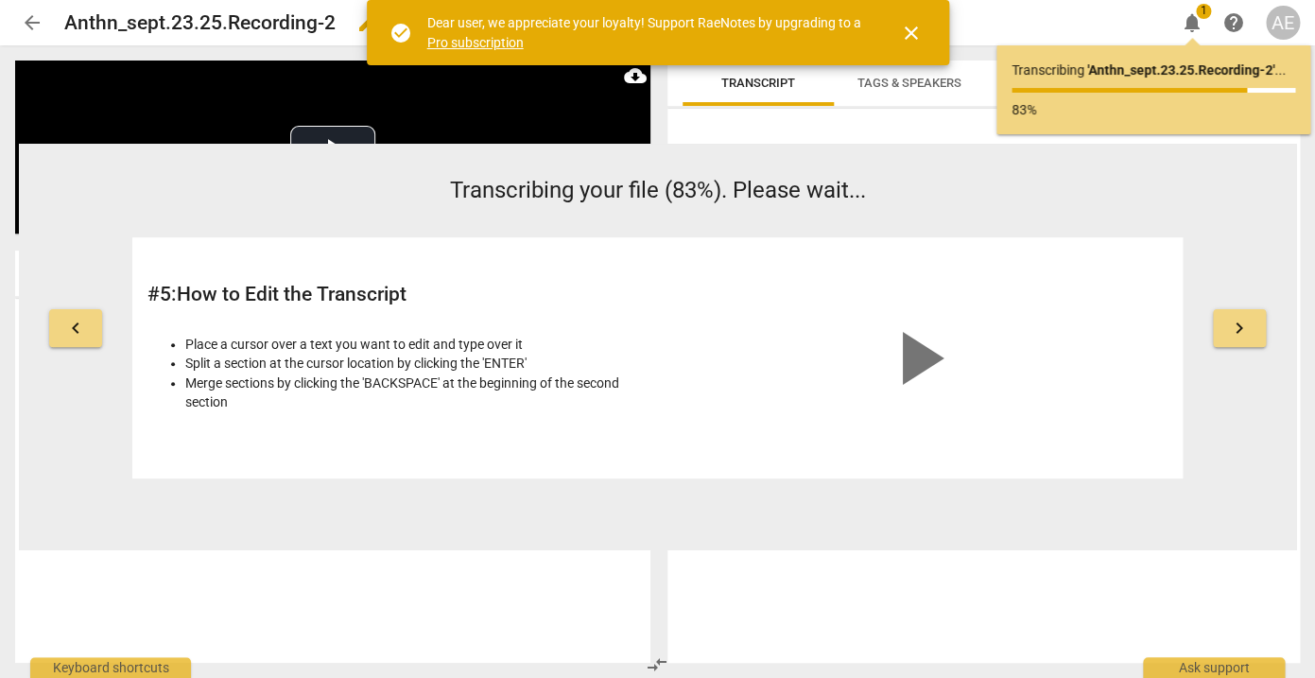
click at [986, 33] on div "Anthn_sept.23.25.Recording-2 edit" at bounding box center [612, 23] width 1096 height 34
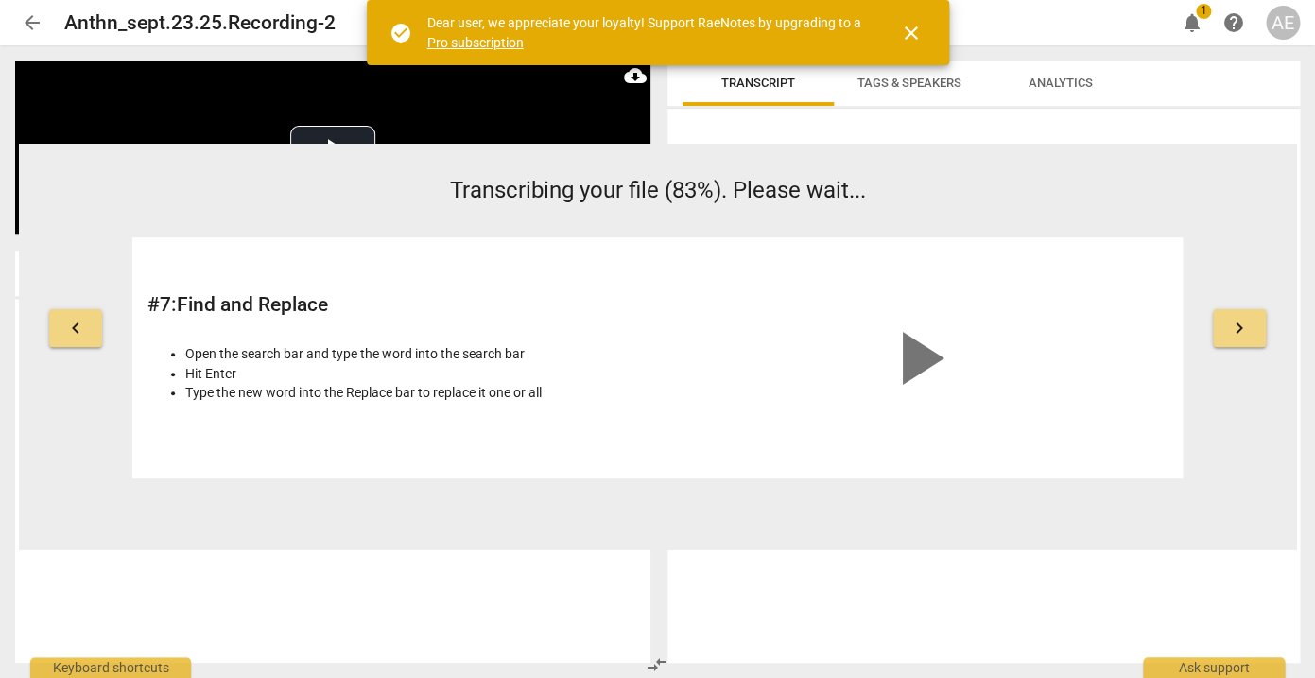
click at [1195, 21] on span "notifications" at bounding box center [1192, 22] width 23 height 23
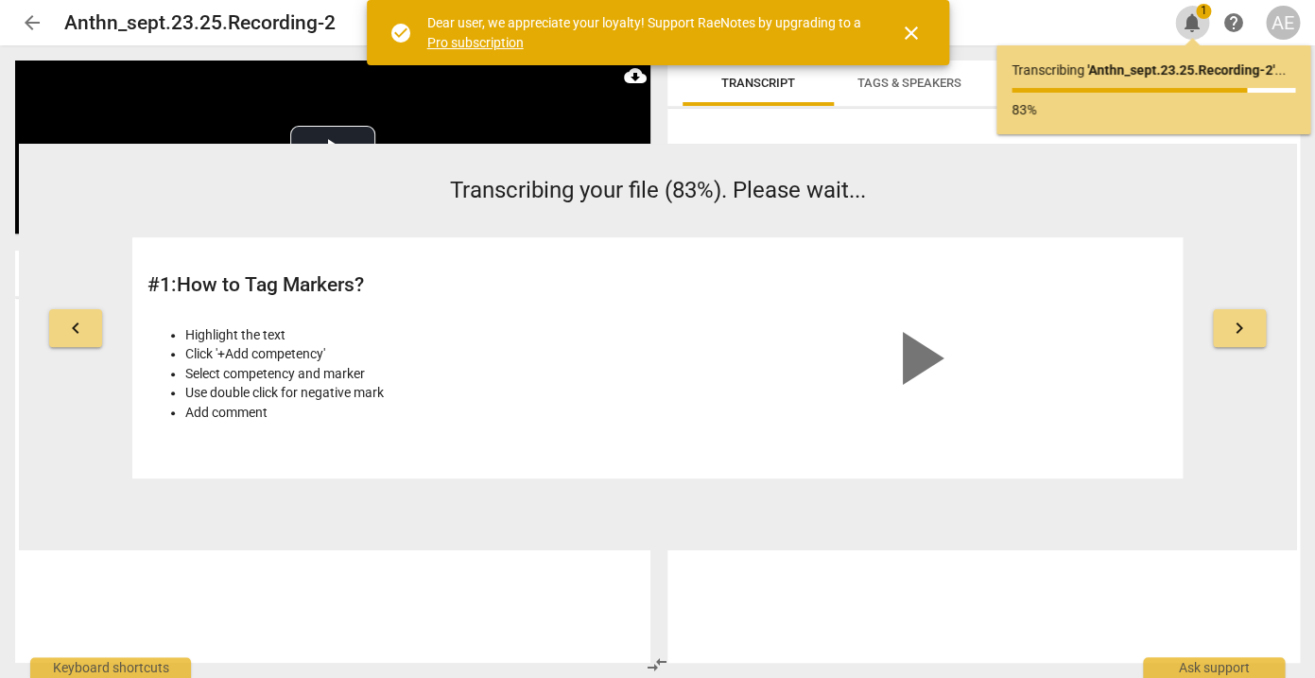
click at [1200, 17] on span "1" at bounding box center [1203, 11] width 15 height 15
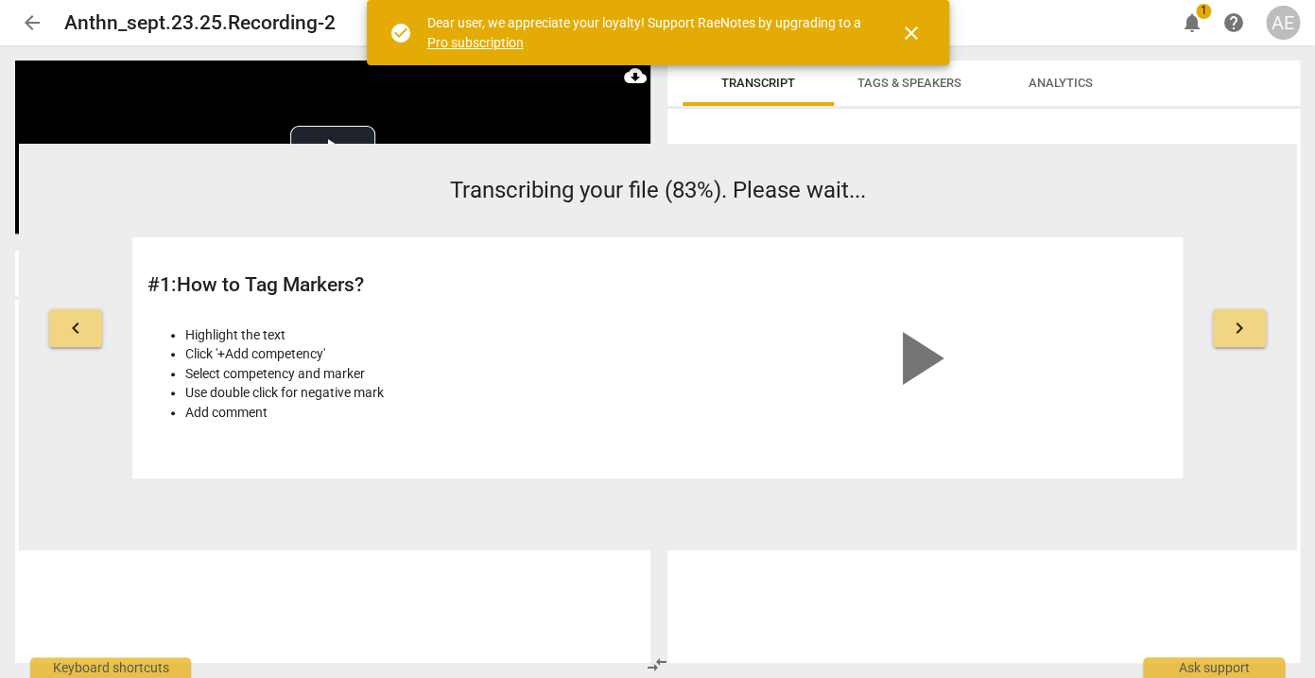
click at [1200, 17] on span "1" at bounding box center [1203, 11] width 15 height 15
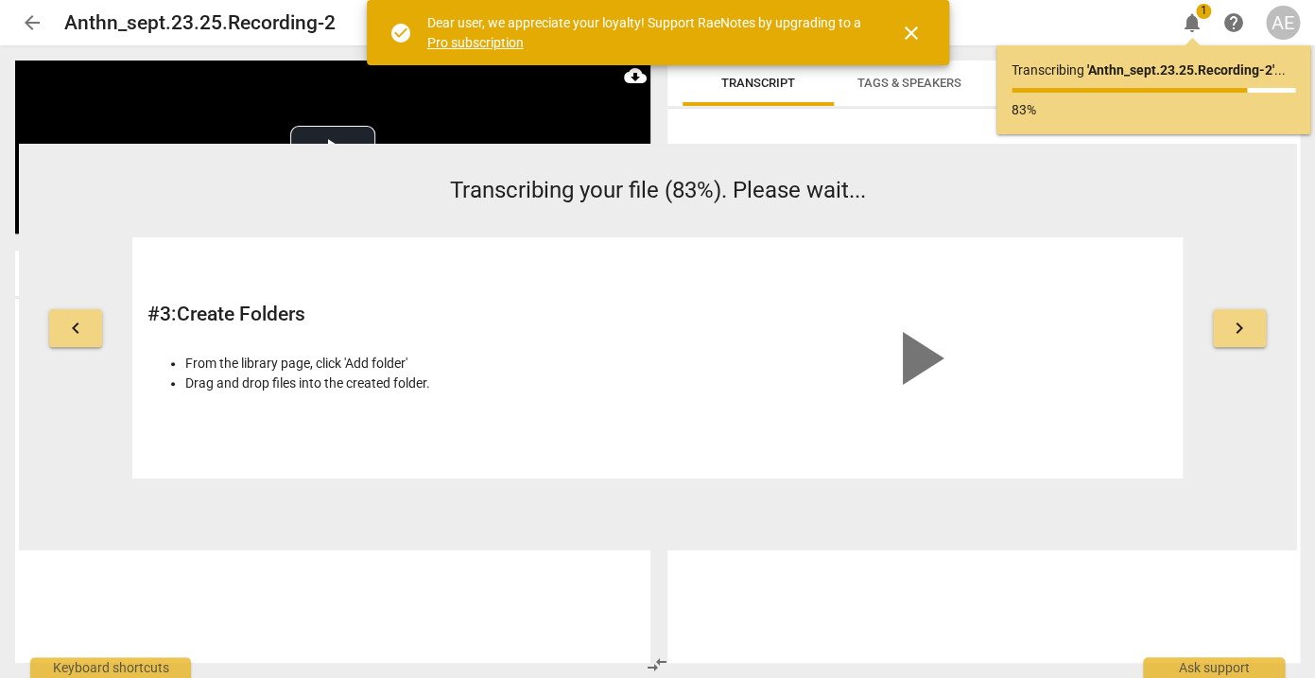
click at [913, 30] on span "close" at bounding box center [911, 33] width 23 height 23
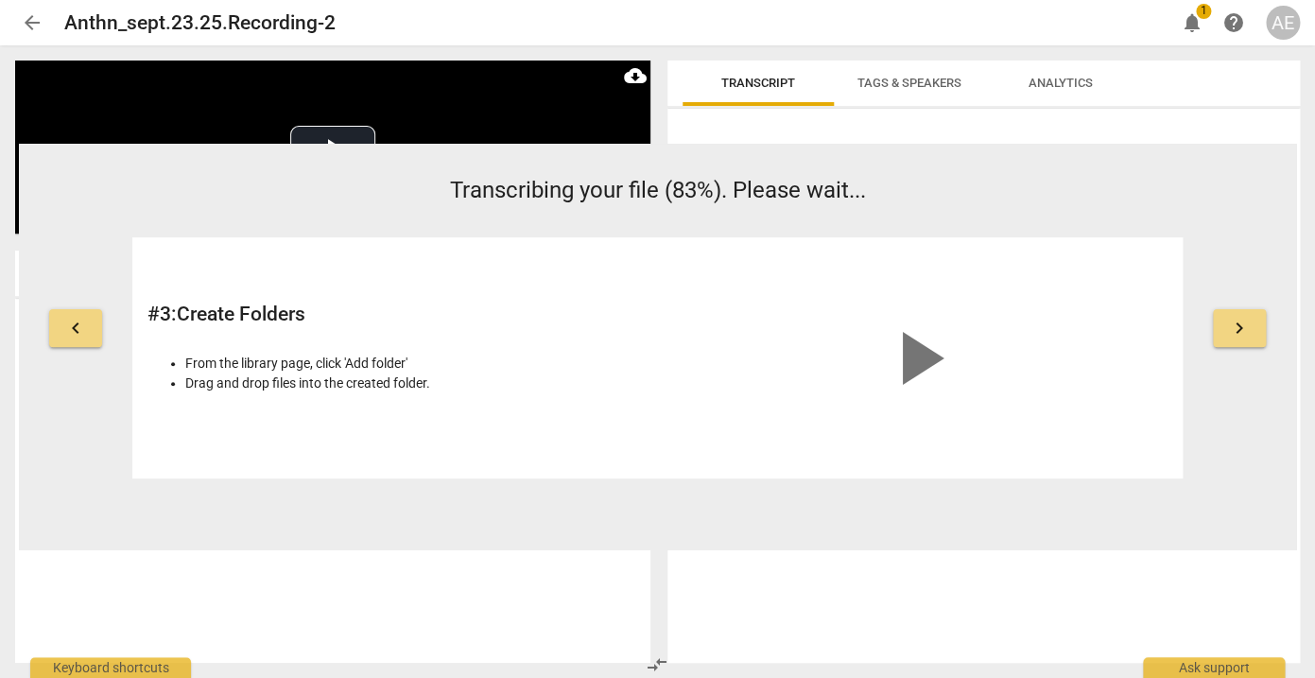
click at [1189, 26] on span "notifications" at bounding box center [1192, 22] width 23 height 23
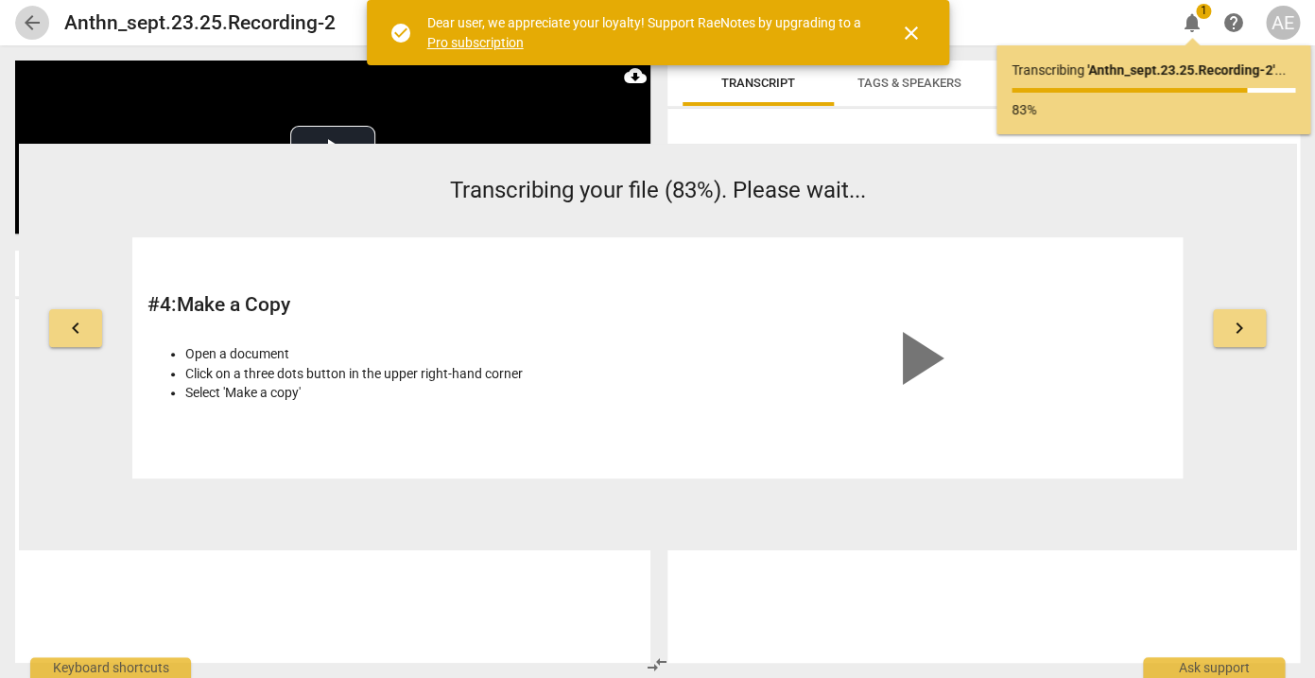
click at [36, 24] on span "arrow_back" at bounding box center [32, 22] width 23 height 23
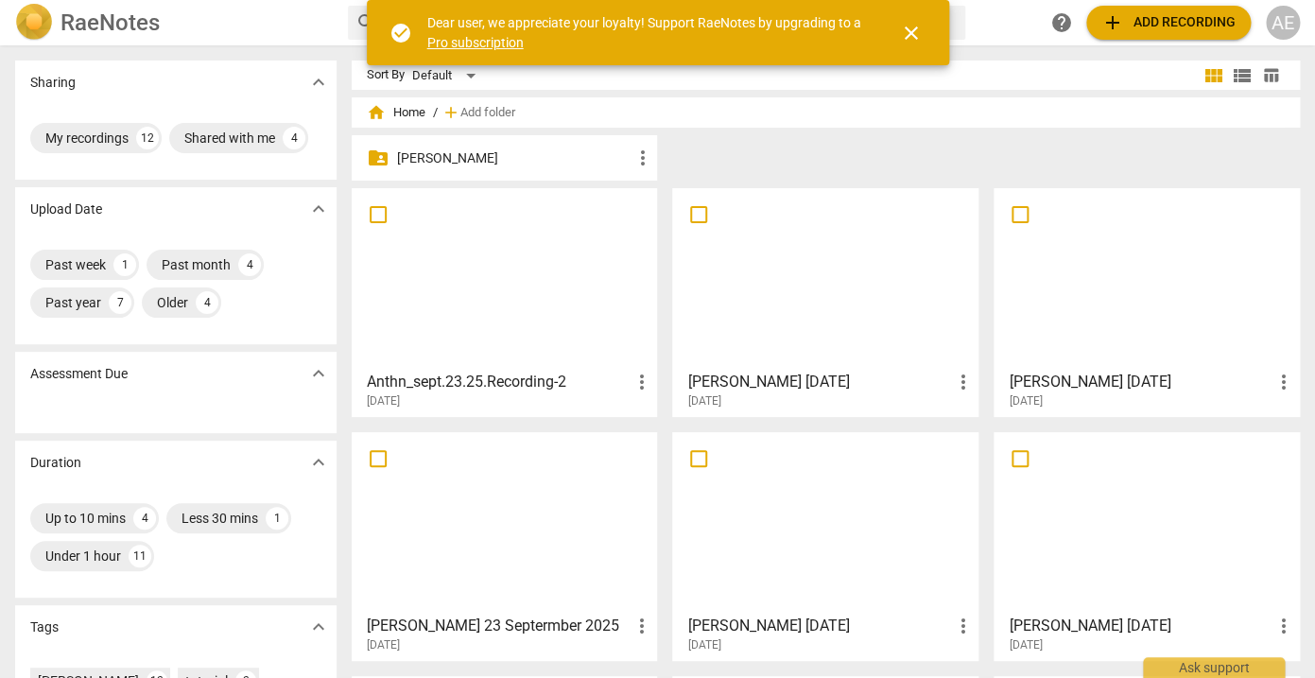
click at [539, 379] on h3 "Anthn_sept.23.25.Recording-2" at bounding box center [499, 382] width 264 height 23
